Goal: Transaction & Acquisition: Purchase product/service

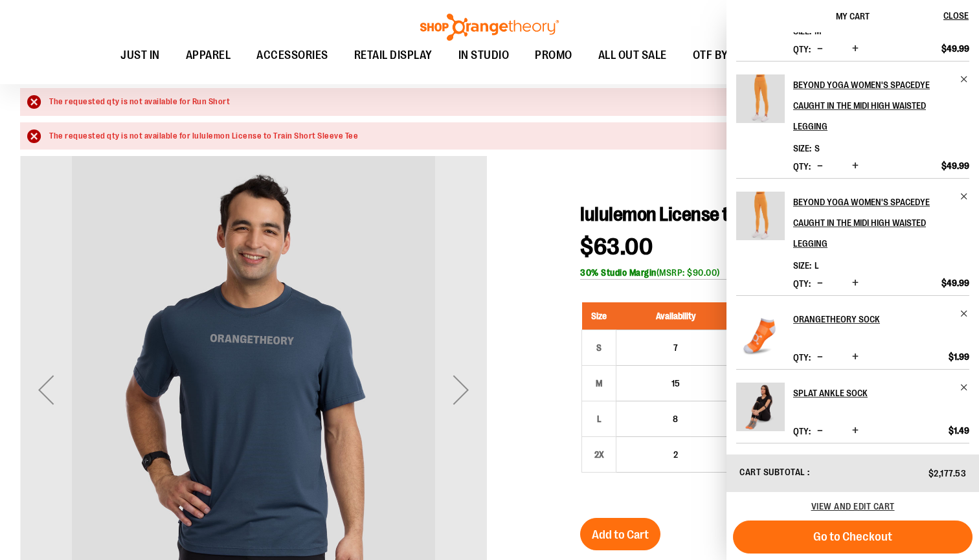
scroll to position [117, 0]
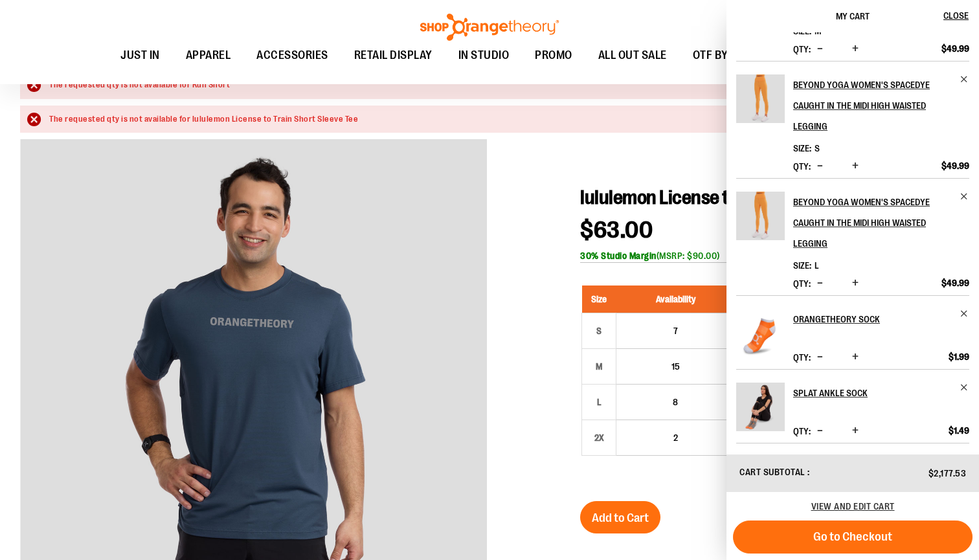
click at [566, 174] on div at bounding box center [487, 490] width 934 height 702
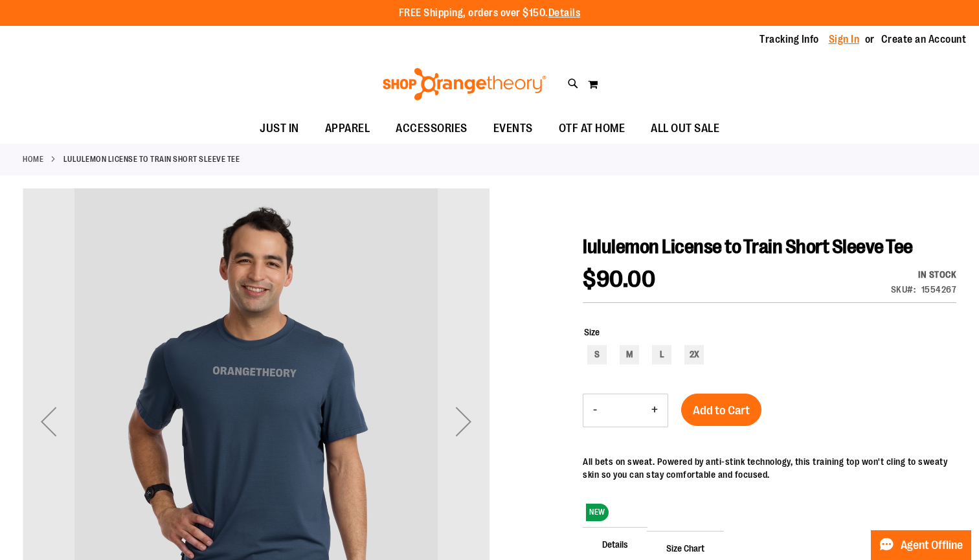
click at [847, 38] on link "Sign In" at bounding box center [844, 39] width 31 height 14
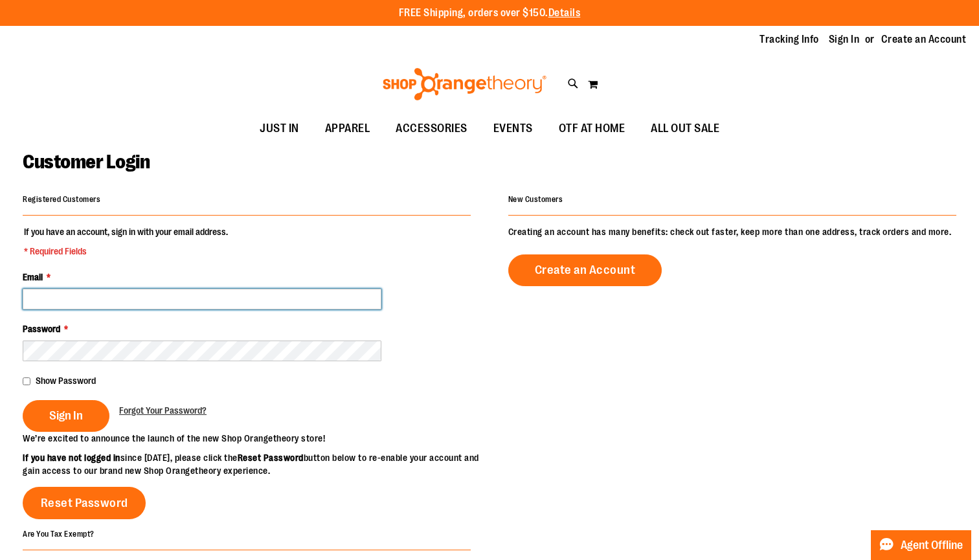
type input "**********"
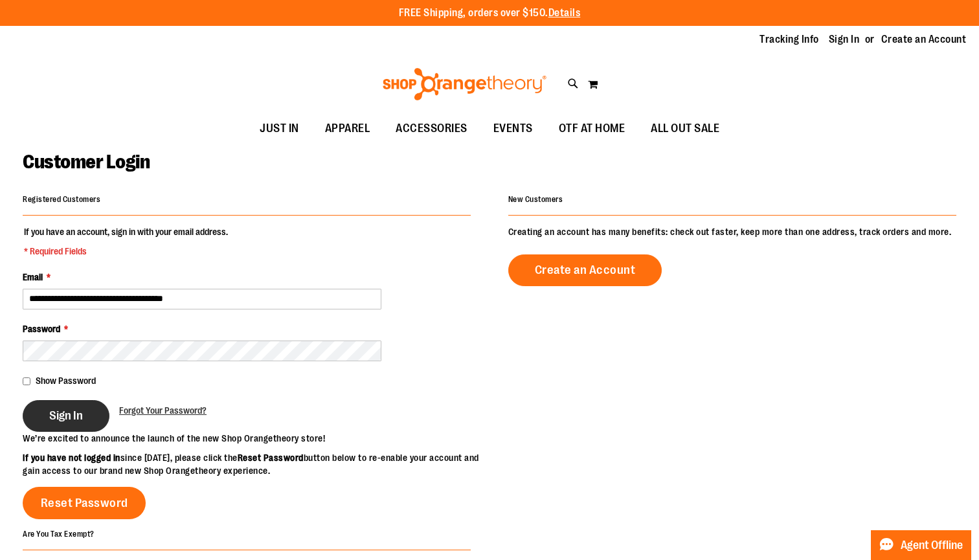
click at [74, 418] on span "Sign In" at bounding box center [66, 416] width 34 height 14
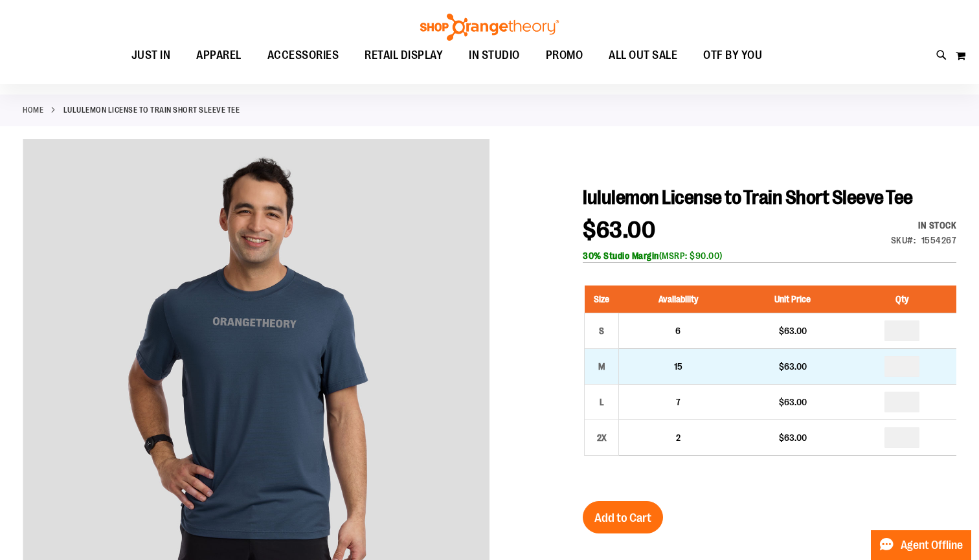
scroll to position [70, 0]
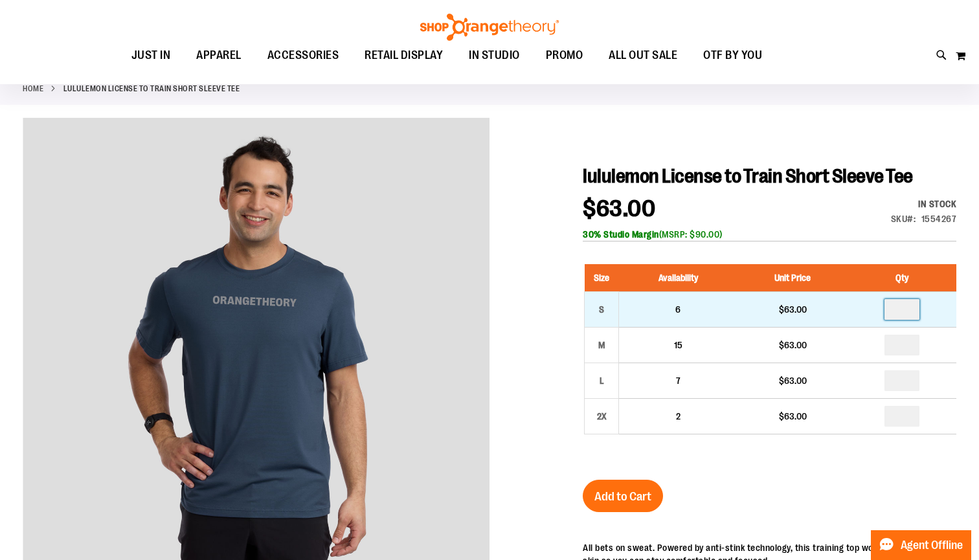
click at [915, 312] on input "number" at bounding box center [902, 309] width 35 height 21
type input "*"
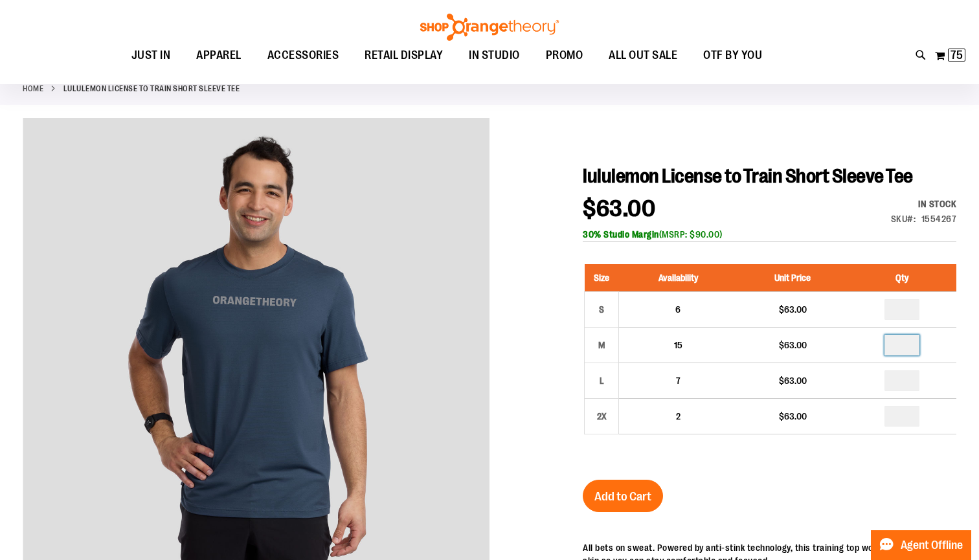
click at [915, 346] on input "number" at bounding box center [902, 345] width 35 height 21
type input "*"
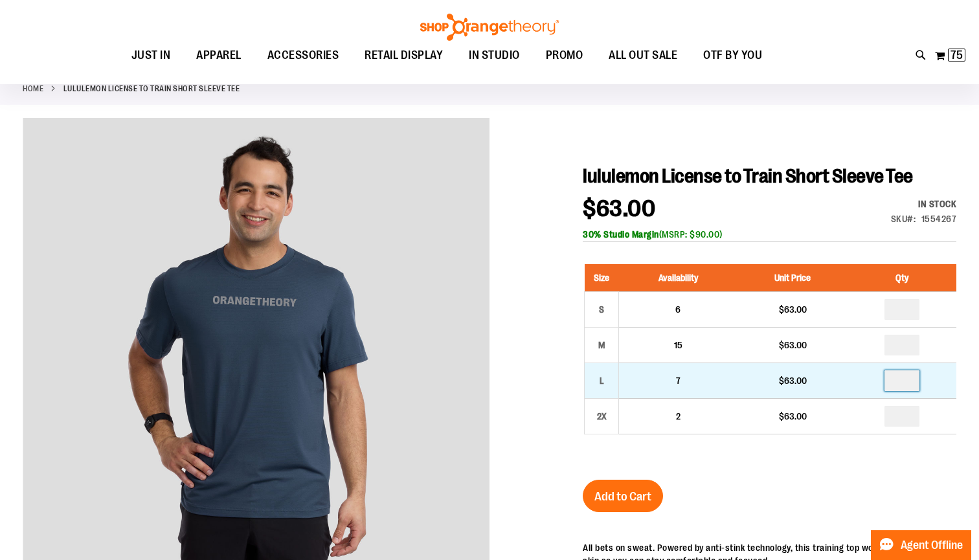
type input "*"
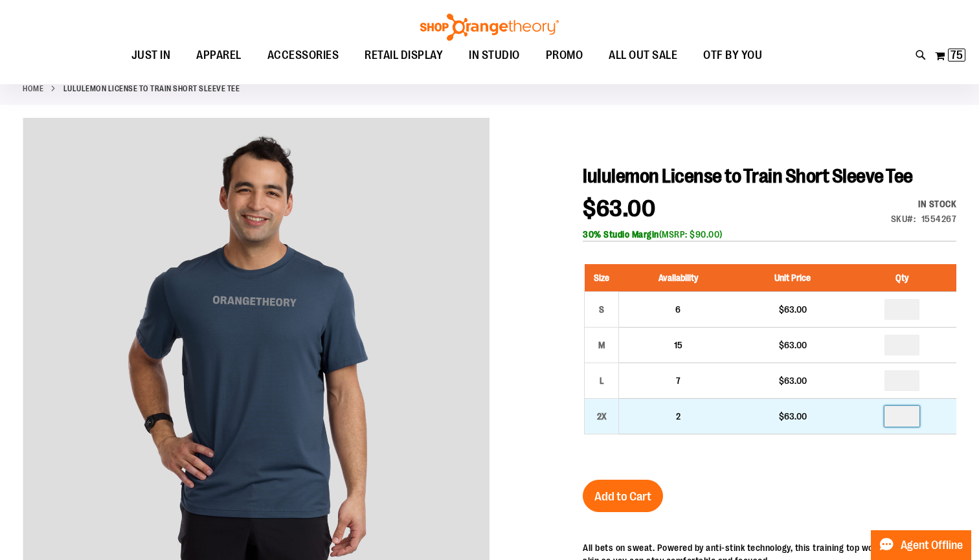
click at [910, 415] on input "number" at bounding box center [902, 416] width 35 height 21
type input "*"
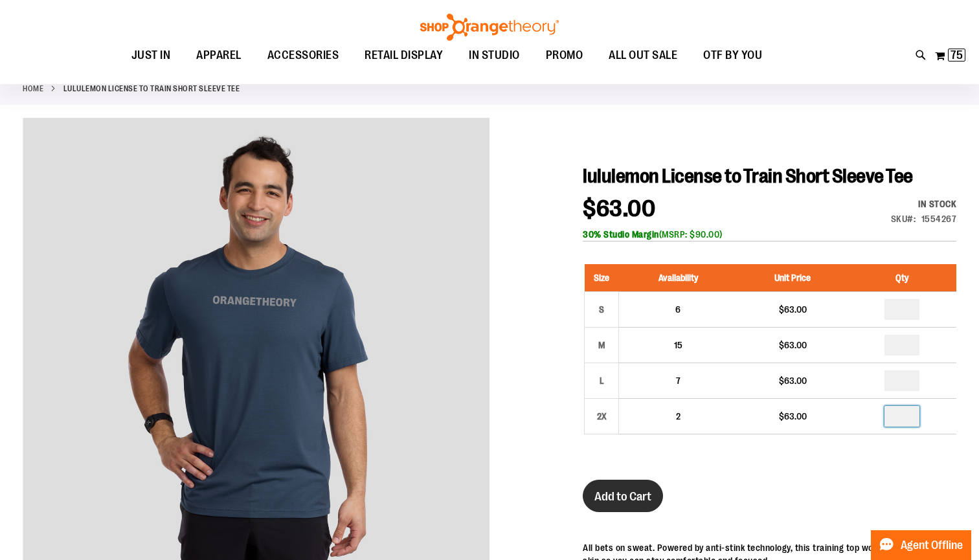
click at [636, 500] on span "Add to Cart" at bounding box center [623, 497] width 57 height 14
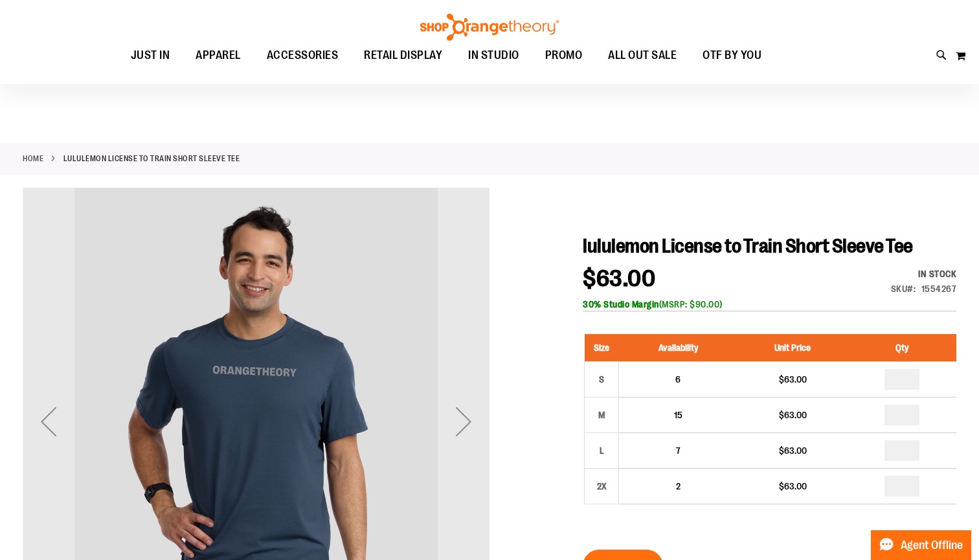
scroll to position [70, 0]
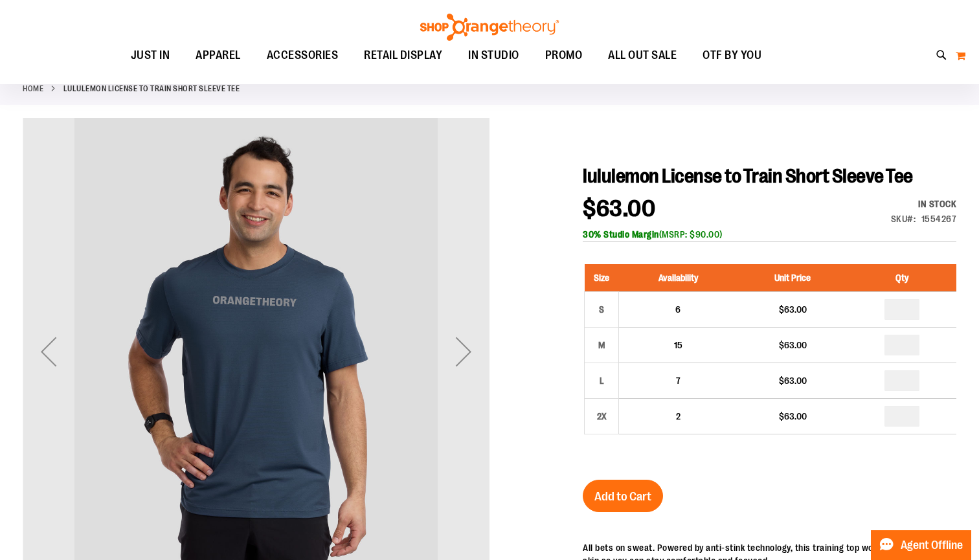
click at [959, 59] on button "My Cart" at bounding box center [961, 55] width 11 height 21
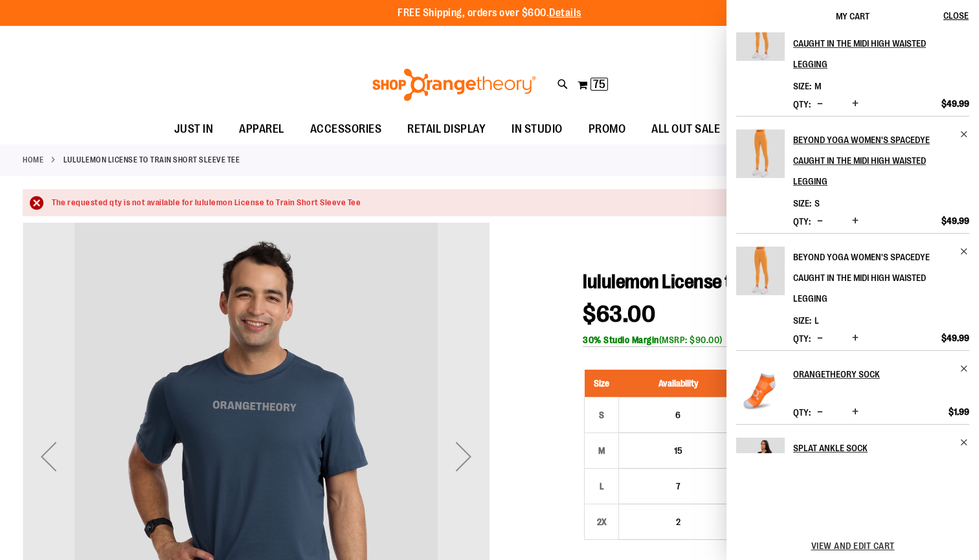
scroll to position [516, 0]
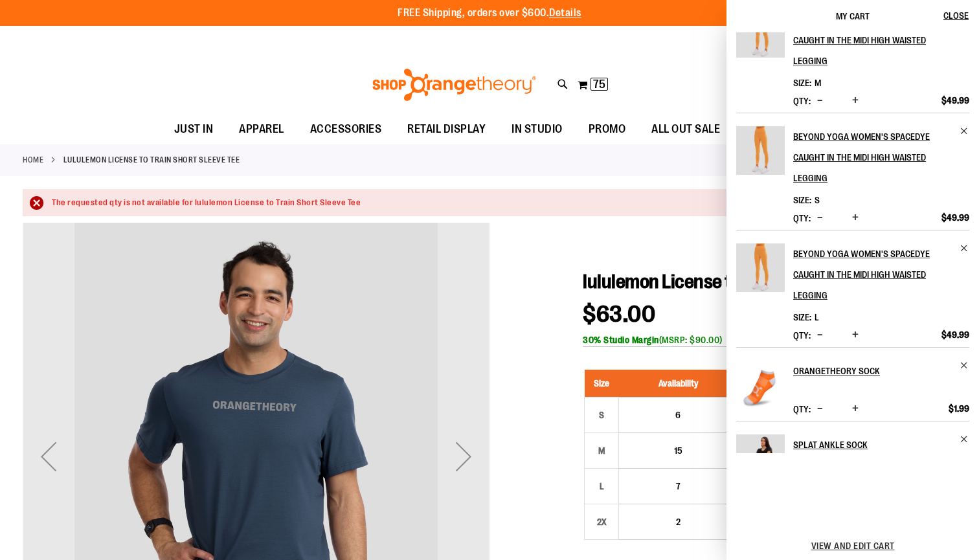
click at [819, 336] on span "Decrease product quantity" at bounding box center [821, 334] width 6 height 13
click at [853, 336] on span "Increase product quantity" at bounding box center [856, 334] width 6 height 13
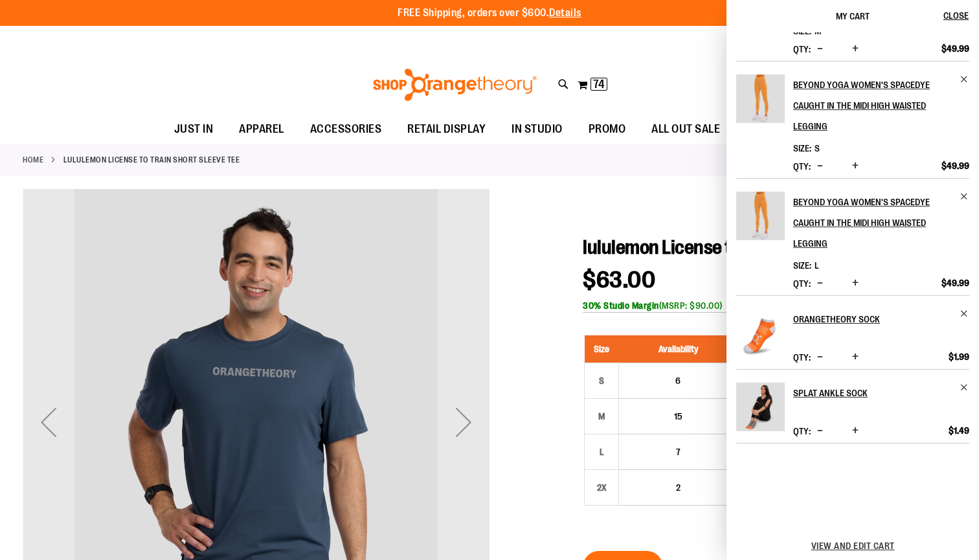
scroll to position [567, 0]
click at [855, 282] on span "Increase product quantity" at bounding box center [856, 283] width 6 height 13
click at [822, 168] on span "Decrease product quantity" at bounding box center [821, 165] width 6 height 13
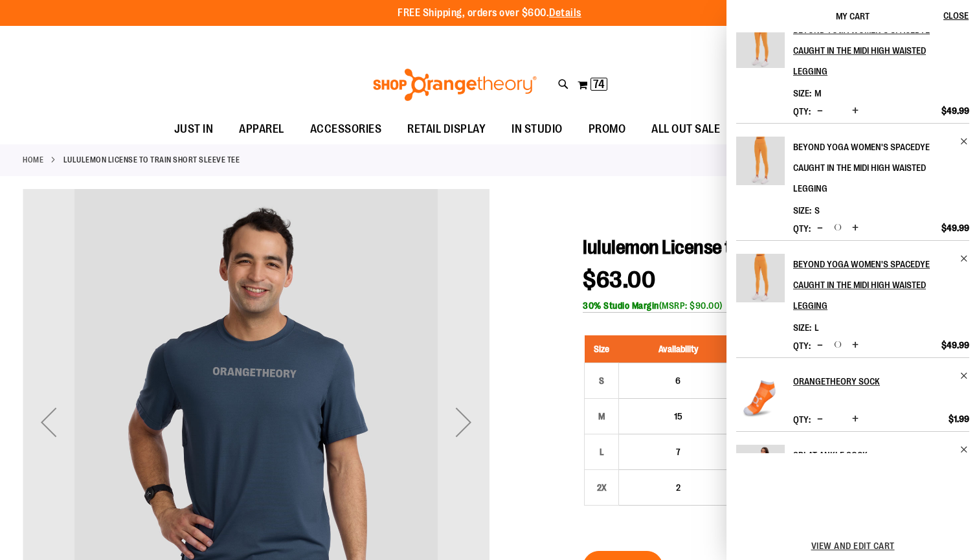
scroll to position [510, 0]
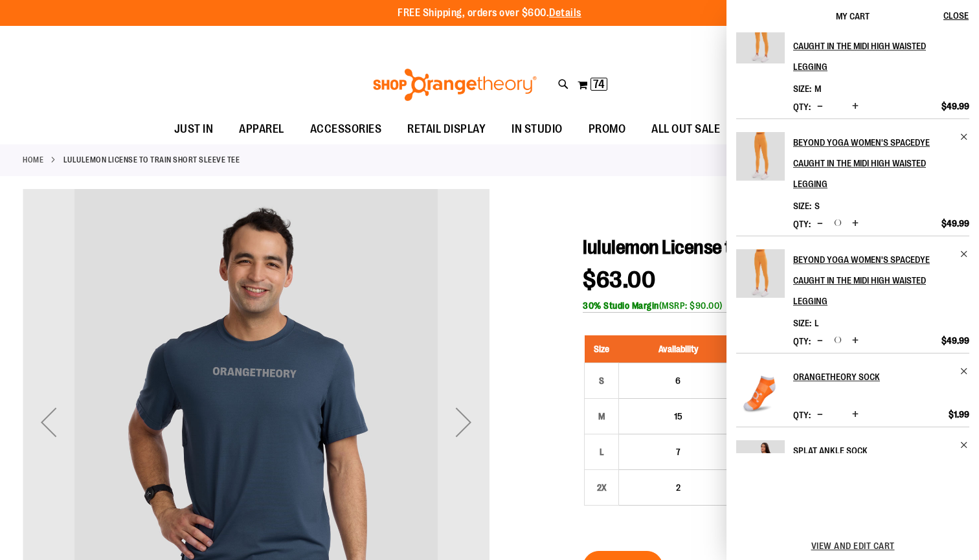
click at [854, 219] on span "Increase product quantity" at bounding box center [856, 223] width 6 height 13
click at [819, 339] on span "Decrease product quantity" at bounding box center [821, 340] width 6 height 13
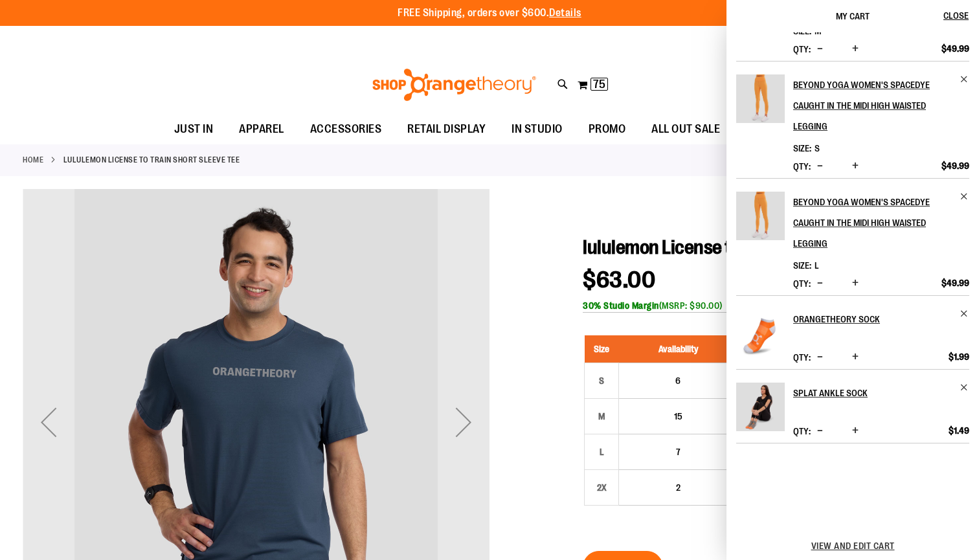
scroll to position [567, 0]
click at [818, 283] on span "Decrease product quantity" at bounding box center [821, 283] width 6 height 13
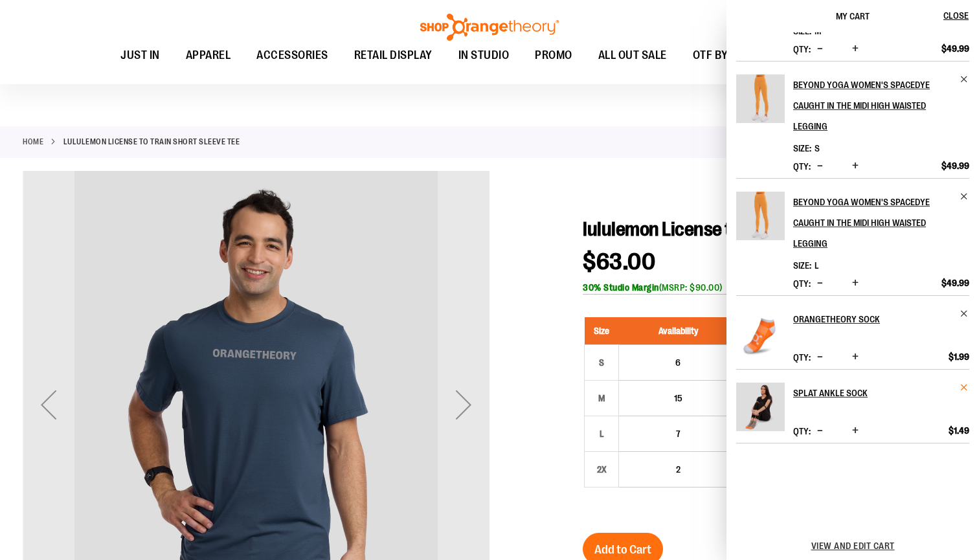
click at [961, 386] on span "Remove item" at bounding box center [965, 388] width 10 height 10
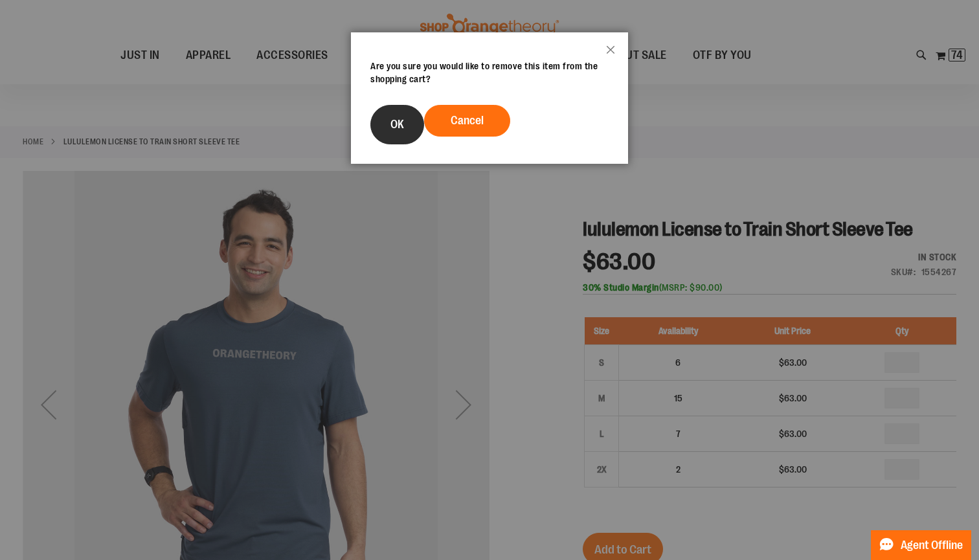
click at [408, 122] on button "OK" at bounding box center [398, 125] width 54 height 40
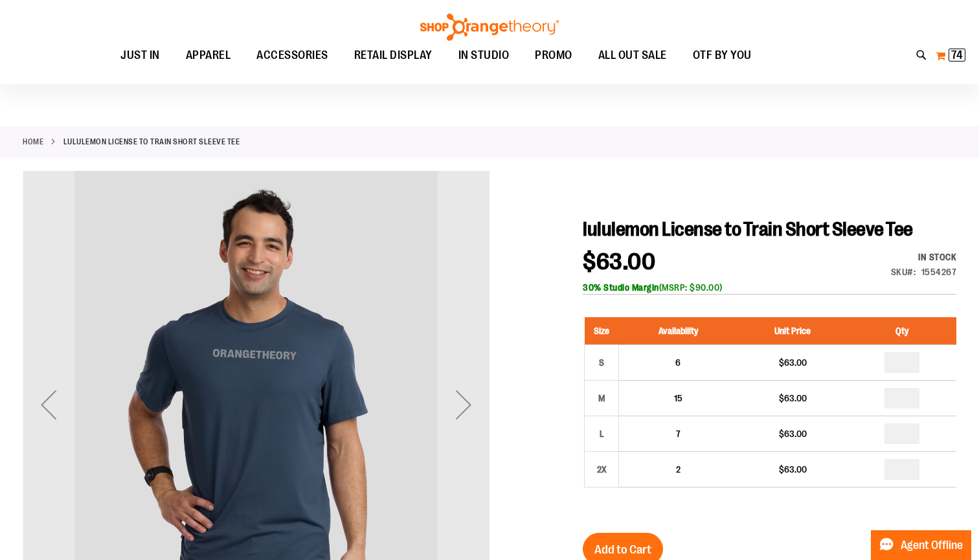
click at [942, 54] on button "My Cart 74 74 items" at bounding box center [950, 55] width 31 height 21
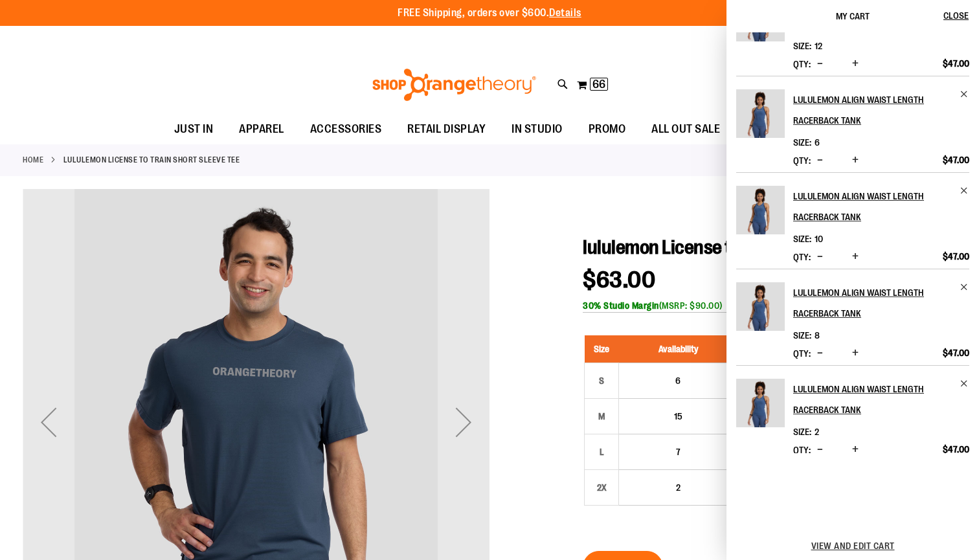
scroll to position [65, 0]
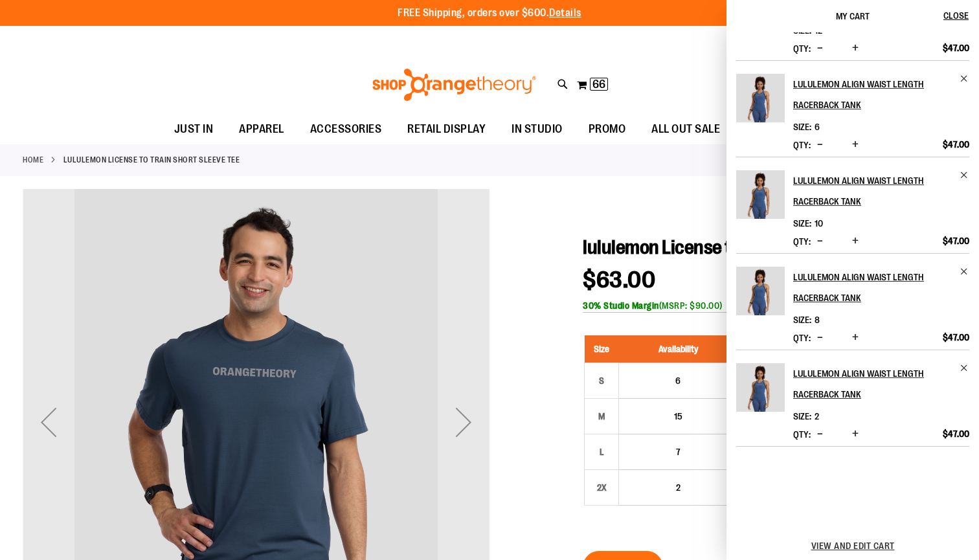
click at [823, 335] on span "Decrease product quantity" at bounding box center [821, 337] width 6 height 13
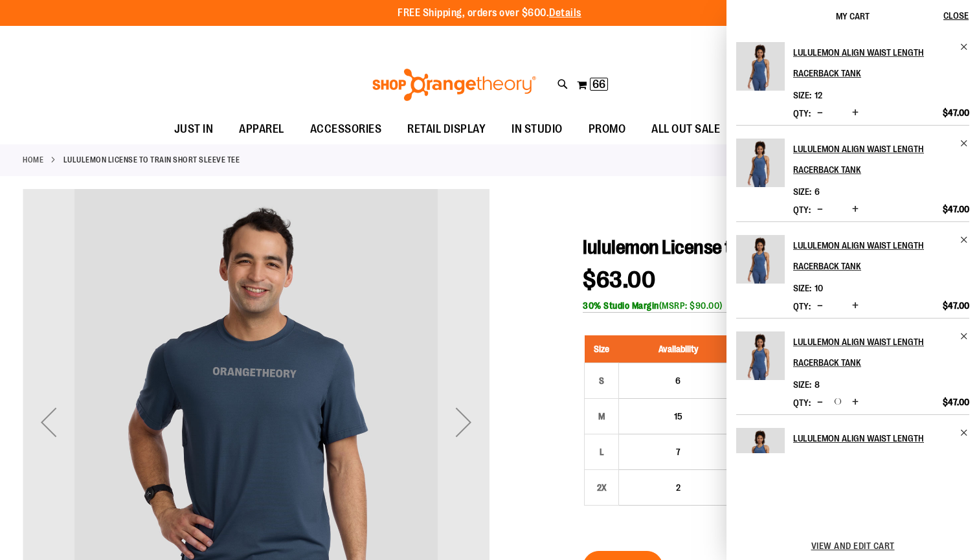
click at [823, 109] on span "Decrease product quantity" at bounding box center [821, 112] width 6 height 13
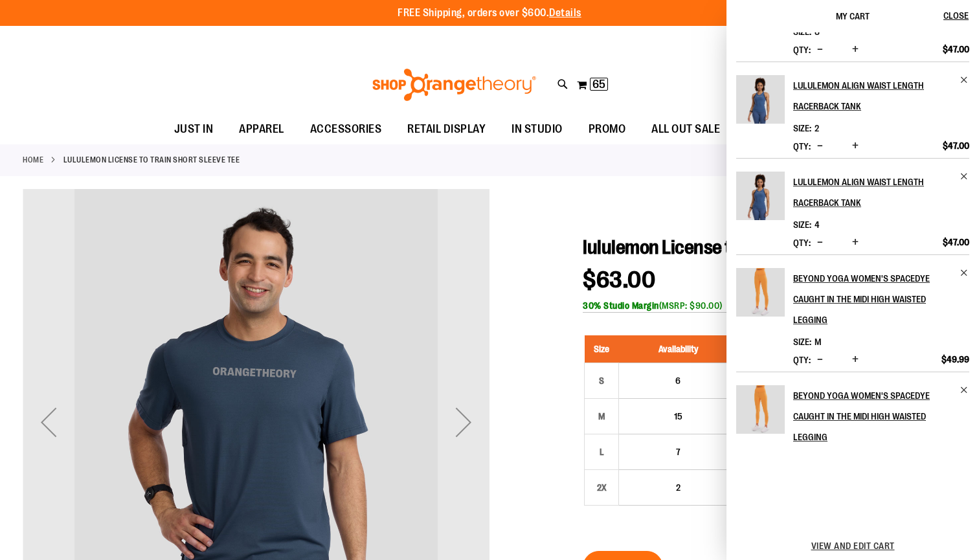
click at [824, 242] on button "Decrease product quantity" at bounding box center [820, 242] width 12 height 13
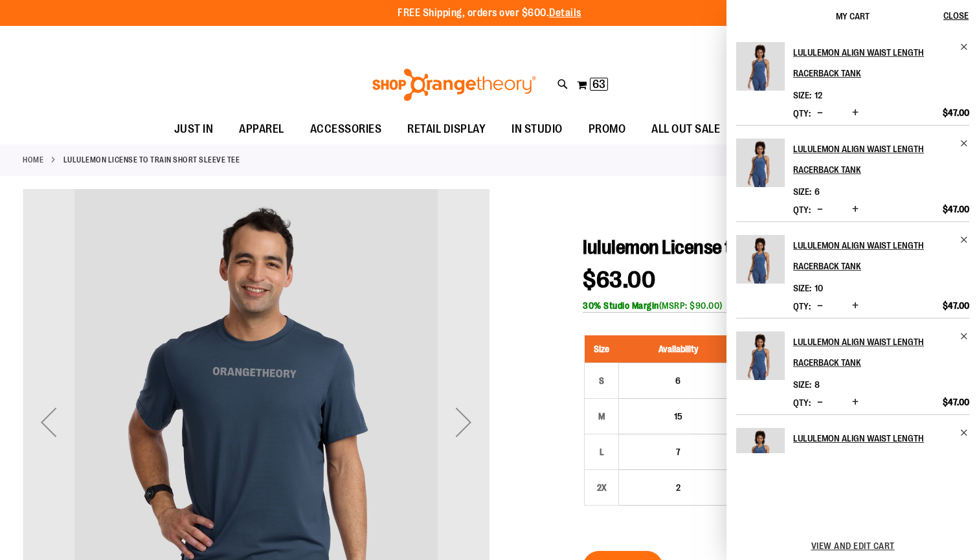
click at [661, 81] on div "Toggle Nav Search Popular Suggestions Advanced Search" at bounding box center [489, 85] width 979 height 60
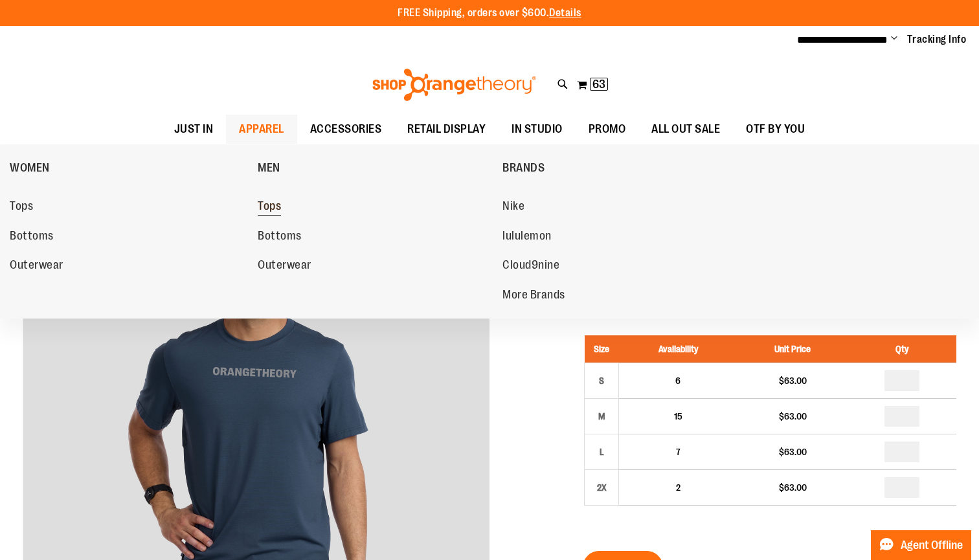
click at [277, 204] on span "Tops" at bounding box center [269, 208] width 23 height 16
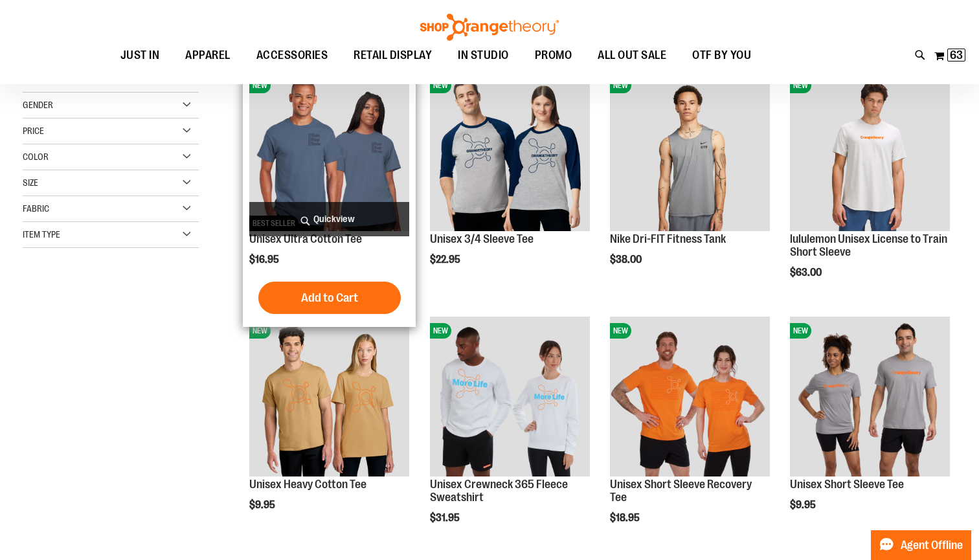
scroll to position [194, 0]
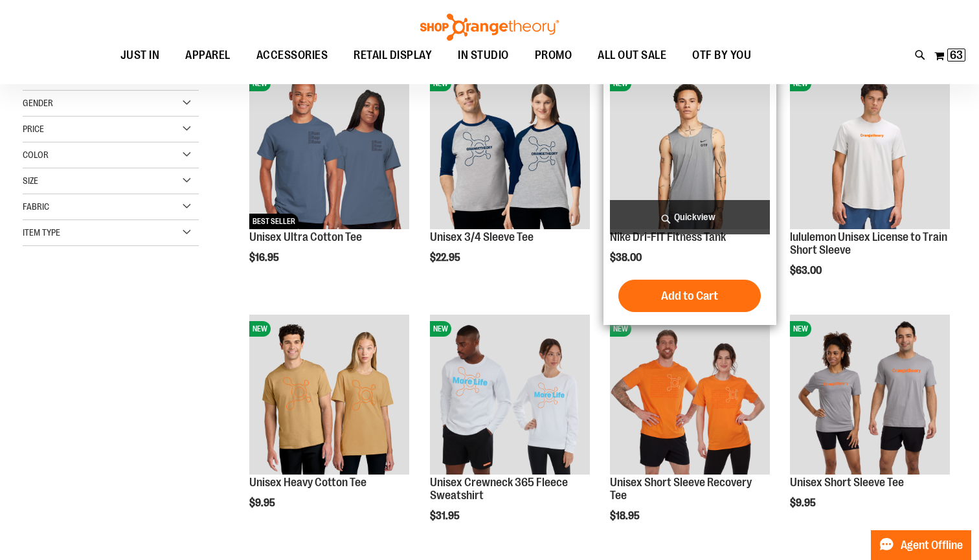
click at [656, 172] on img "product" at bounding box center [690, 149] width 160 height 160
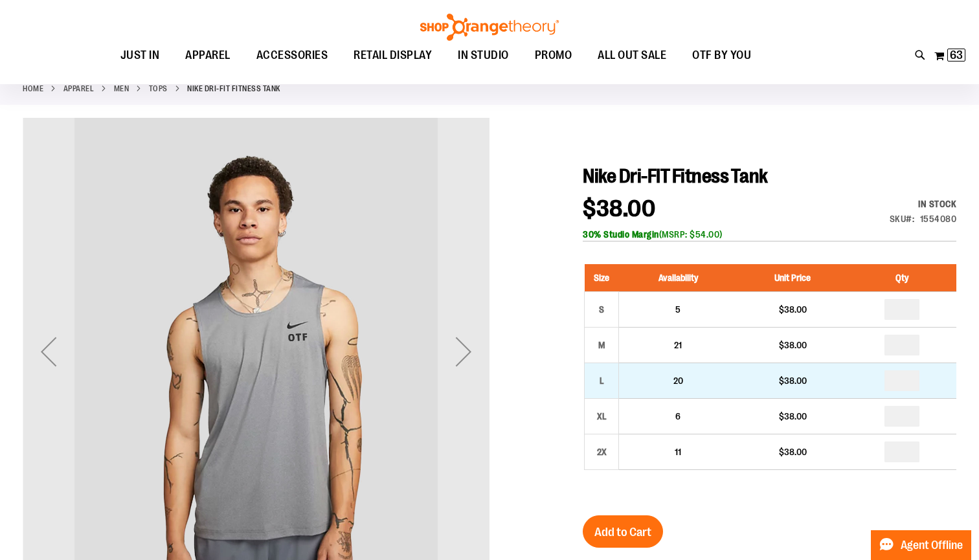
scroll to position [78, 0]
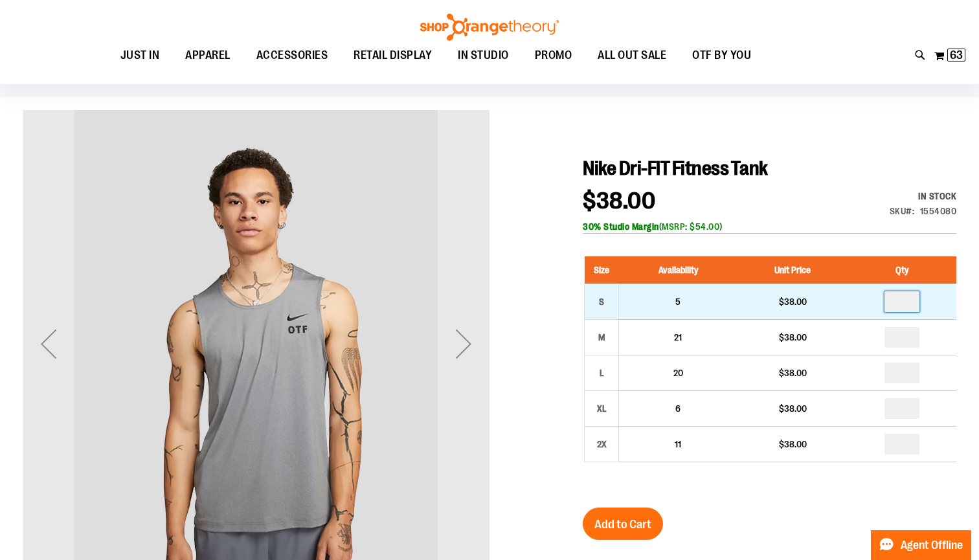
click at [910, 302] on input "number" at bounding box center [902, 302] width 35 height 21
type input "*"
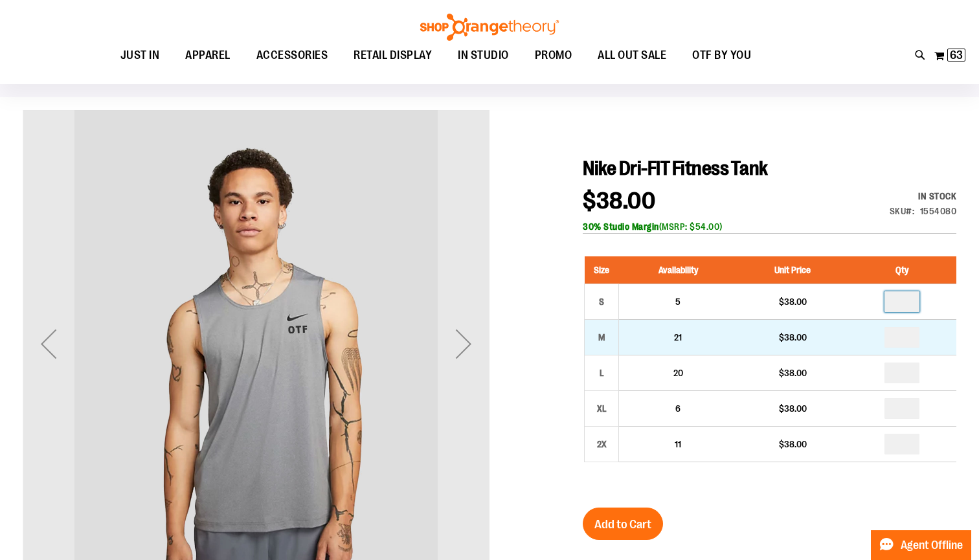
type input "*"
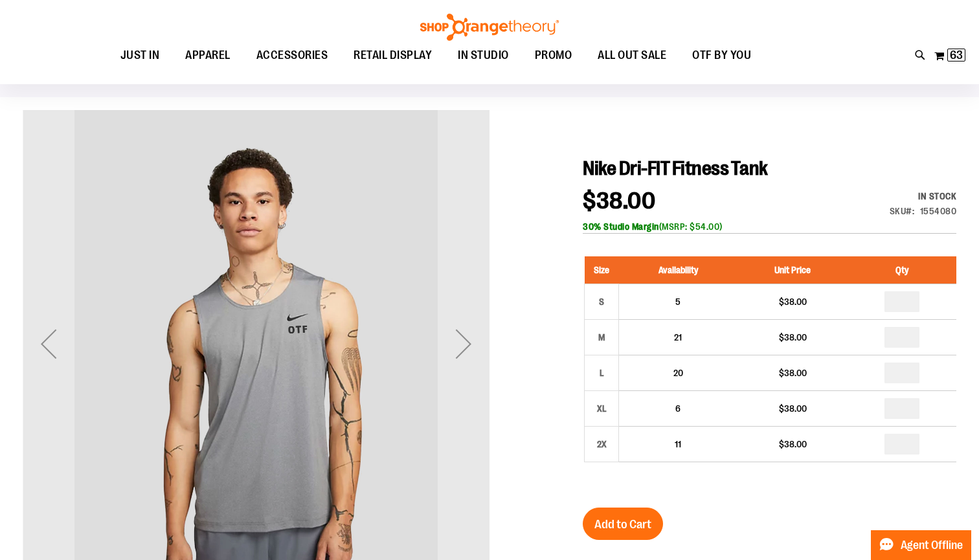
type input "*"
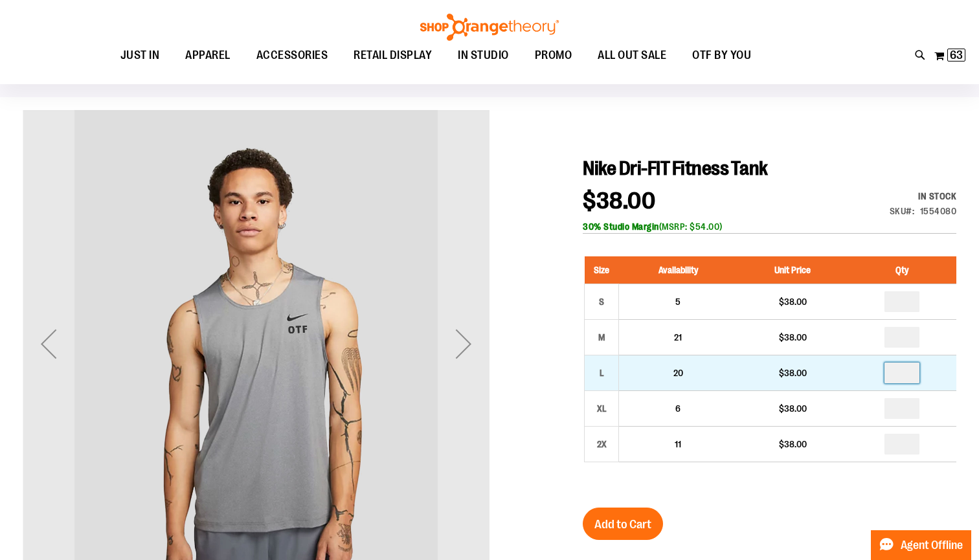
click at [919, 378] on input "number" at bounding box center [902, 373] width 35 height 21
type input "*"
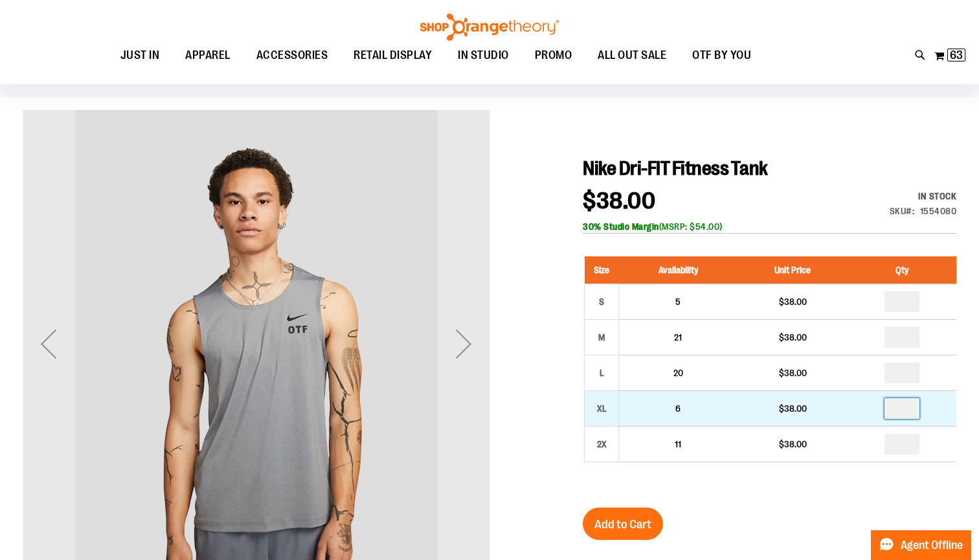
click at [908, 411] on input "number" at bounding box center [902, 408] width 35 height 21
type input "*"
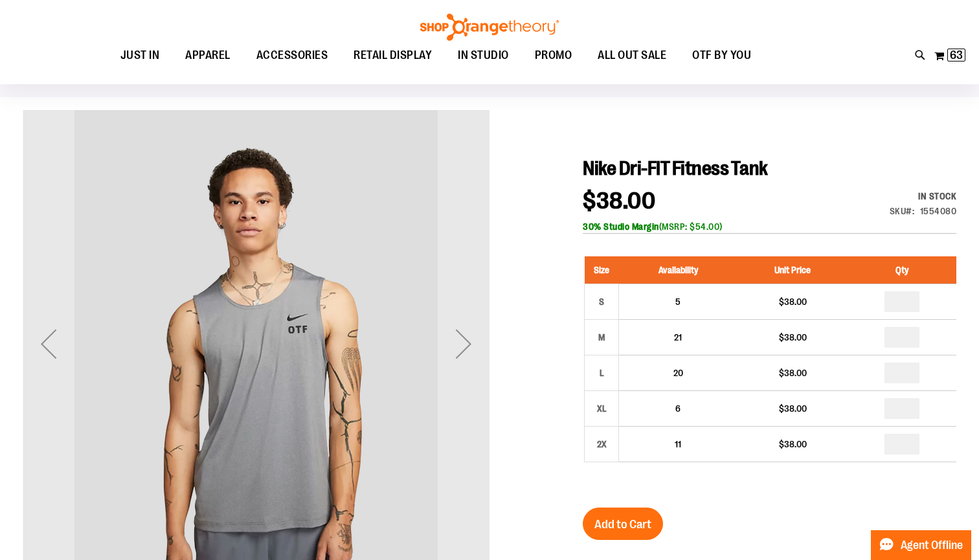
type input "*"
click at [650, 538] on button "Add to Cart" at bounding box center [623, 524] width 80 height 32
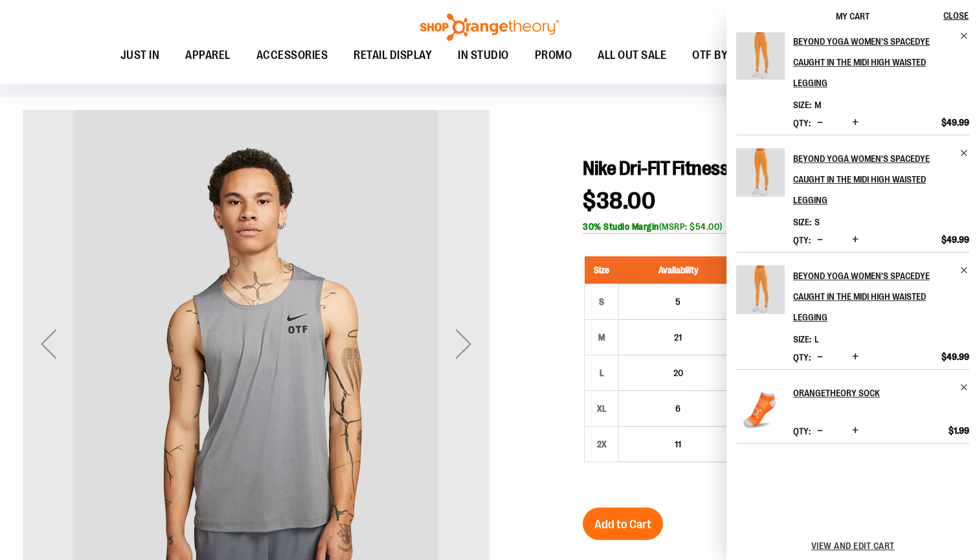
scroll to position [590, 0]
click at [483, 209] on div "Next" at bounding box center [464, 343] width 52 height 467
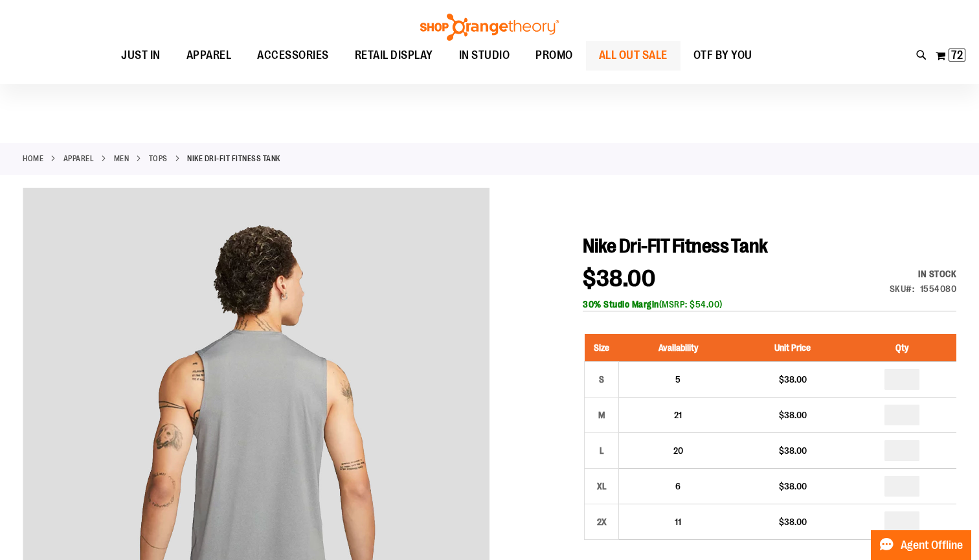
scroll to position [0, 0]
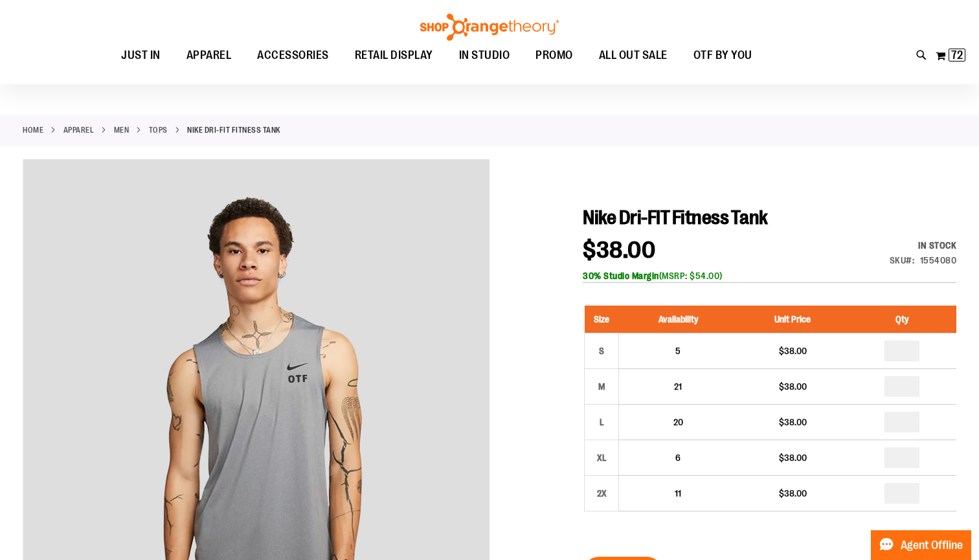
scroll to position [36, 0]
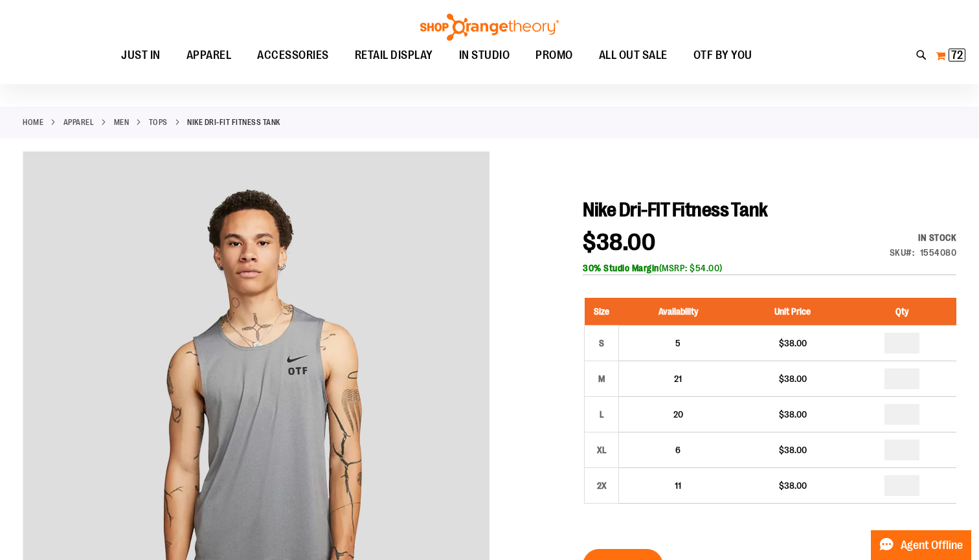
click at [950, 54] on span "72 72 items" at bounding box center [957, 55] width 17 height 13
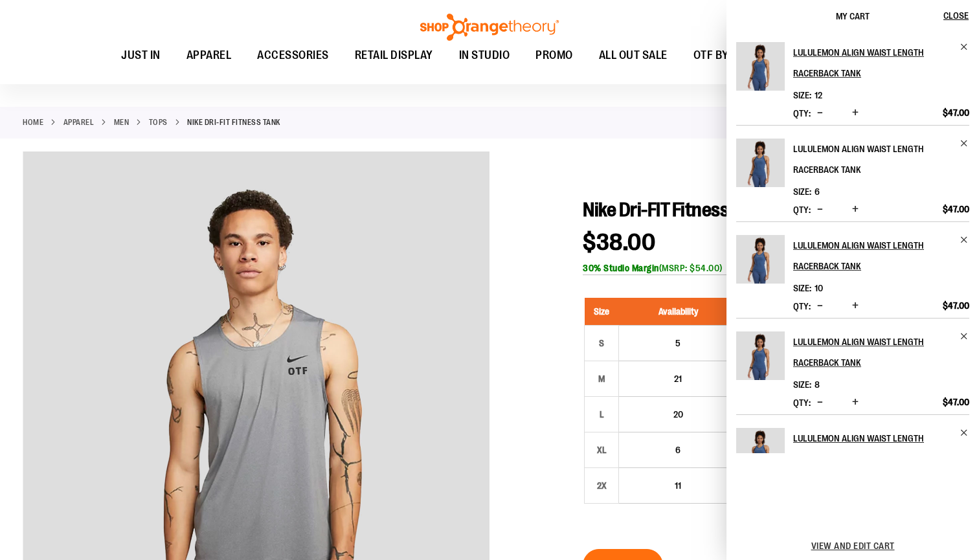
scroll to position [0, 0]
click at [665, 158] on div at bounding box center [490, 540] width 934 height 777
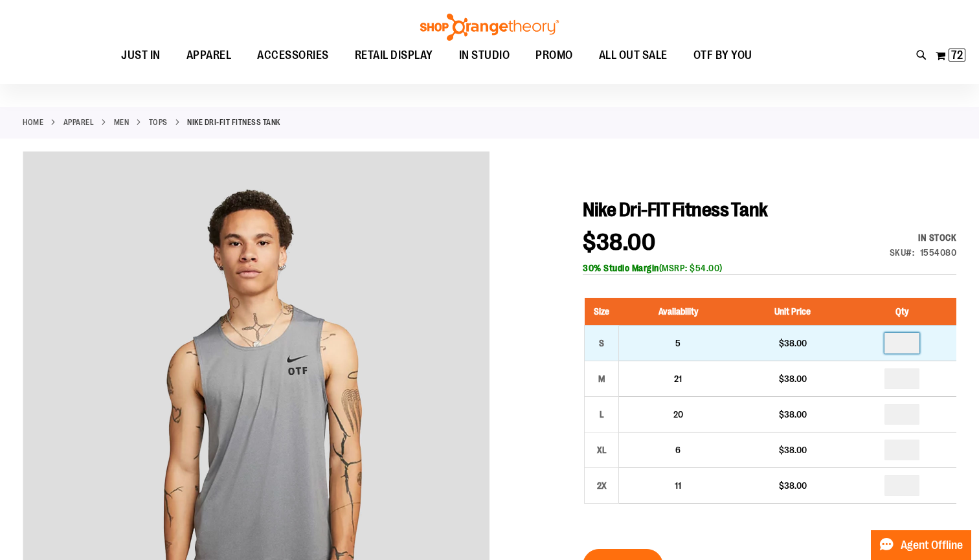
click at [913, 347] on input "number" at bounding box center [902, 343] width 35 height 21
type input "*"
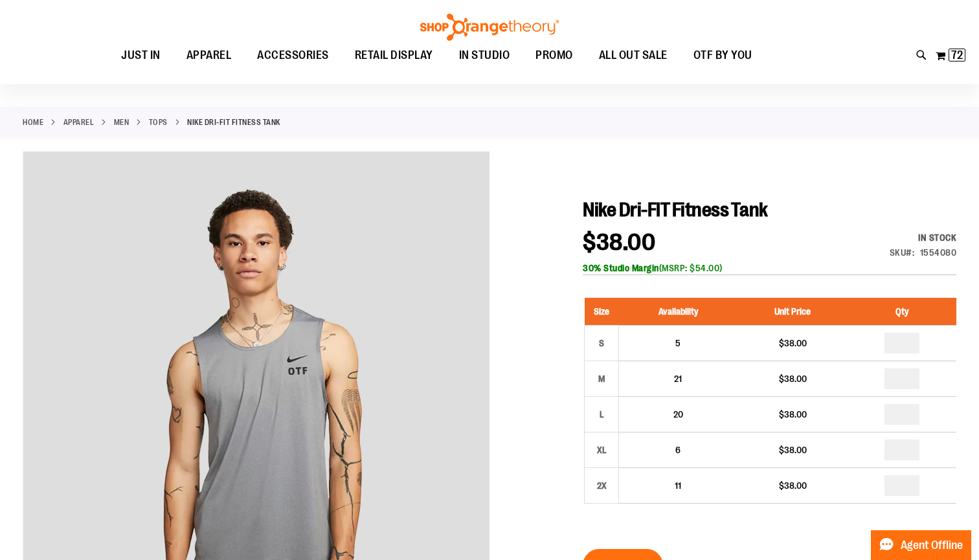
type input "*"
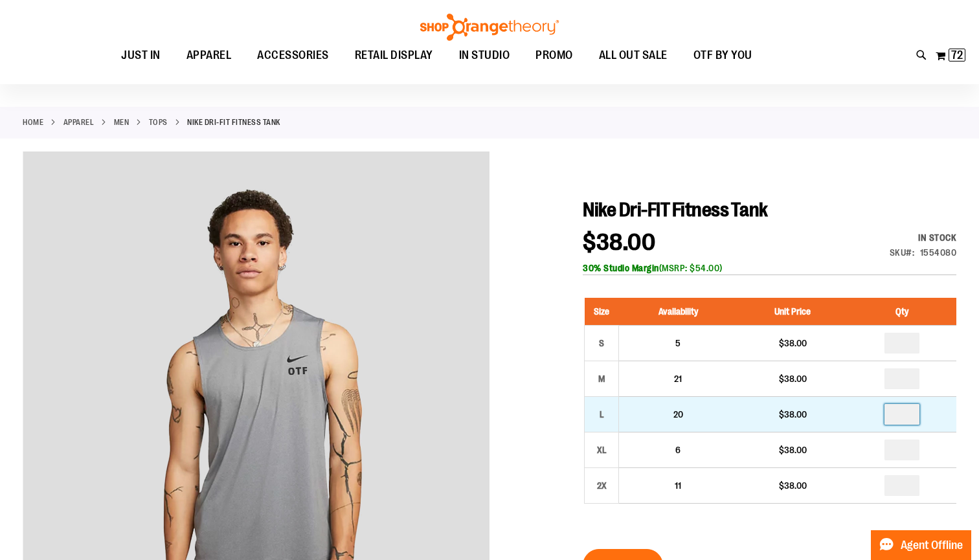
click at [912, 416] on input "number" at bounding box center [902, 414] width 35 height 21
type input "*"
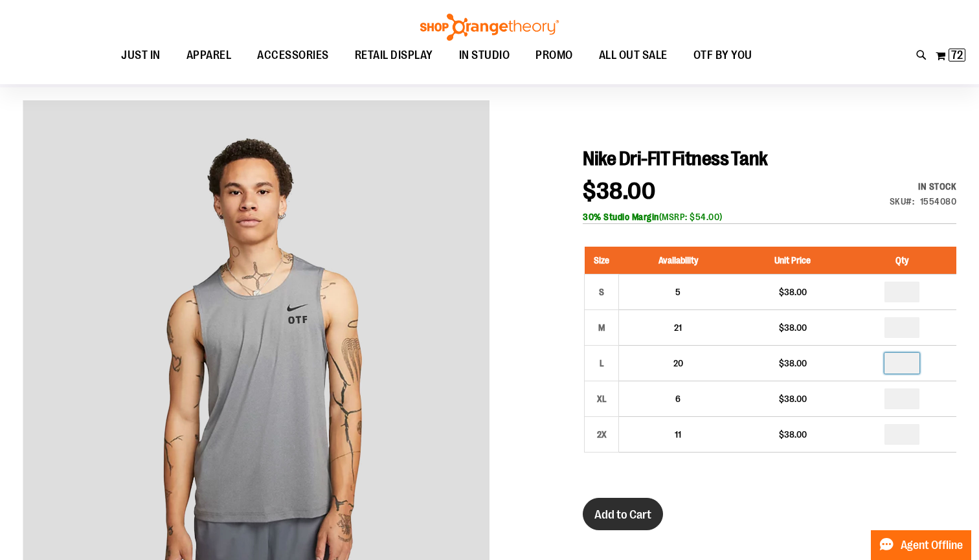
scroll to position [89, 0]
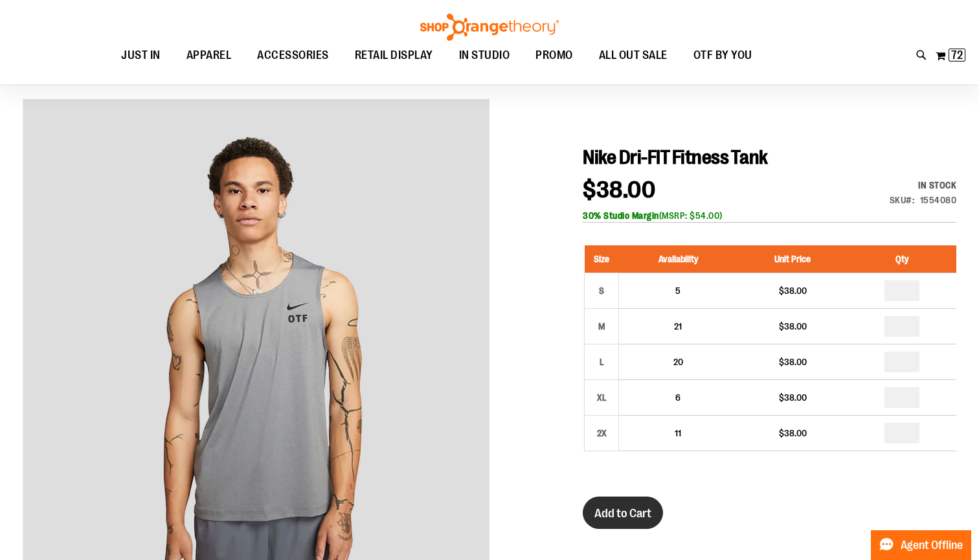
click at [637, 513] on span "Add to Cart" at bounding box center [623, 514] width 57 height 14
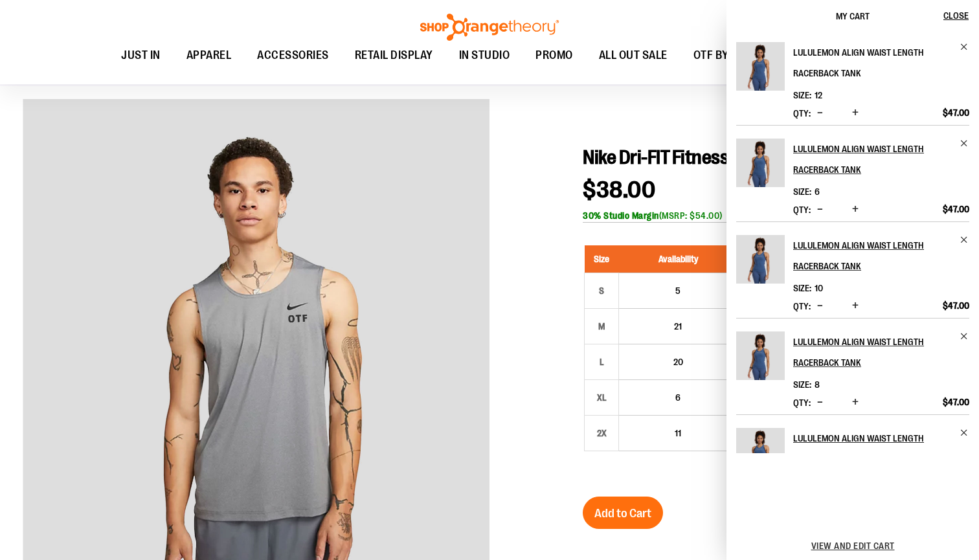
scroll to position [0, 0]
click at [823, 545] on span "View and edit cart" at bounding box center [854, 546] width 84 height 10
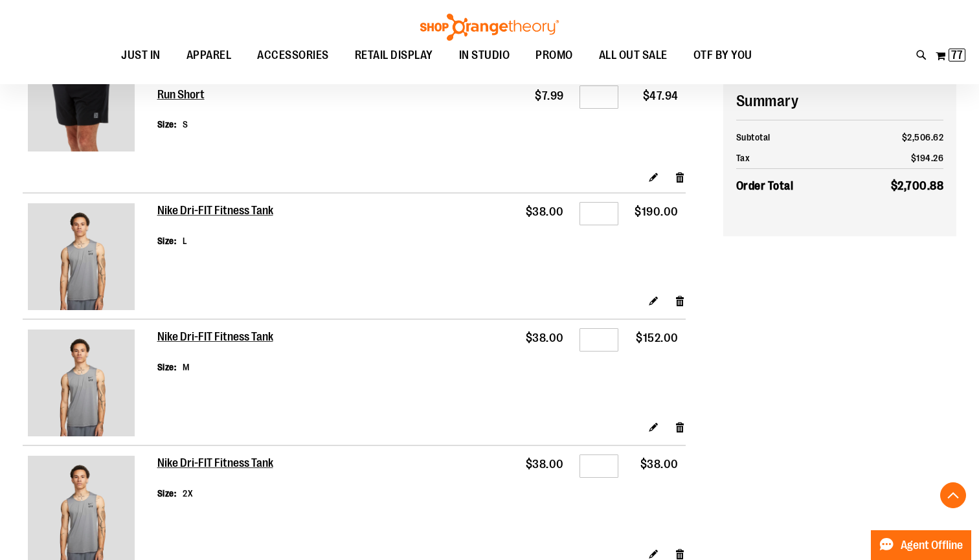
scroll to position [2273, 0]
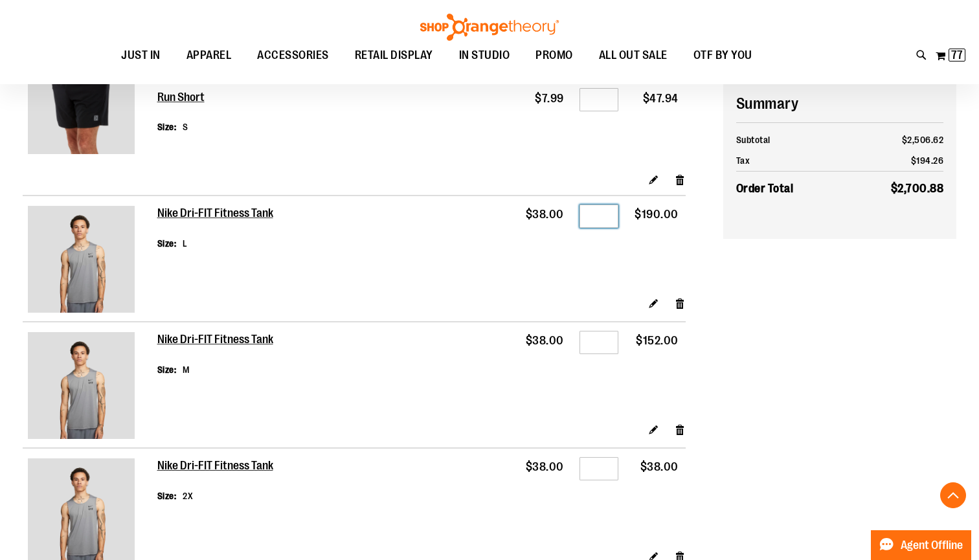
click at [606, 217] on input "*" at bounding box center [599, 216] width 39 height 23
type input "*"
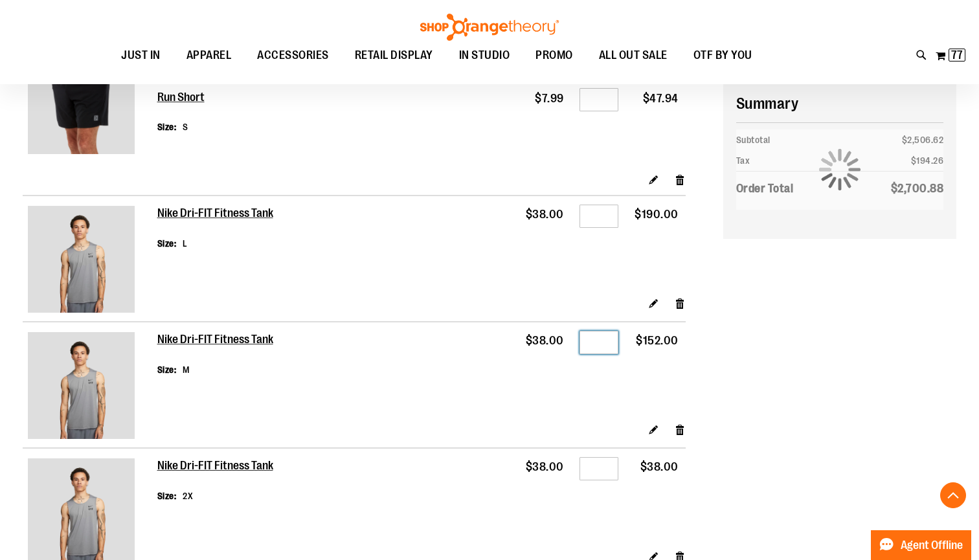
click at [609, 343] on input "*" at bounding box center [599, 342] width 39 height 23
type input "*"
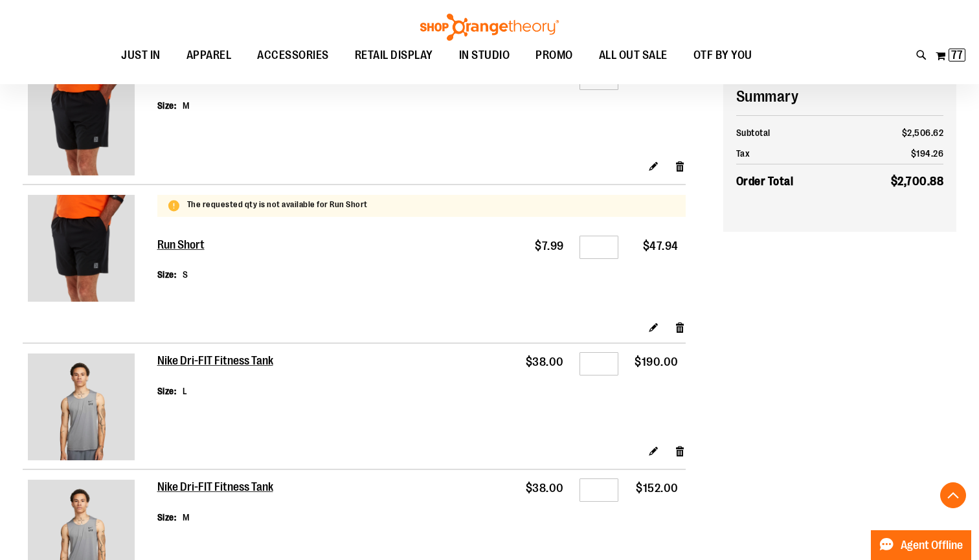
scroll to position [2116, 0]
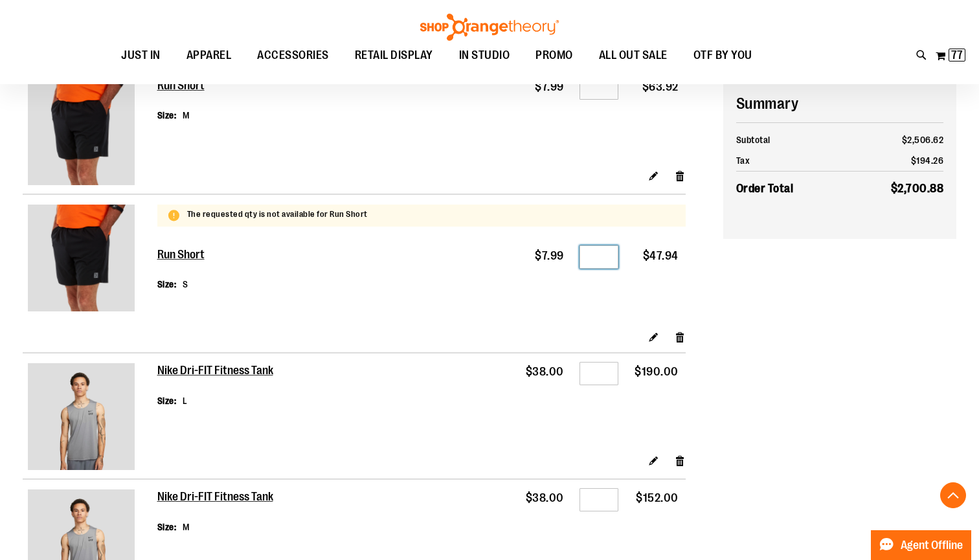
click at [611, 259] on input "*" at bounding box center [599, 257] width 39 height 23
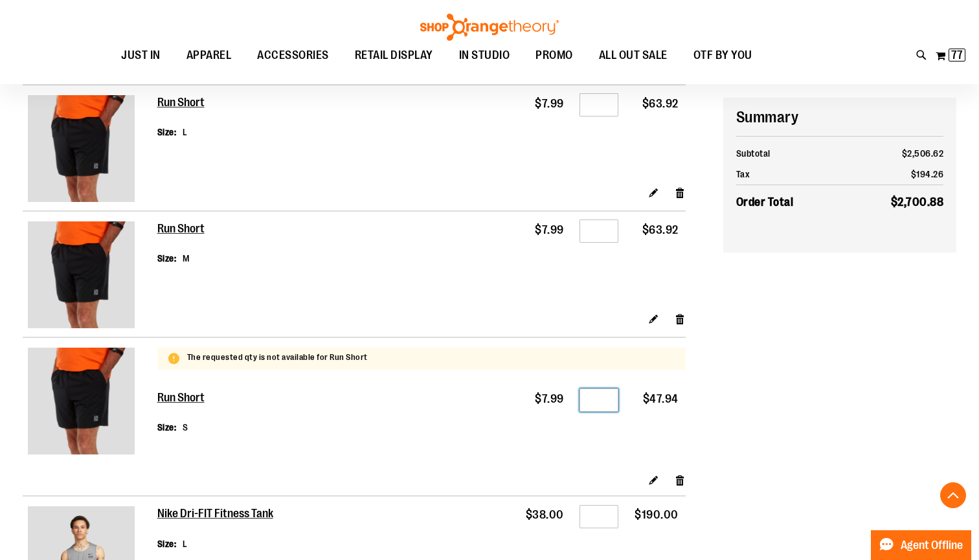
scroll to position [1965, 0]
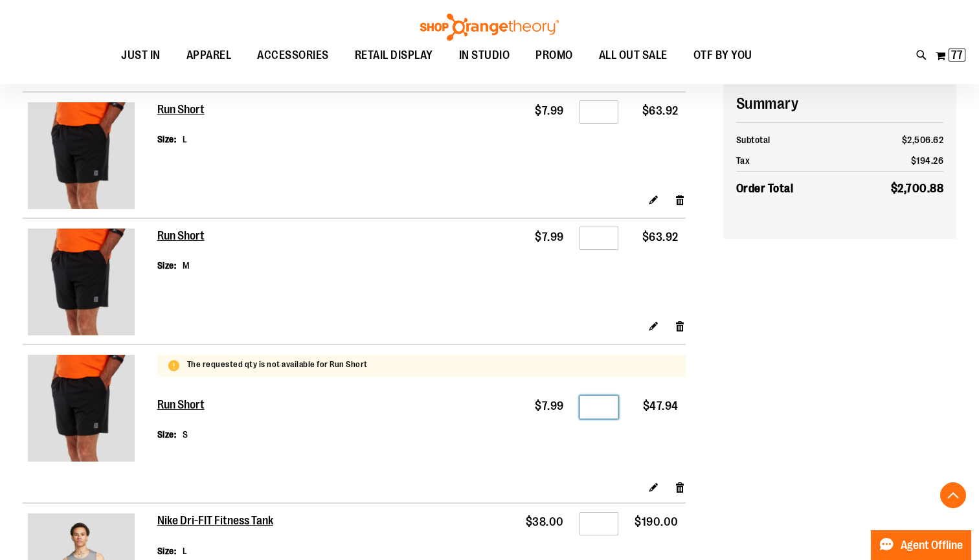
type input "*"
click at [602, 238] on input "*" at bounding box center [599, 238] width 39 height 23
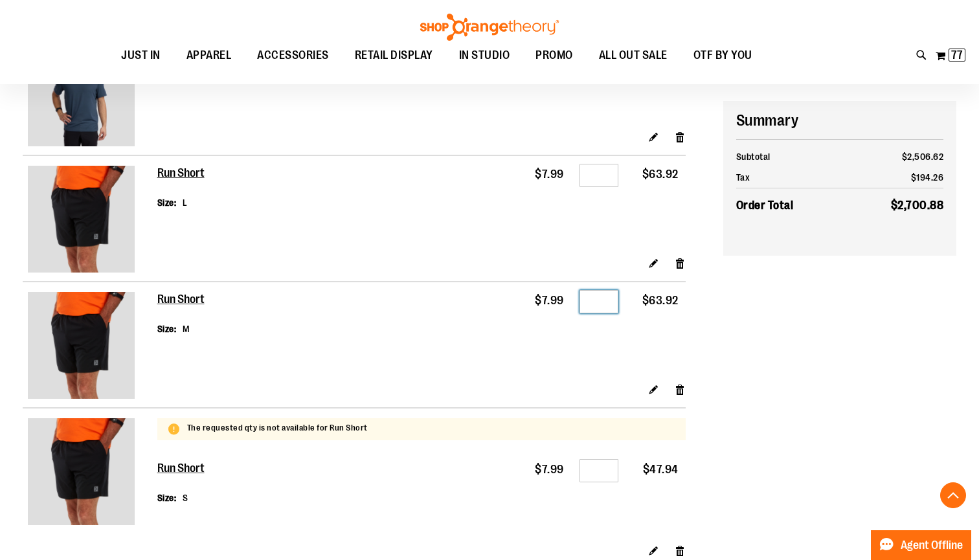
scroll to position [1900, 0]
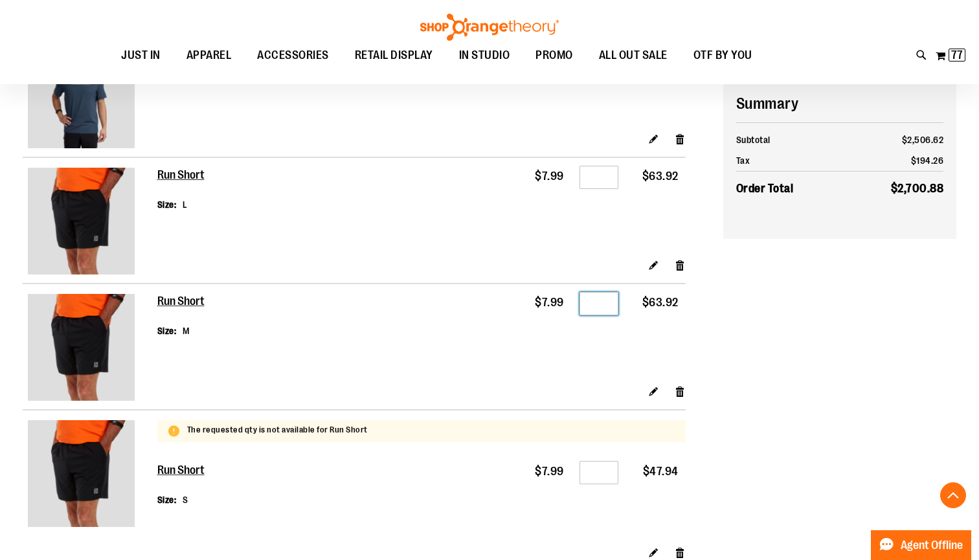
type input "*"
click at [606, 183] on input "*" at bounding box center [599, 177] width 39 height 23
type input "*"
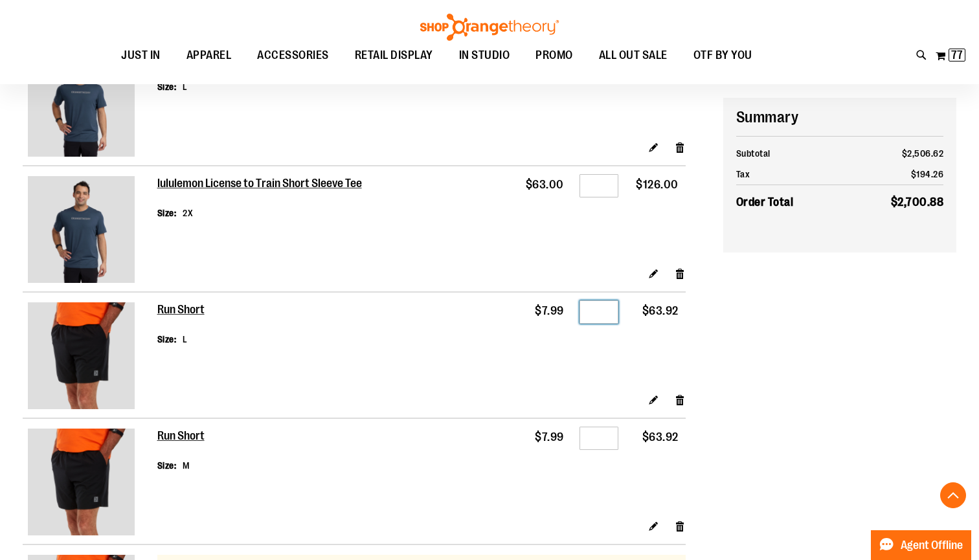
scroll to position [1753, 0]
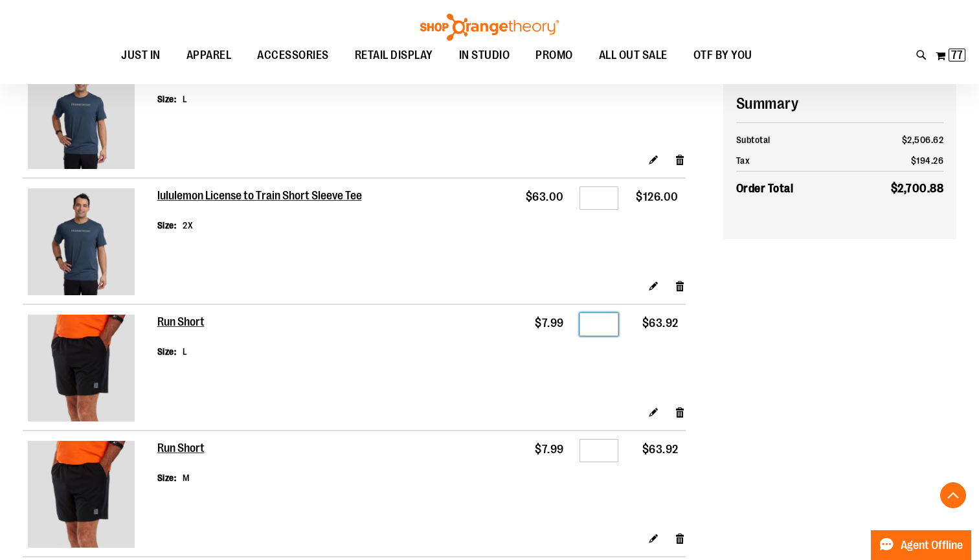
type input "*"
click at [602, 211] on td "Qty *" at bounding box center [598, 228] width 55 height 101
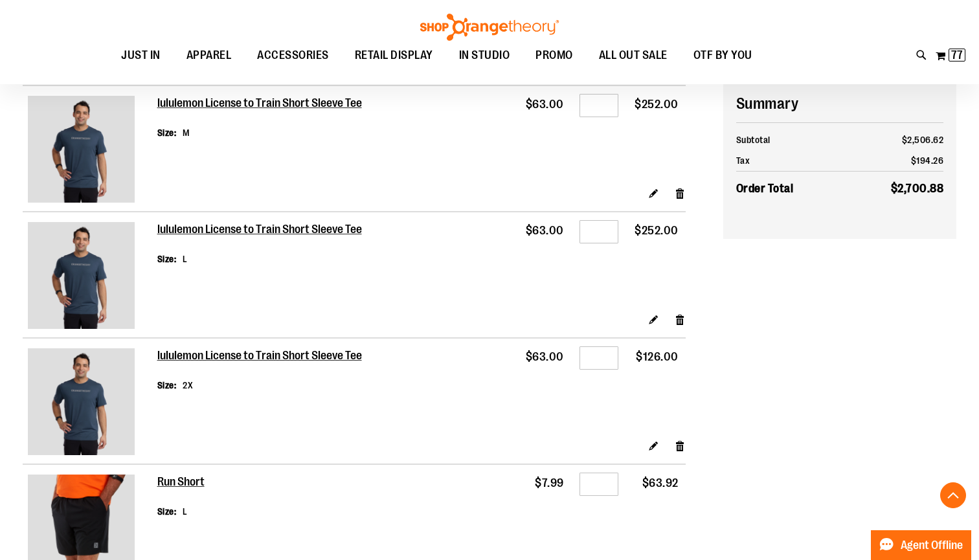
scroll to position [1593, 0]
click at [607, 356] on input "*" at bounding box center [599, 358] width 39 height 23
type input "*"
click at [610, 231] on input "*" at bounding box center [599, 231] width 39 height 23
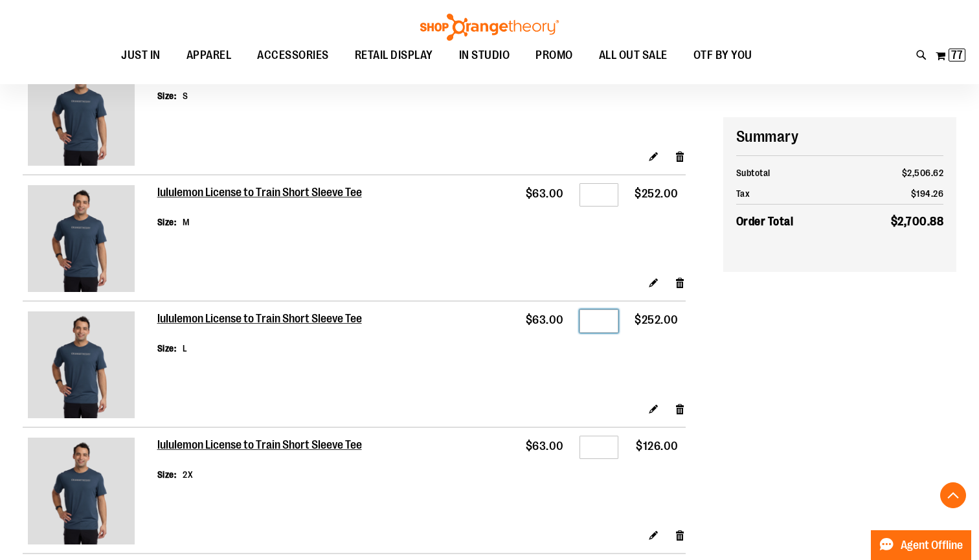
scroll to position [1499, 0]
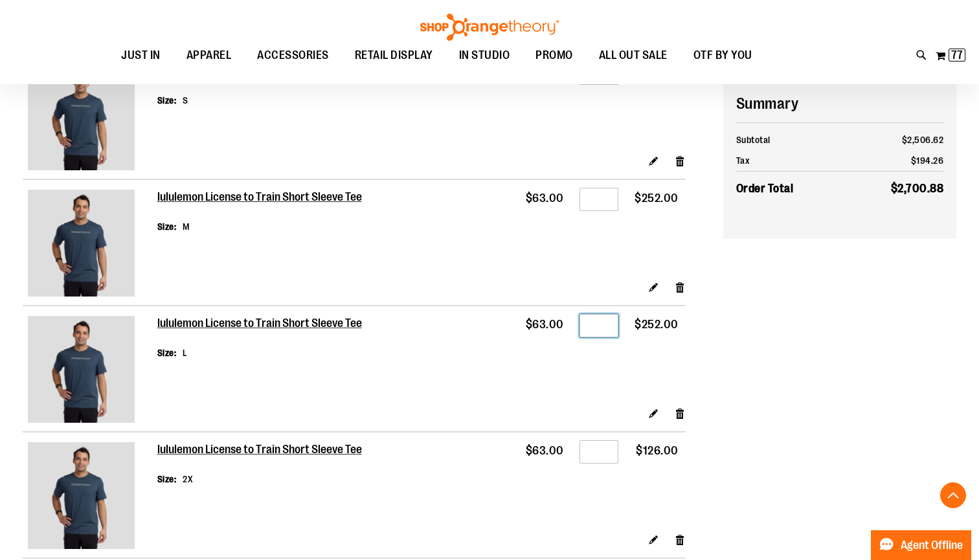
type input "*"
click at [606, 196] on input "*" at bounding box center [599, 199] width 39 height 23
type input "*"
click at [363, 270] on td "lululemon License to Train Short Sleeve Tee Size M" at bounding box center [337, 225] width 360 height 93
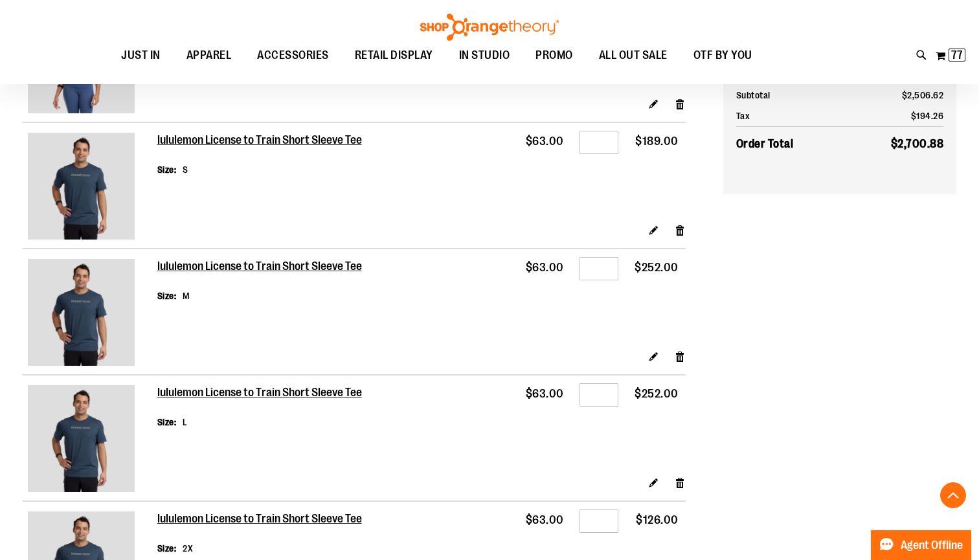
scroll to position [1385, 0]
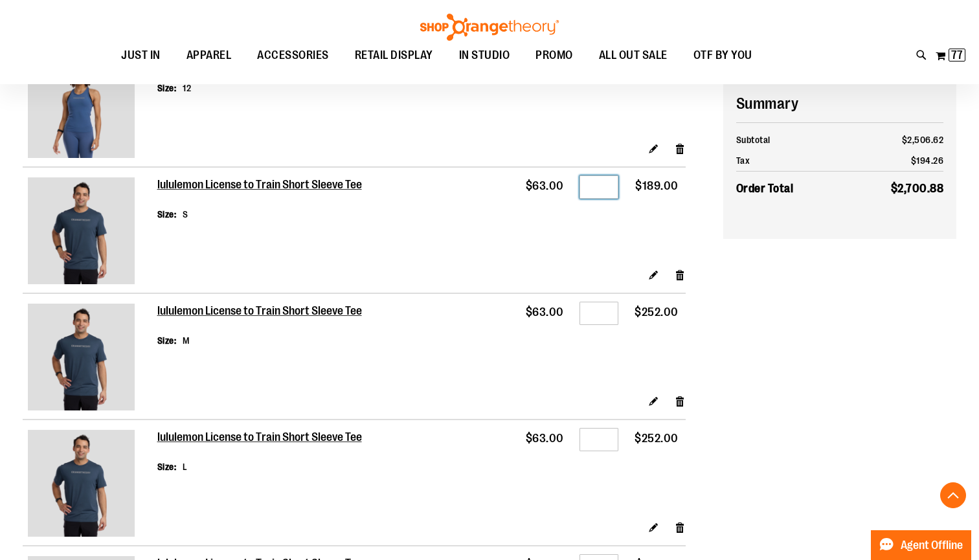
click at [608, 187] on input "*" at bounding box center [599, 187] width 39 height 23
type input "*"
click at [500, 268] on div "Edit Remove item" at bounding box center [421, 279] width 529 height 23
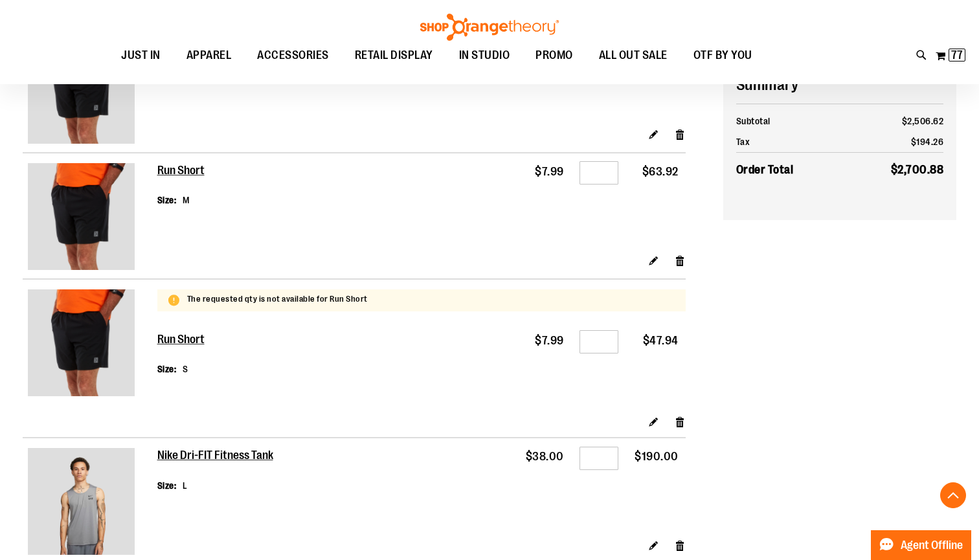
scroll to position [2034, 0]
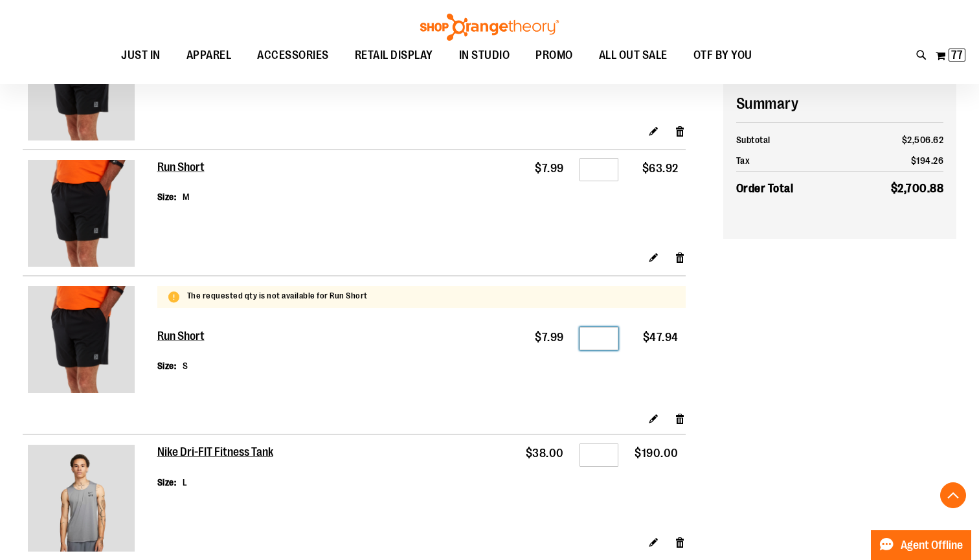
click at [608, 338] on input "*" at bounding box center [599, 338] width 39 height 23
type input "*"
click at [192, 334] on h2 "Run Short" at bounding box center [181, 337] width 48 height 14
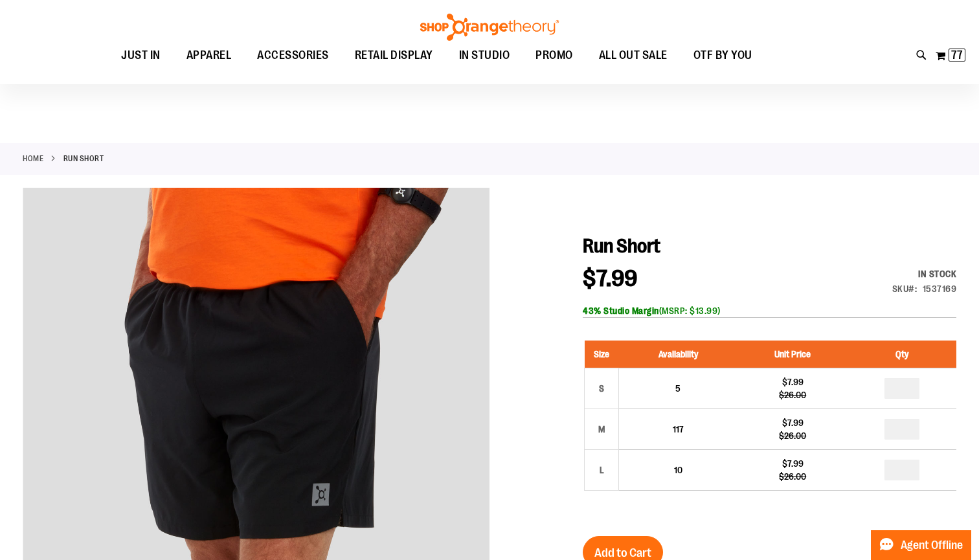
scroll to position [60, 0]
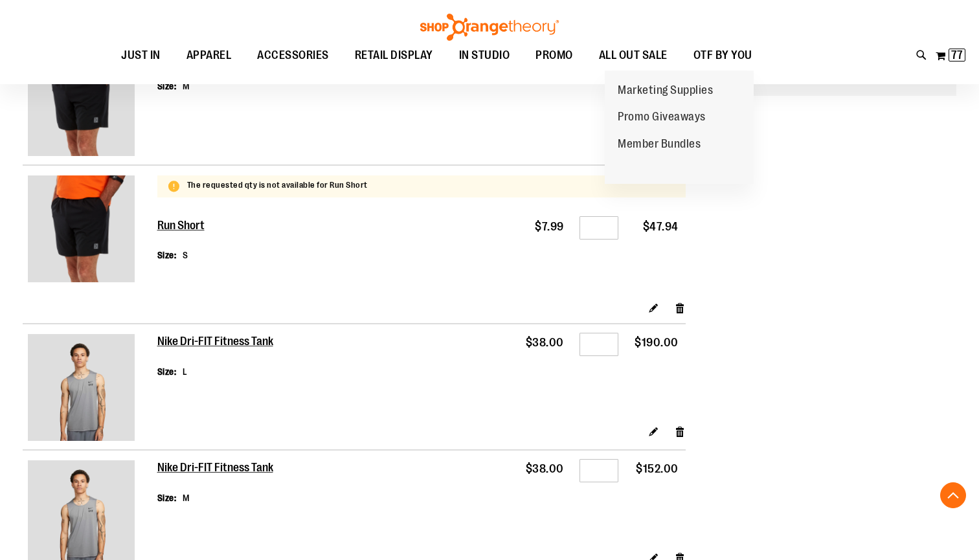
scroll to position [1988, 0]
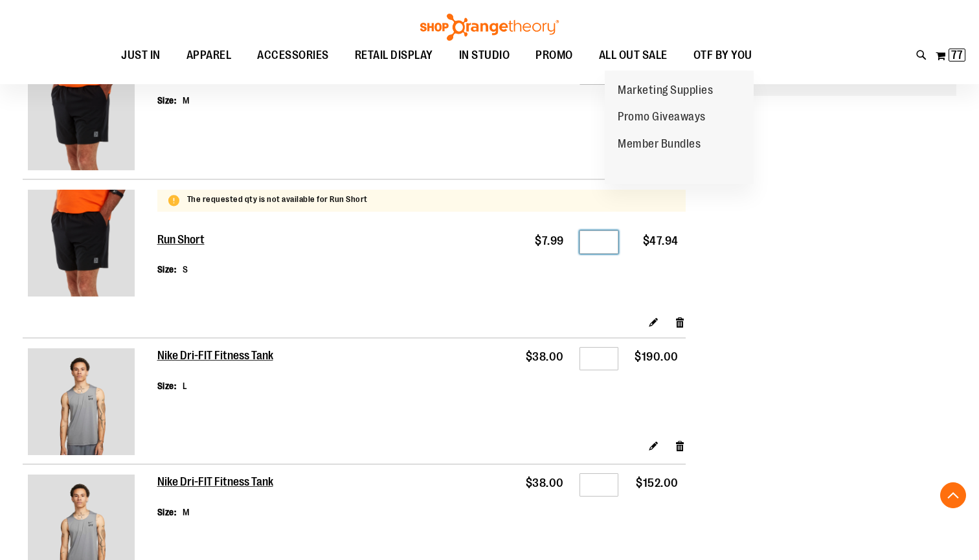
click at [605, 242] on input "*" at bounding box center [599, 242] width 39 height 23
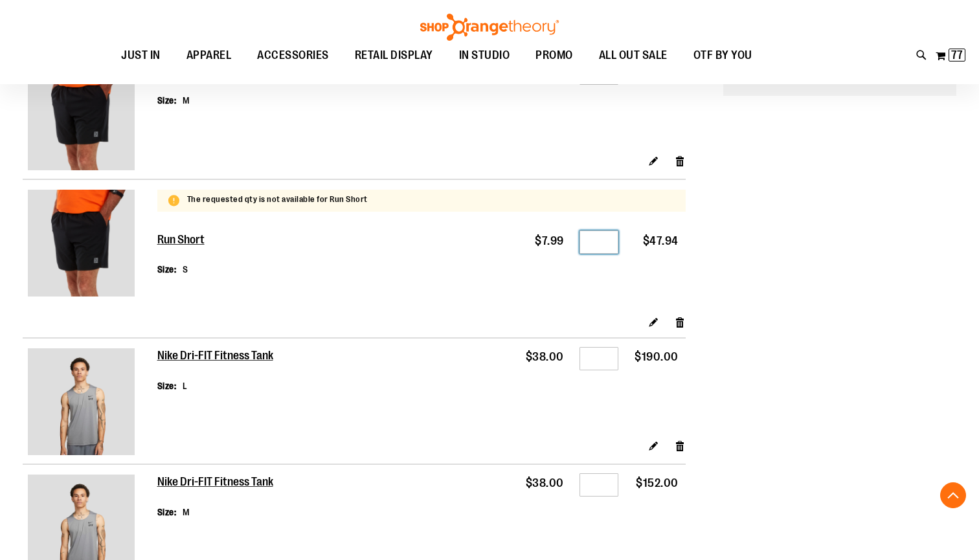
type input "*"
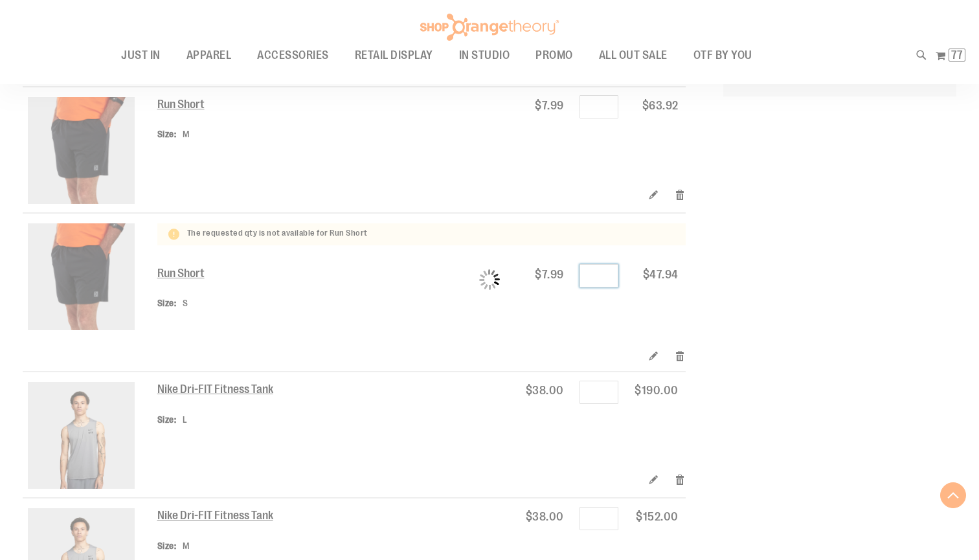
scroll to position [1946, 0]
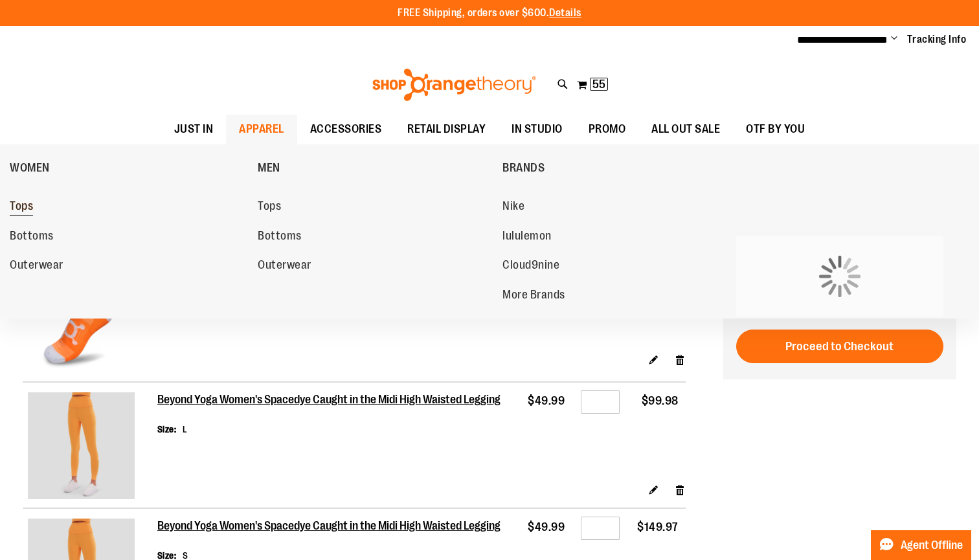
click at [29, 206] on span "Tops" at bounding box center [21, 208] width 23 height 16
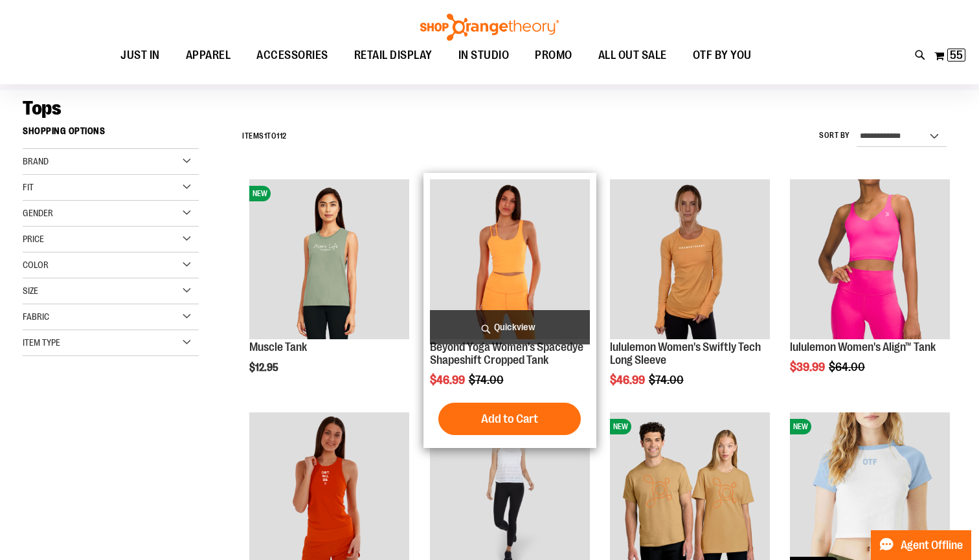
scroll to position [87, 0]
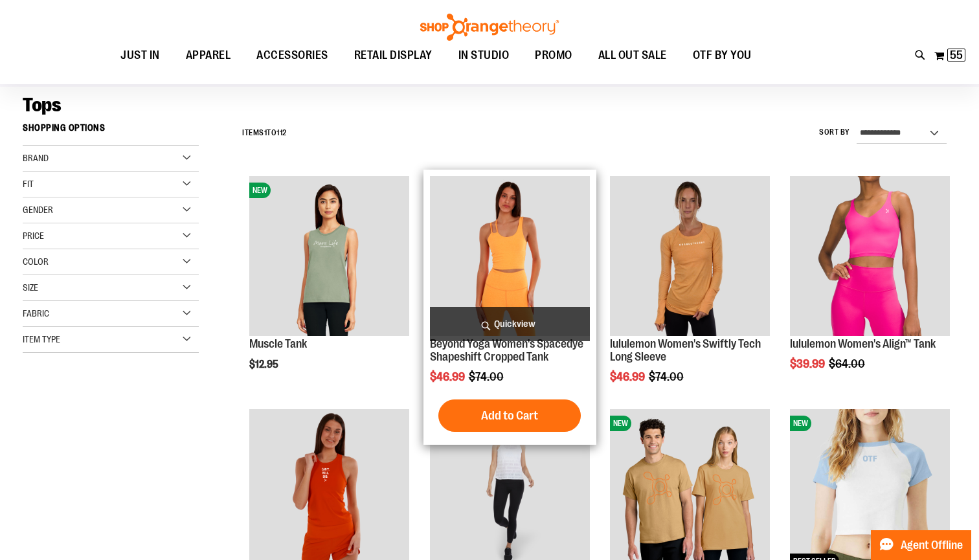
click at [491, 243] on img "product" at bounding box center [510, 256] width 160 height 160
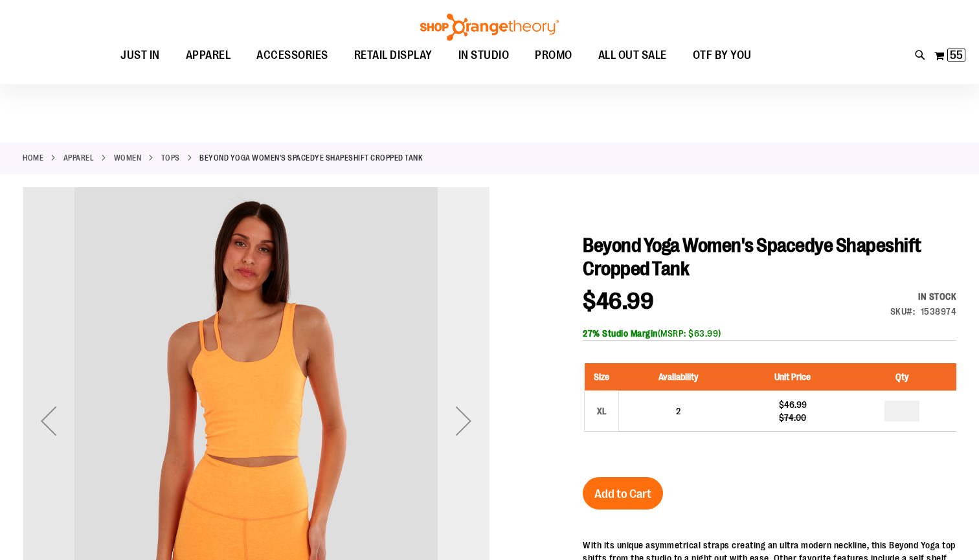
scroll to position [96, 0]
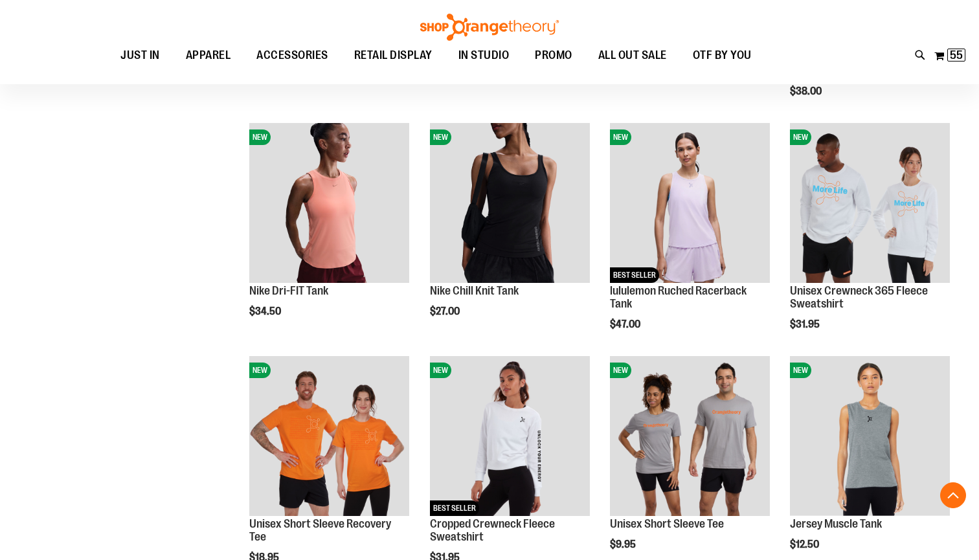
scroll to position [700, 0]
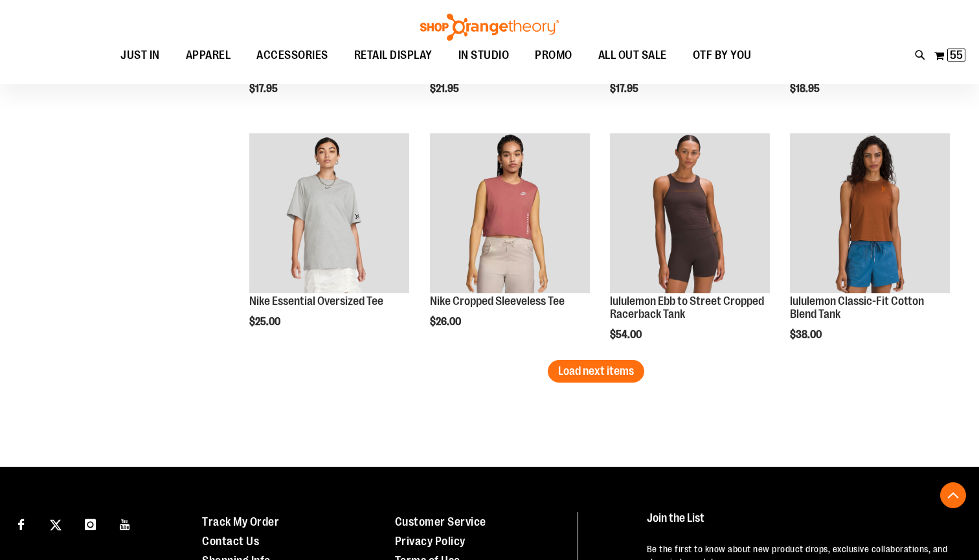
scroll to position [1855, 0]
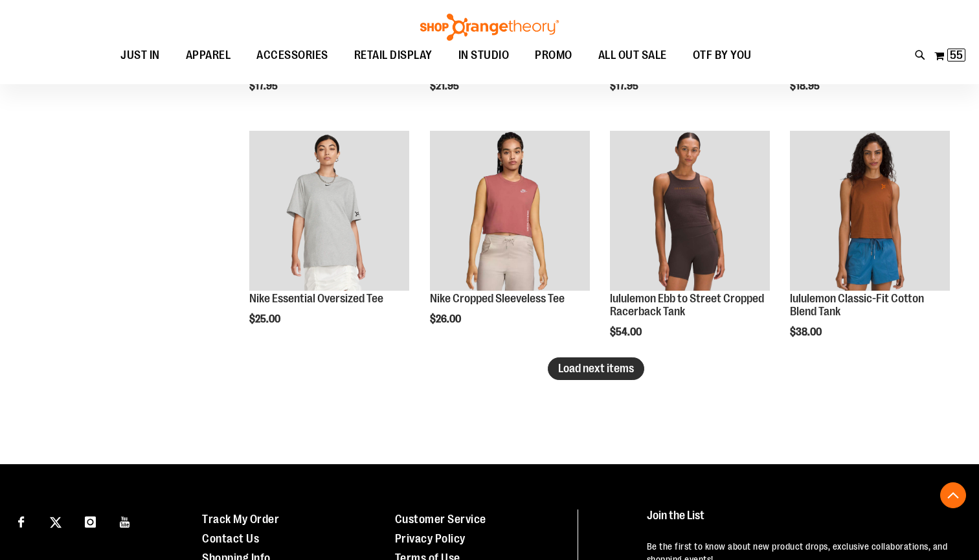
click at [571, 374] on span "Load next items" at bounding box center [596, 368] width 76 height 13
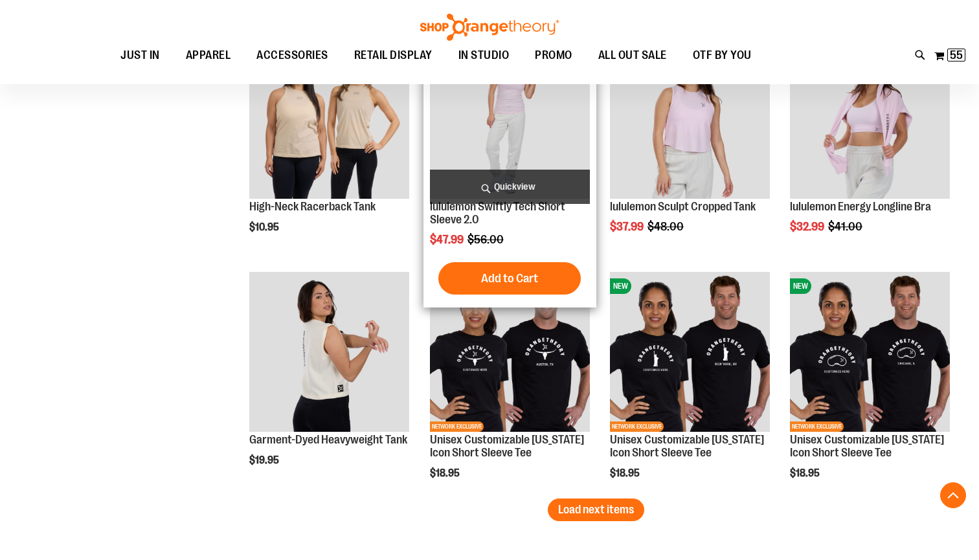
scroll to position [2433, 0]
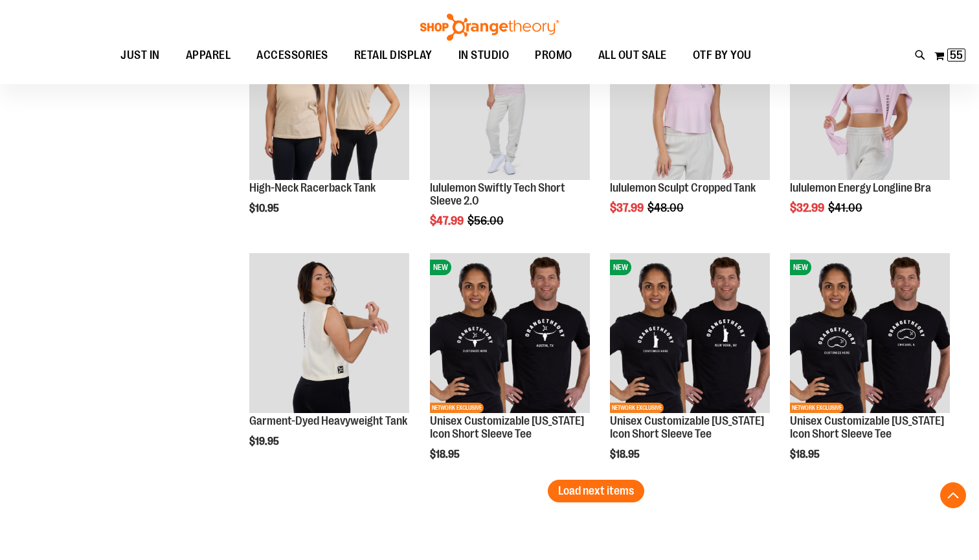
click at [593, 493] on span "Load next items" at bounding box center [596, 491] width 76 height 13
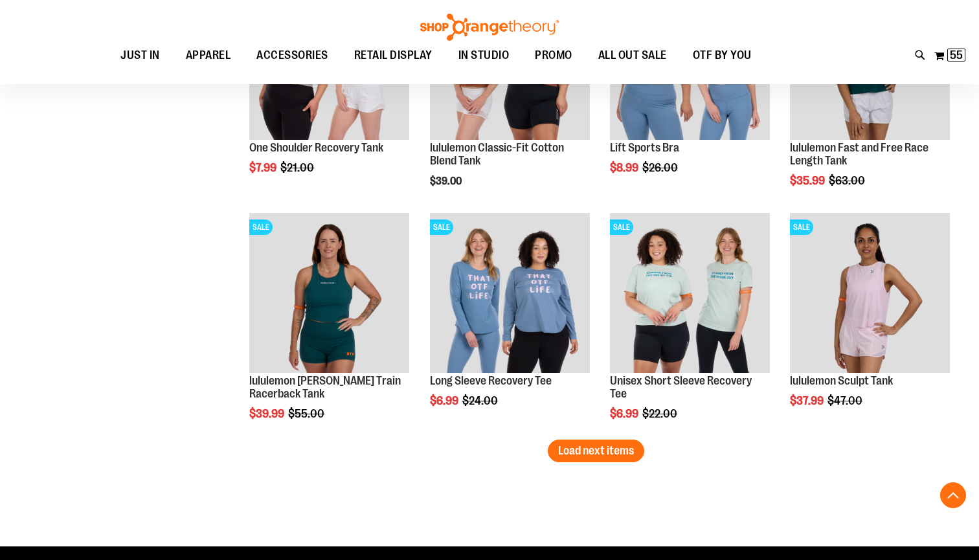
scroll to position [3185, 0]
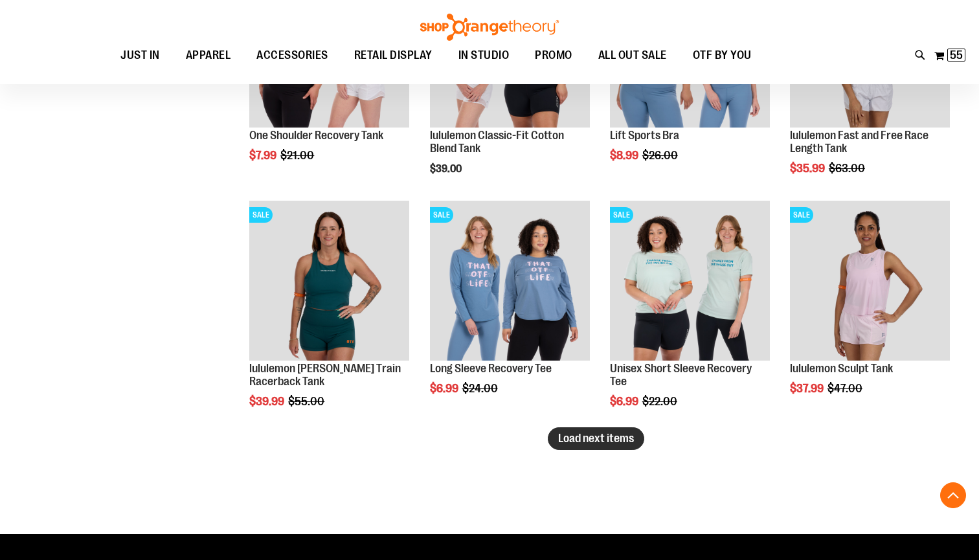
click at [606, 440] on span "Load next items" at bounding box center [596, 438] width 76 height 13
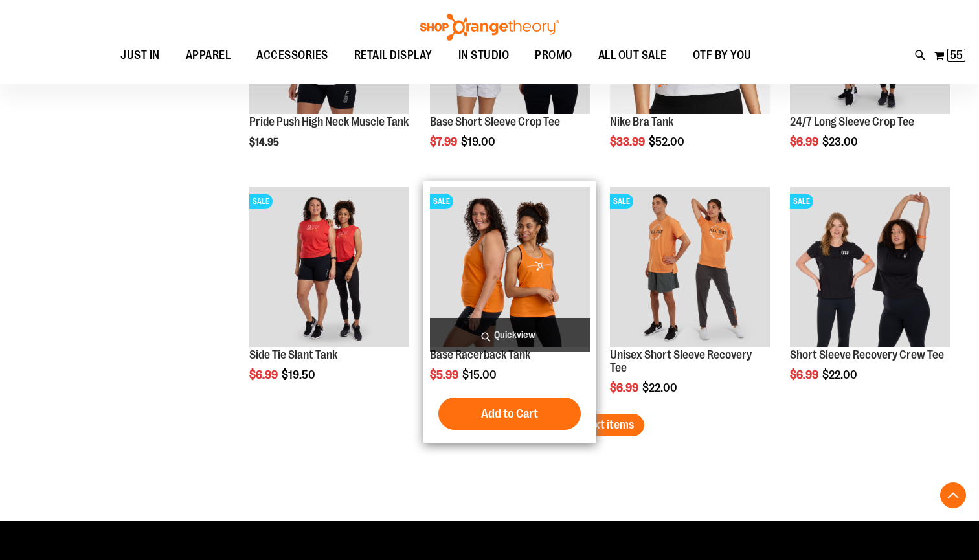
scroll to position [3904, 0]
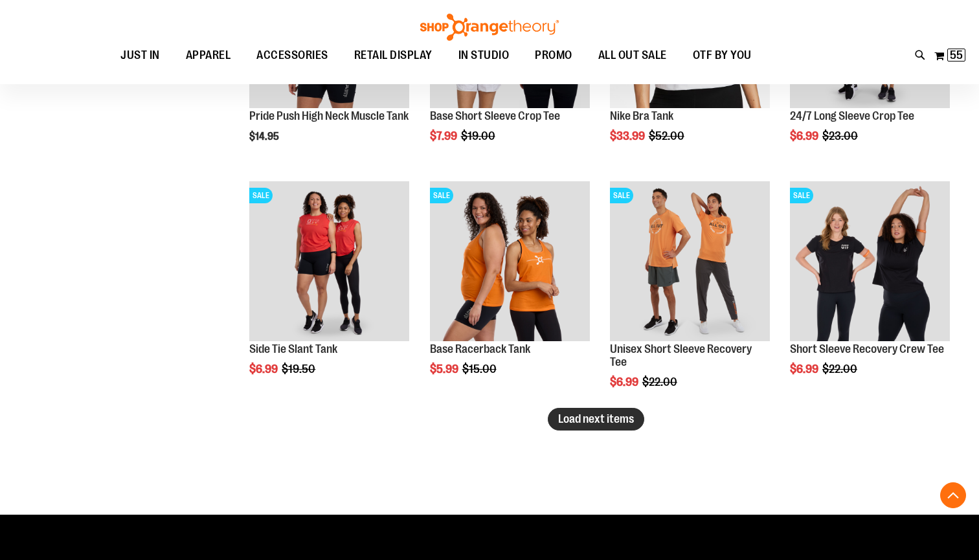
click at [591, 413] on span "Load next items" at bounding box center [596, 419] width 76 height 13
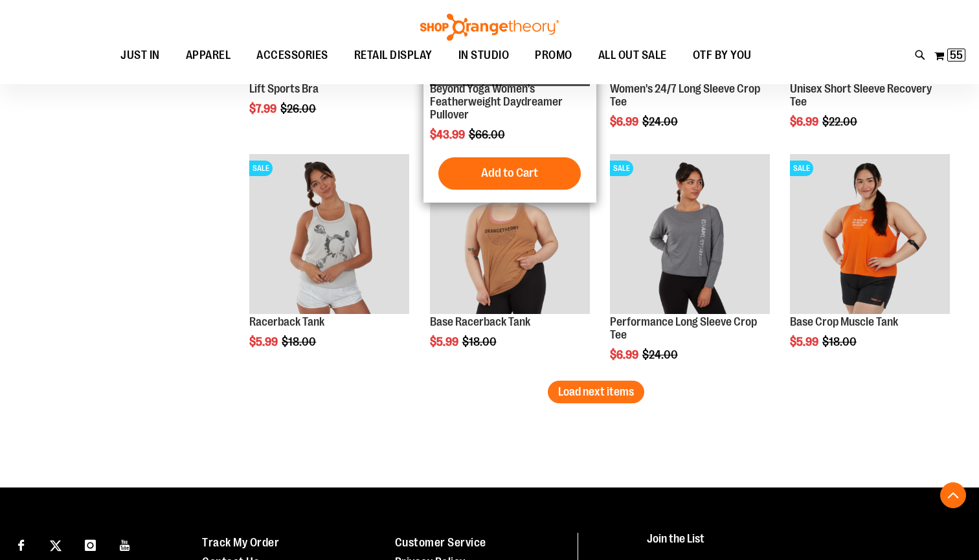
scroll to position [4636, 0]
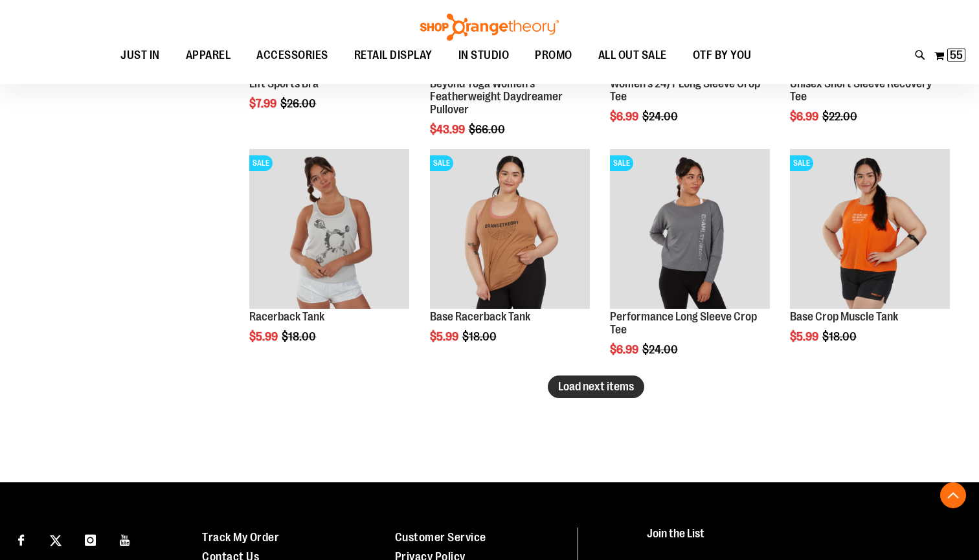
click at [592, 382] on span "Load next items" at bounding box center [596, 386] width 76 height 13
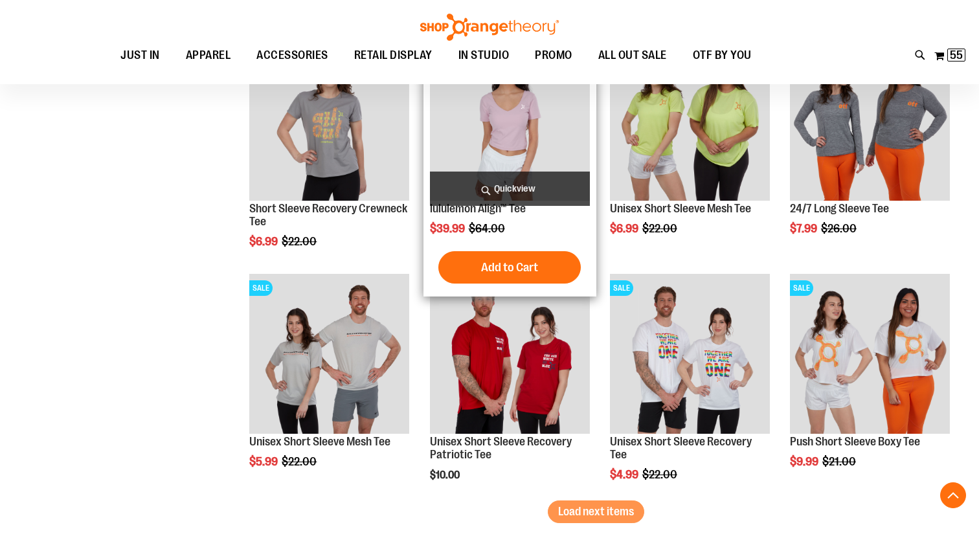
scroll to position [5214, 0]
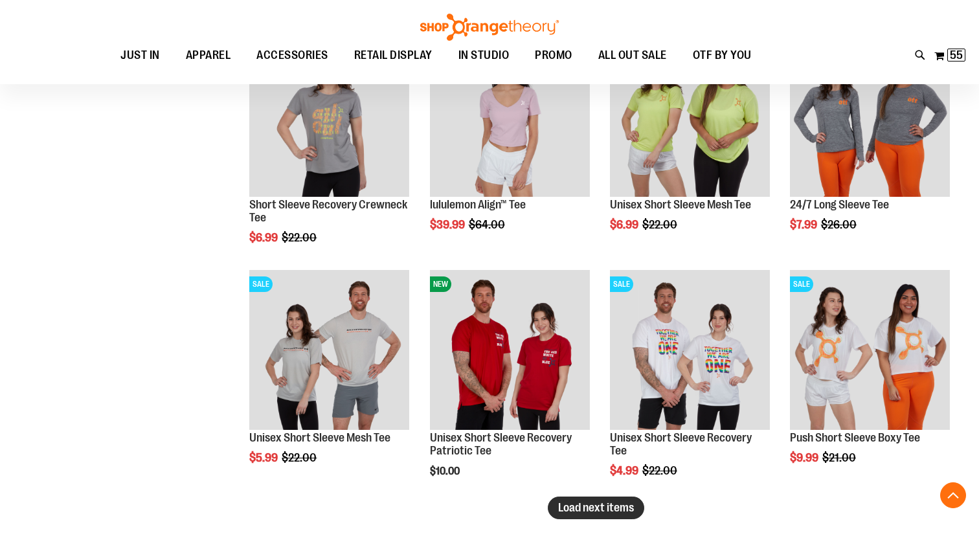
click at [612, 507] on span "Load next items" at bounding box center [596, 507] width 76 height 13
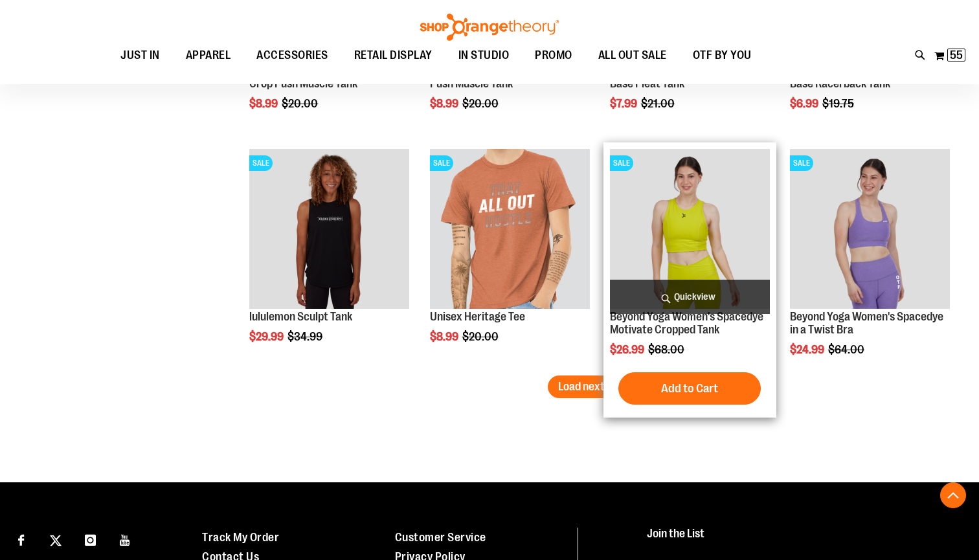
scroll to position [6049, 0]
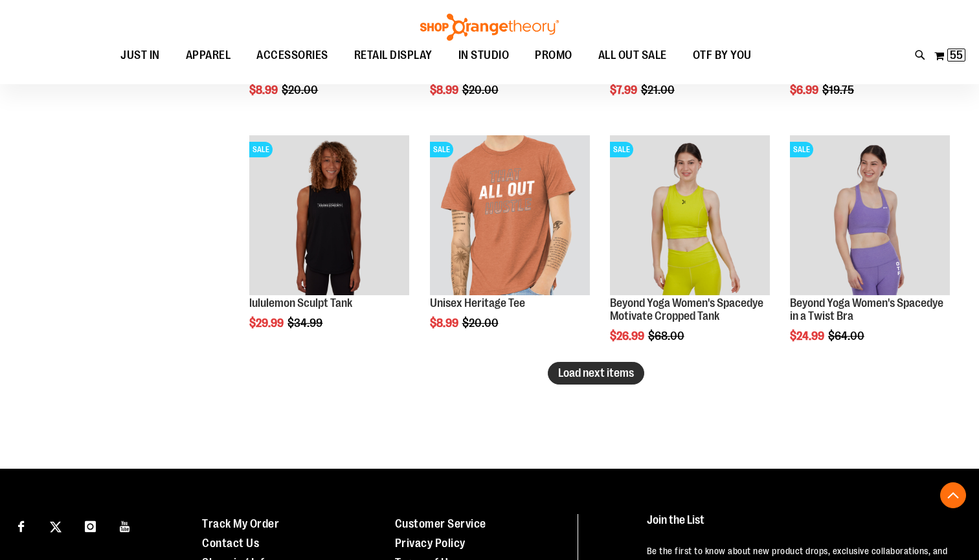
click at [613, 374] on span "Load next items" at bounding box center [596, 373] width 76 height 13
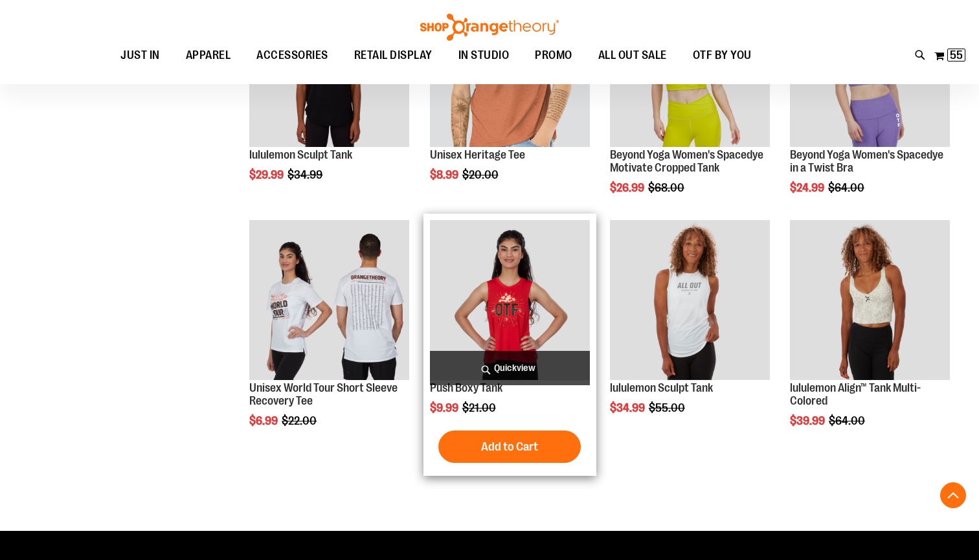
scroll to position [6226, 0]
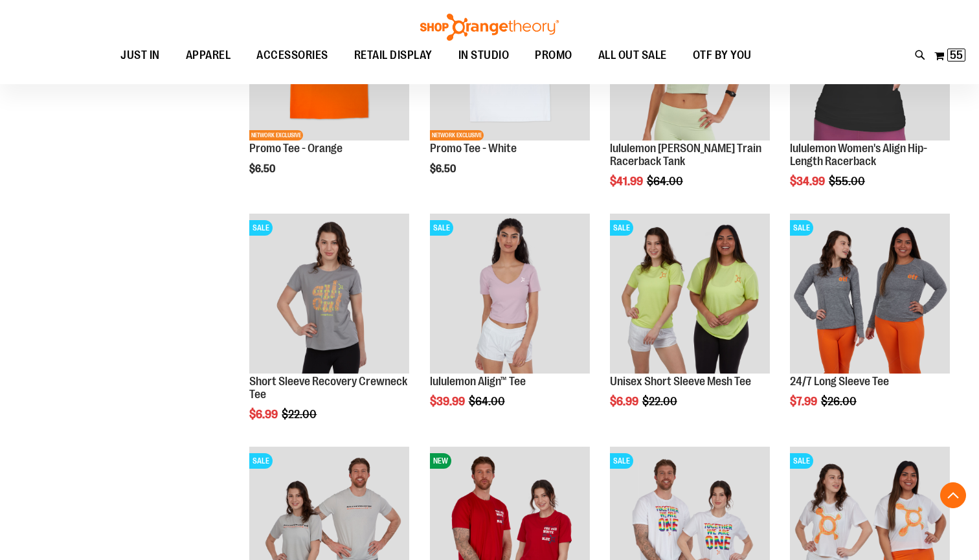
scroll to position [5023, 0]
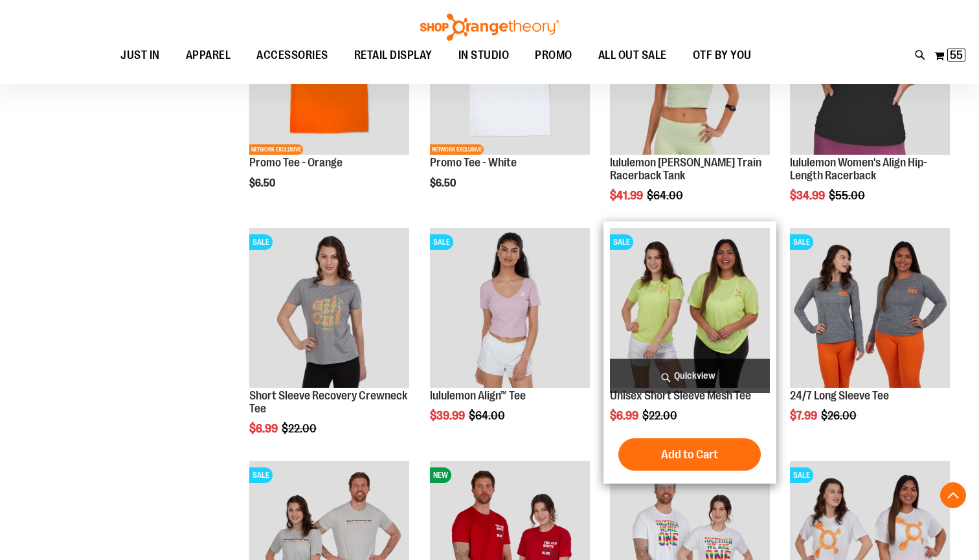
click at [682, 342] on img "product" at bounding box center [690, 308] width 160 height 160
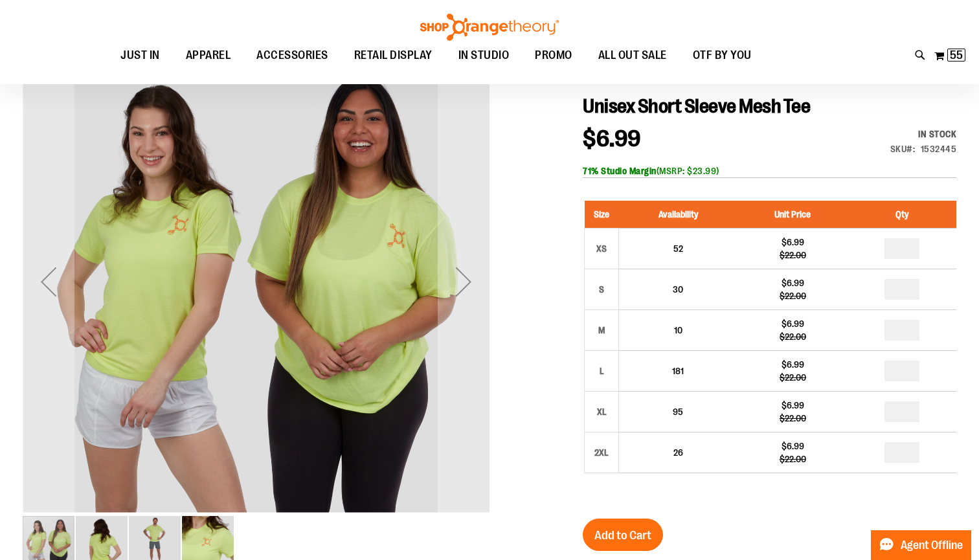
scroll to position [164, 0]
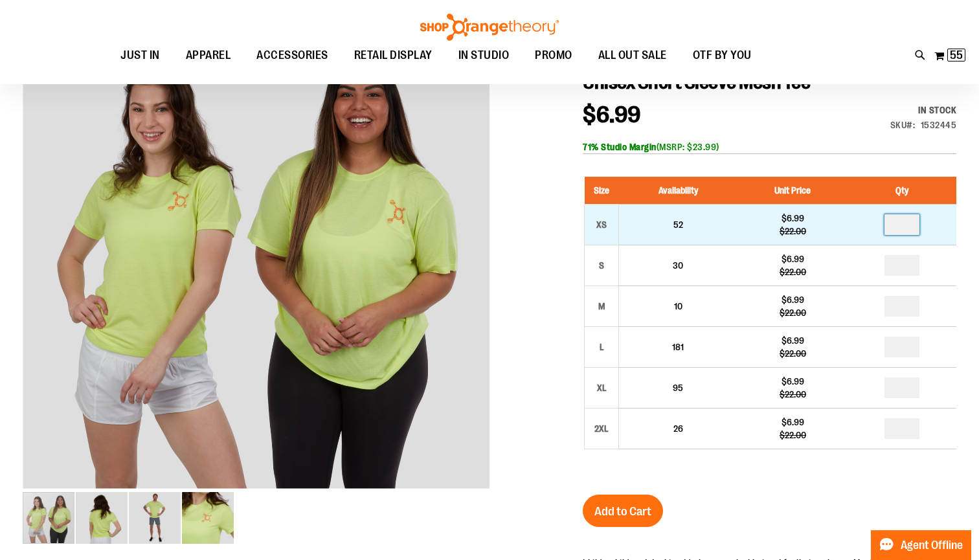
click at [906, 230] on input "number" at bounding box center [902, 224] width 35 height 21
type input "*"
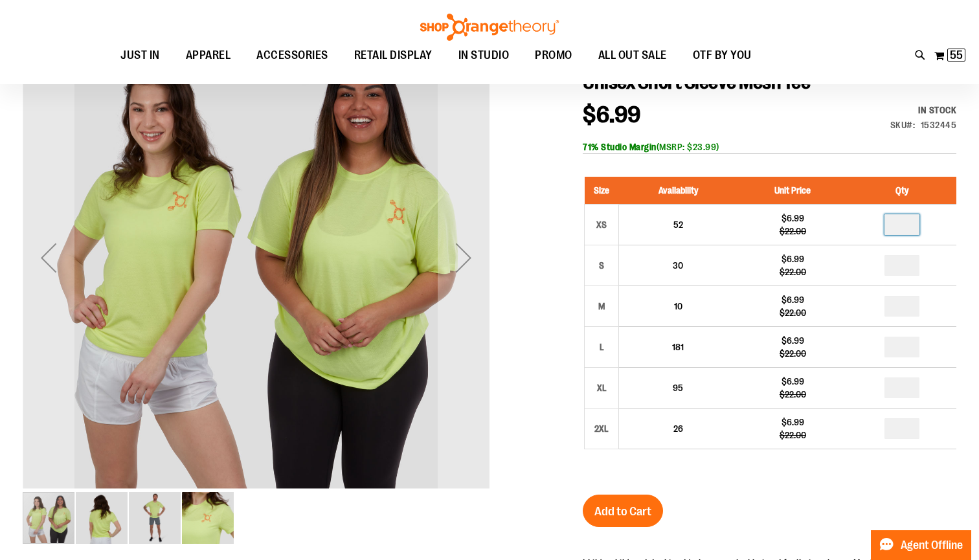
click at [97, 518] on img "image 2 of 4" at bounding box center [102, 518] width 52 height 52
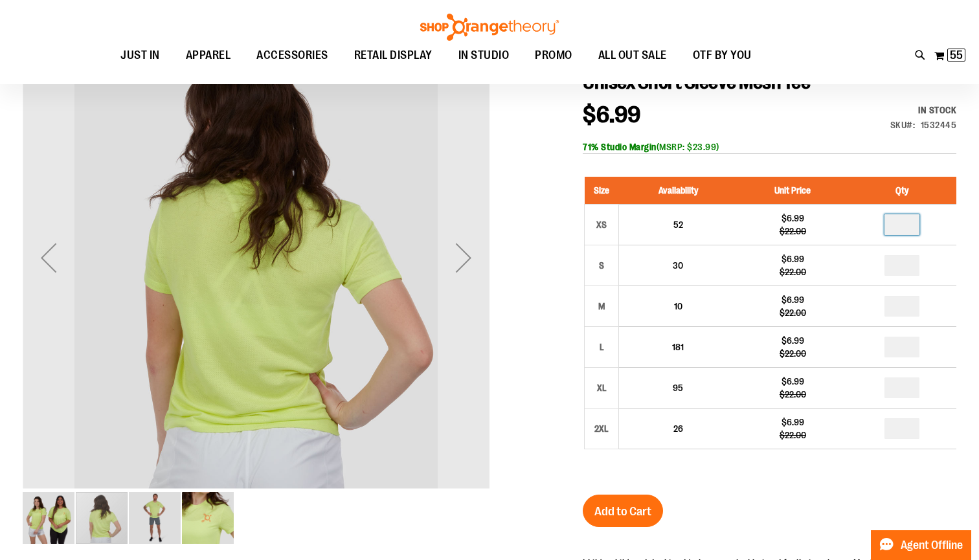
click at [54, 529] on img "image 1 of 4" at bounding box center [49, 518] width 52 height 52
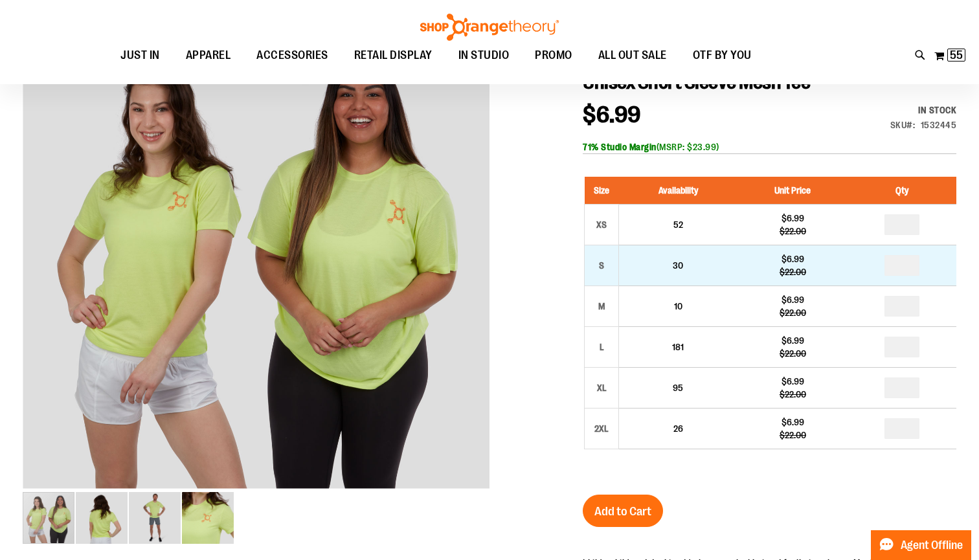
type input "*"
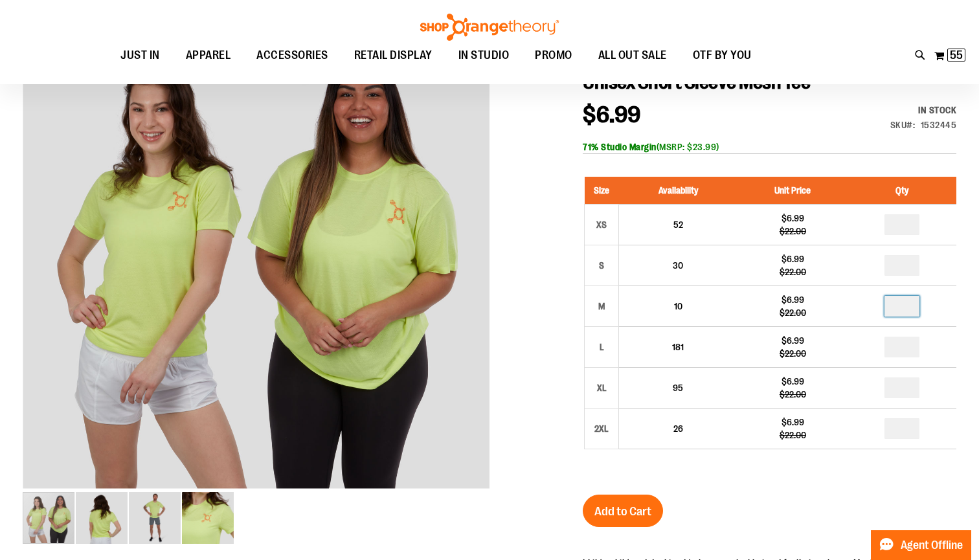
click at [910, 308] on input "number" at bounding box center [902, 306] width 35 height 21
type input "*"
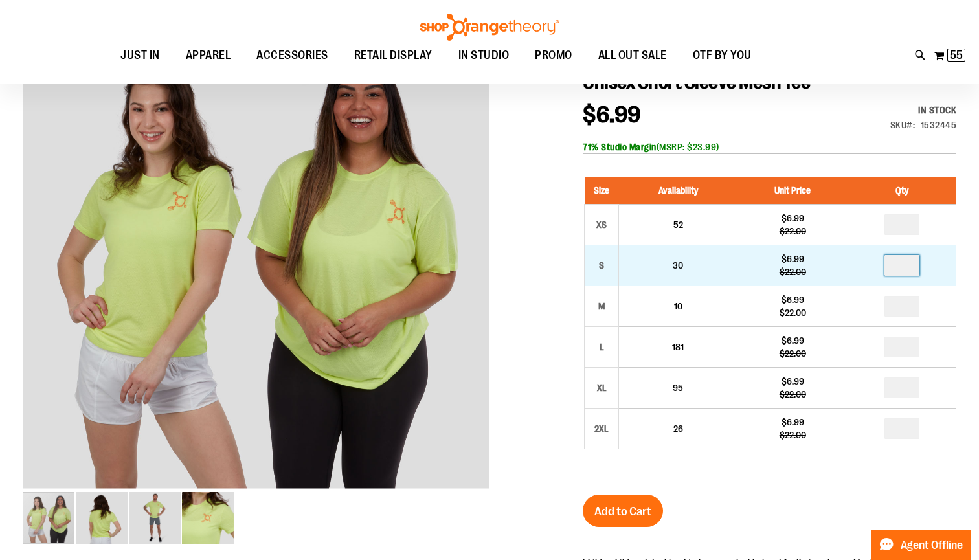
click at [907, 262] on input "*" at bounding box center [902, 265] width 35 height 21
type input "*"
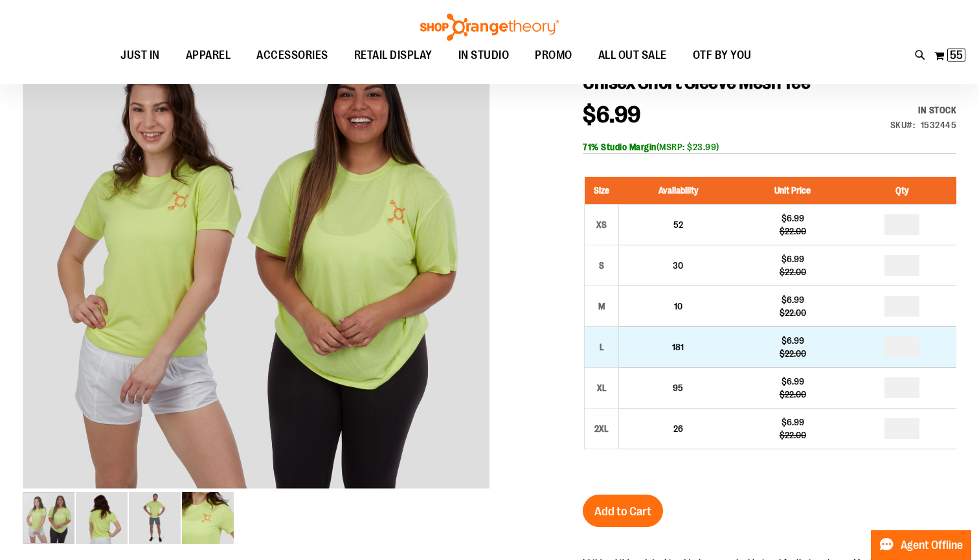
type input "*"
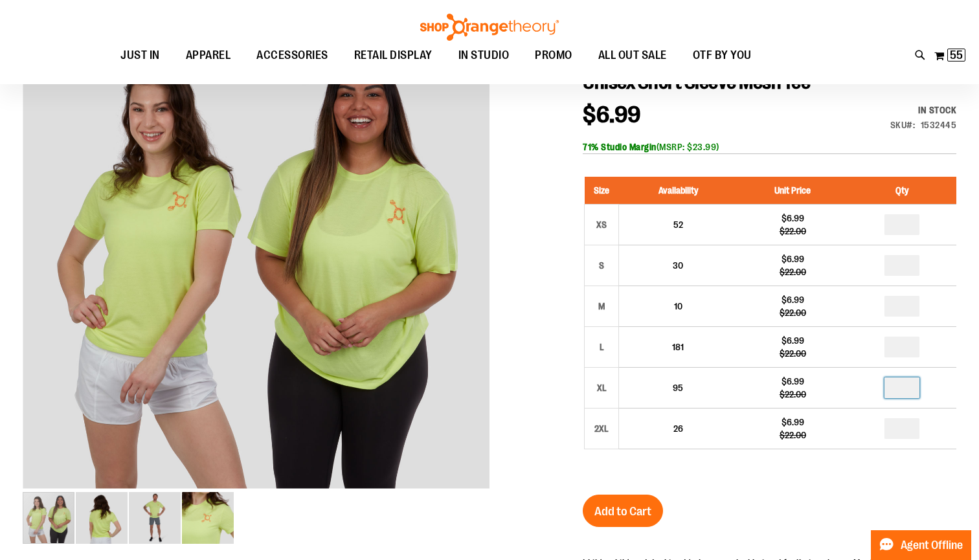
click at [917, 389] on input "number" at bounding box center [902, 388] width 35 height 21
type input "*"
click at [626, 515] on span "Add to Cart" at bounding box center [623, 512] width 57 height 14
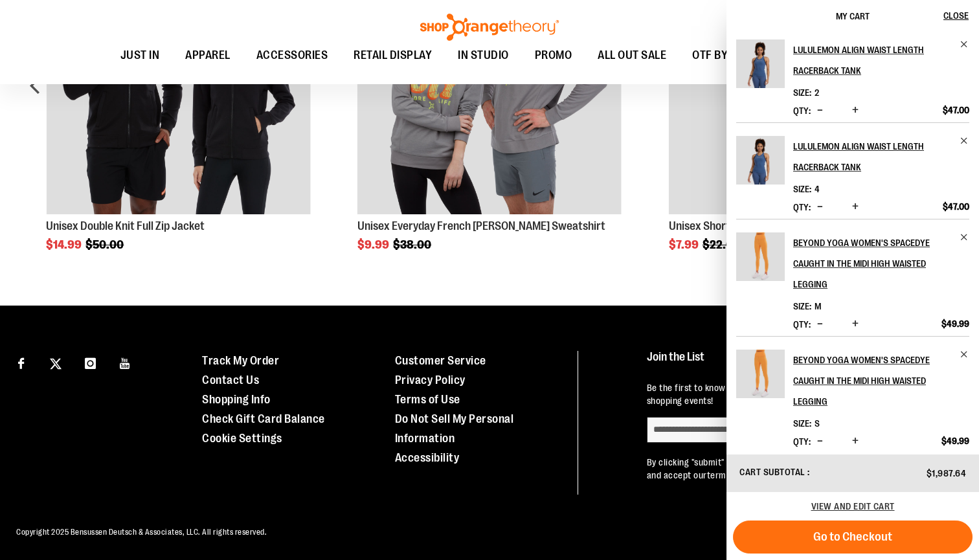
scroll to position [387, 0]
click at [963, 16] on span "Close" at bounding box center [956, 15] width 25 height 10
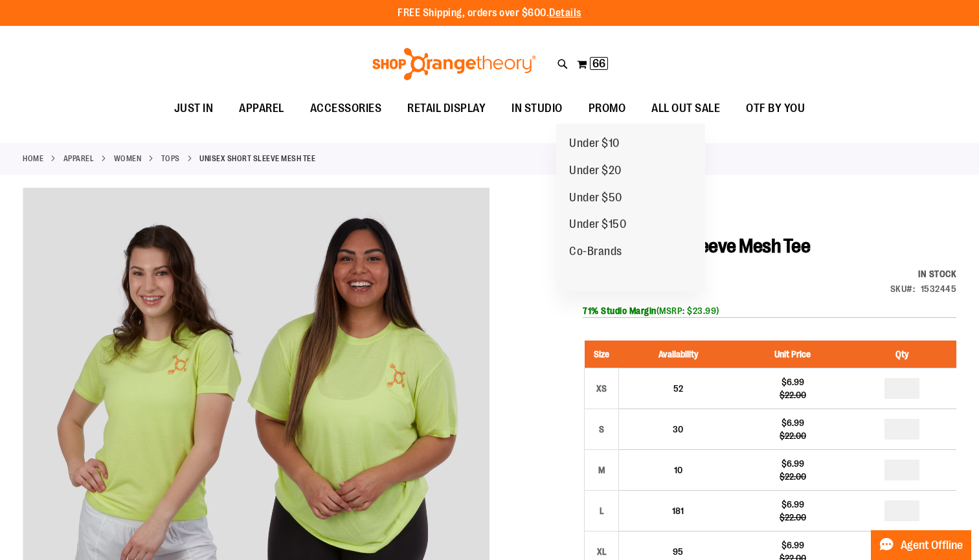
scroll to position [0, 0]
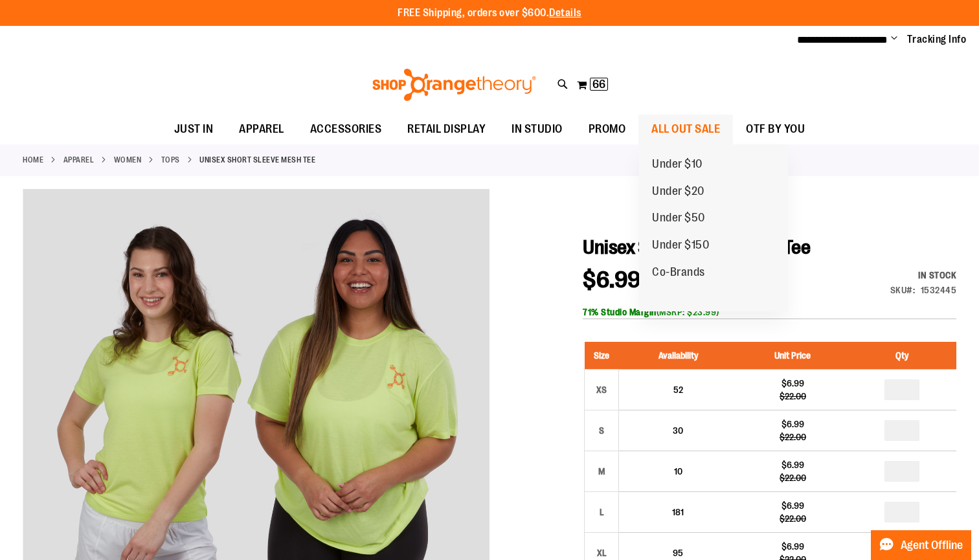
click at [670, 126] on span "ALL OUT SALE" at bounding box center [686, 129] width 69 height 29
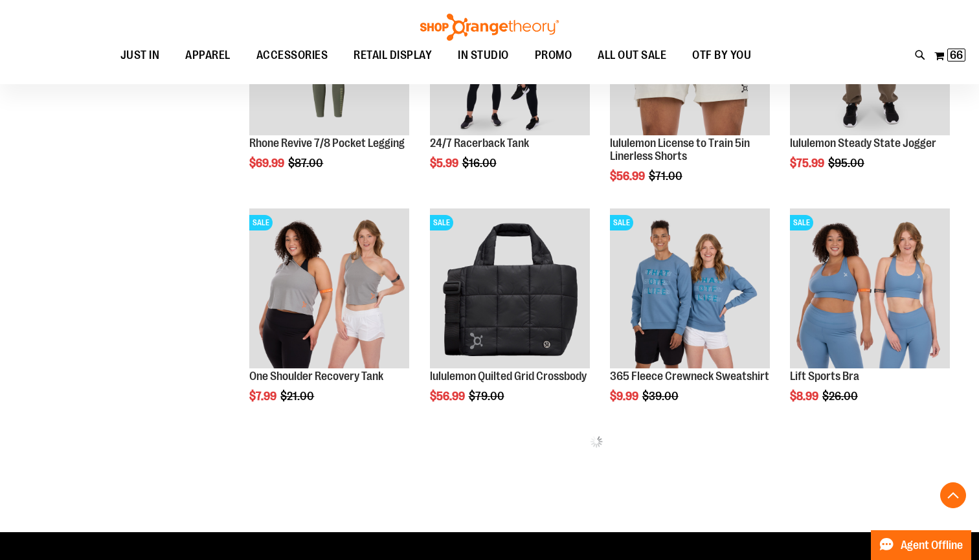
scroll to position [523, 0]
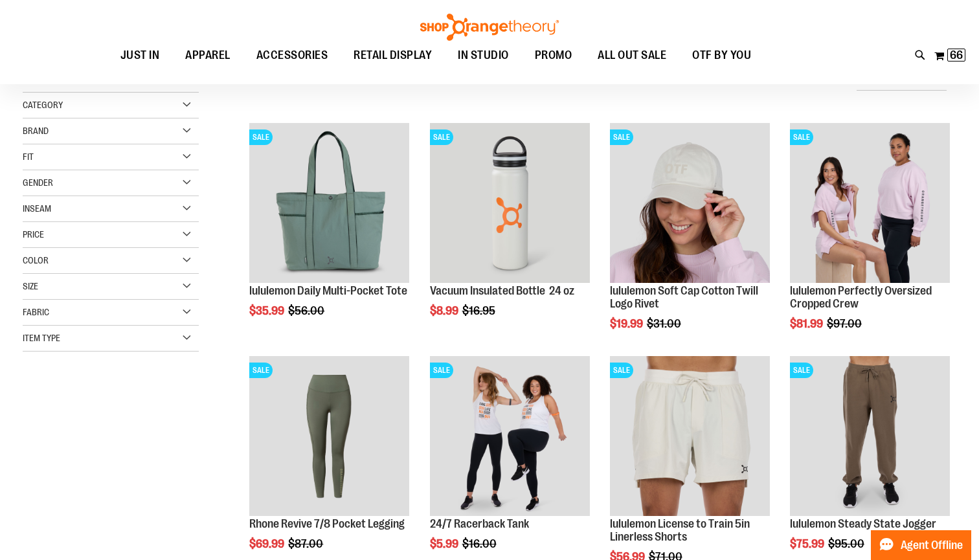
scroll to position [141, 0]
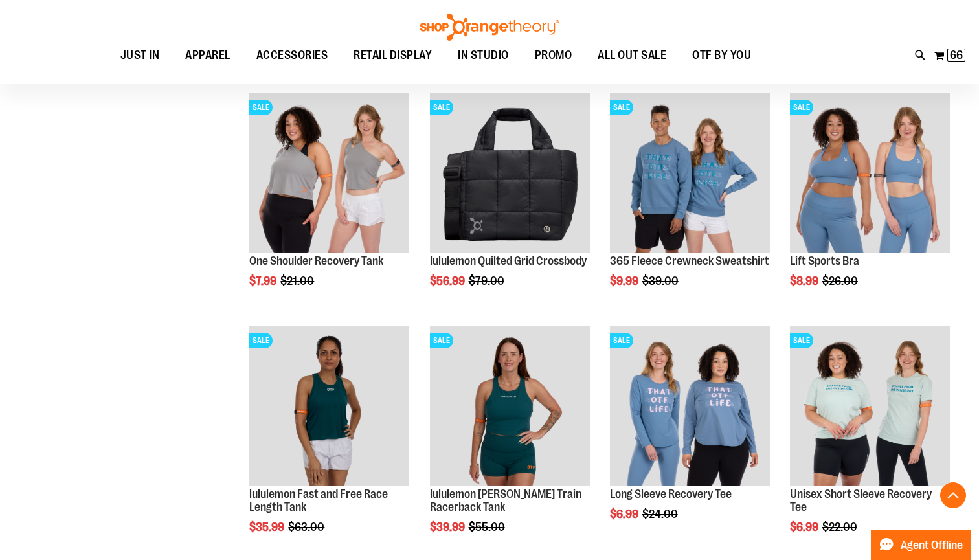
scroll to position [638, 0]
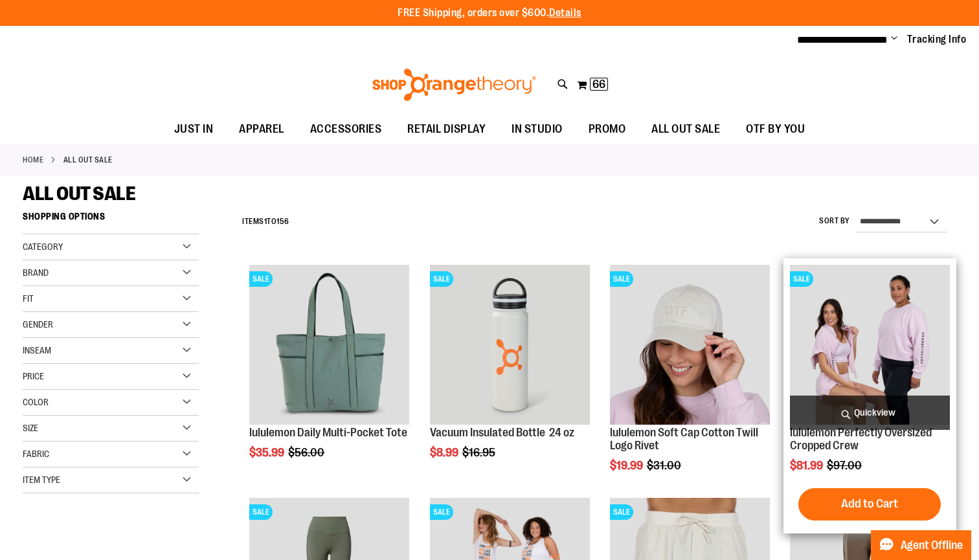
click at [851, 336] on img "product" at bounding box center [870, 345] width 160 height 160
click at [840, 336] on img "product" at bounding box center [870, 345] width 160 height 160
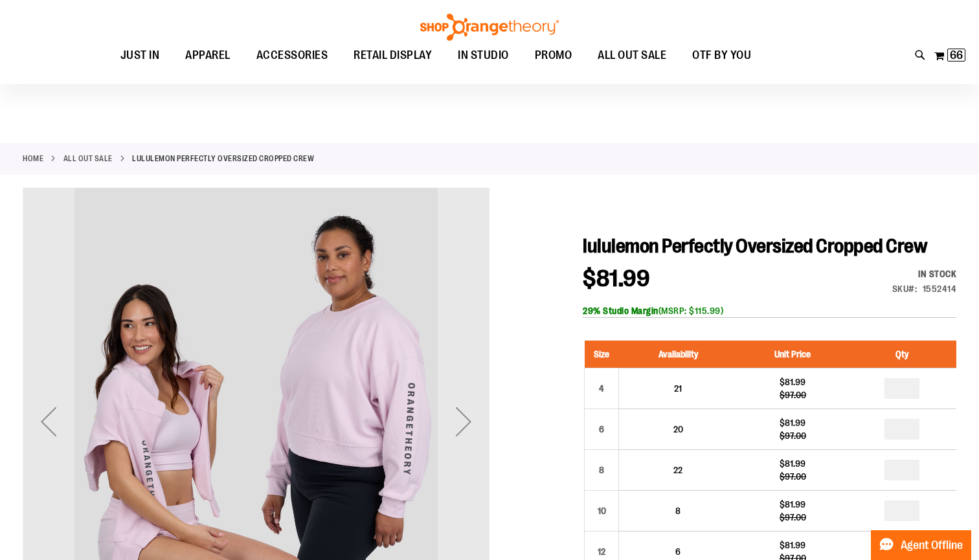
scroll to position [118, 0]
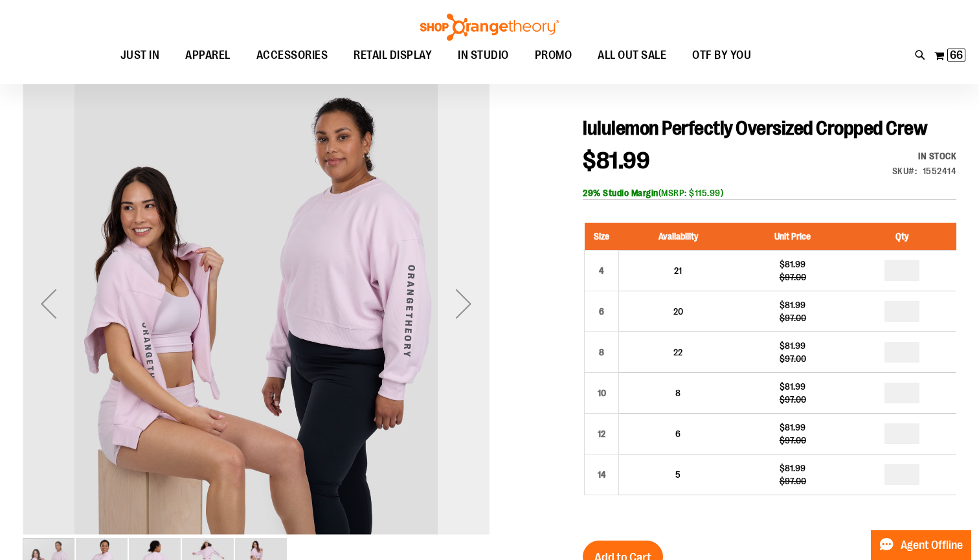
click at [468, 294] on div "Next" at bounding box center [464, 304] width 52 height 52
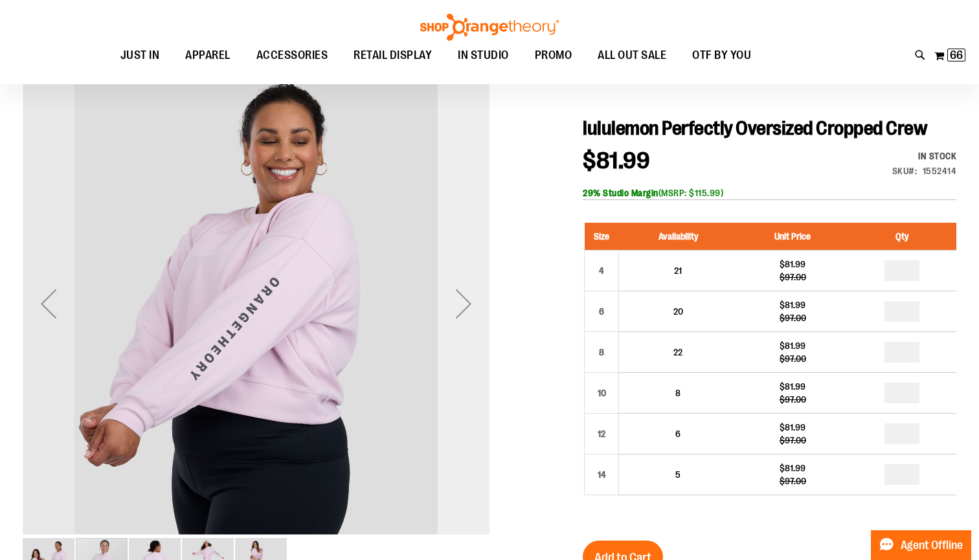
click at [468, 294] on div "Next" at bounding box center [464, 304] width 52 height 52
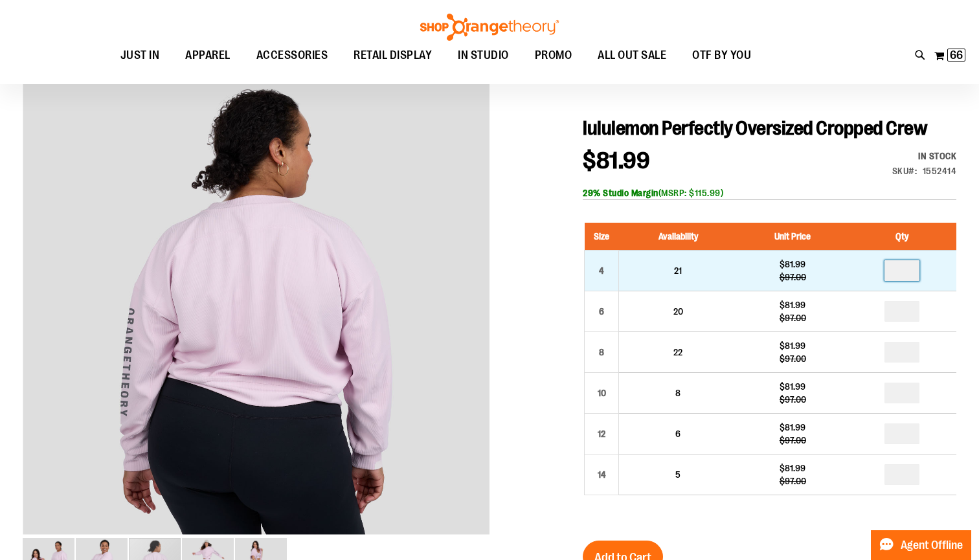
click at [920, 268] on input "number" at bounding box center [902, 270] width 35 height 21
type input "*"
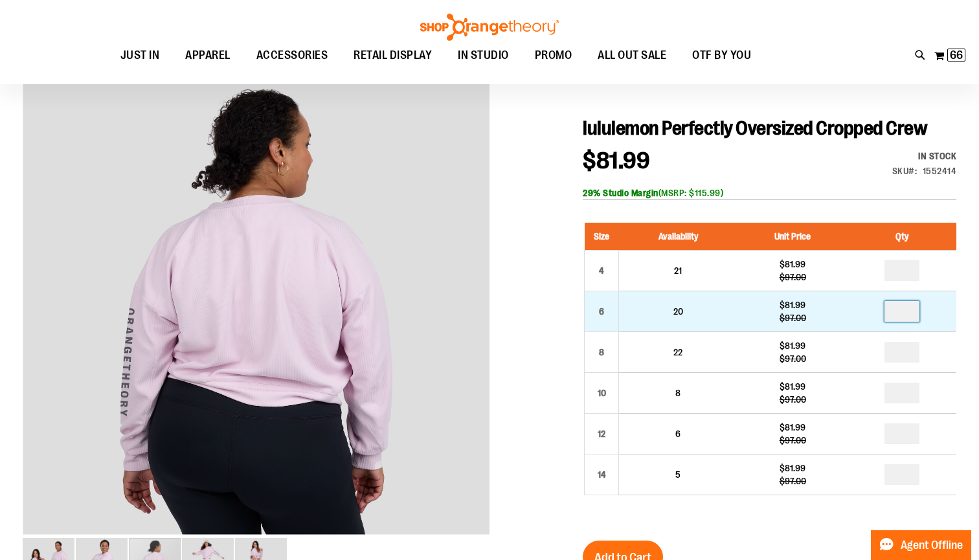
click at [909, 307] on input "number" at bounding box center [902, 311] width 35 height 21
type input "*"
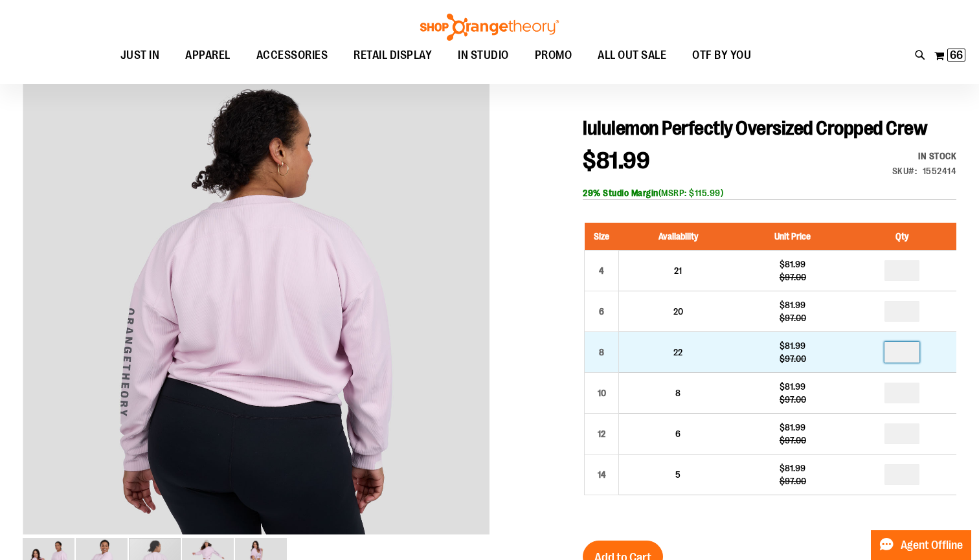
drag, startPoint x: 913, startPoint y: 355, endPoint x: 904, endPoint y: 352, distance: 10.1
click at [913, 355] on input "number" at bounding box center [902, 352] width 35 height 21
type input "*"
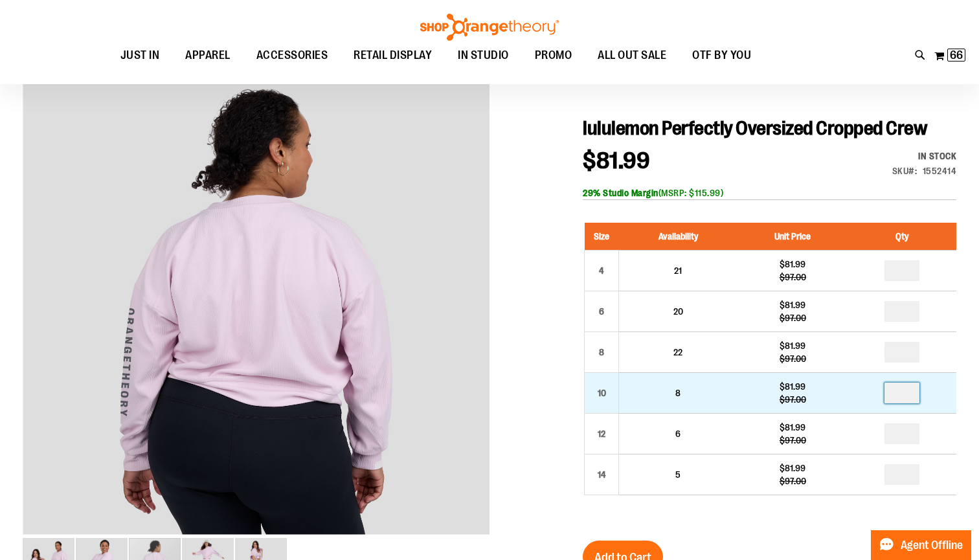
type input "*"
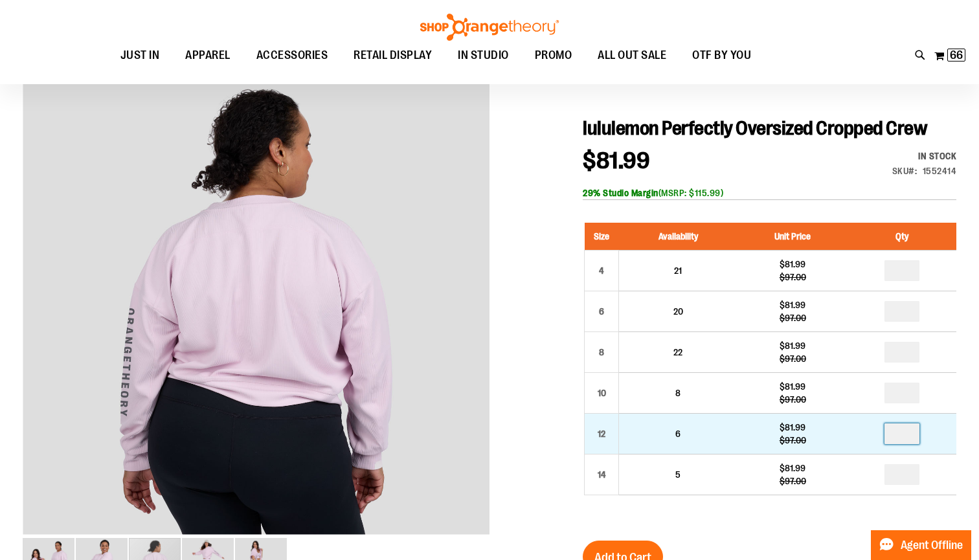
type input "*"
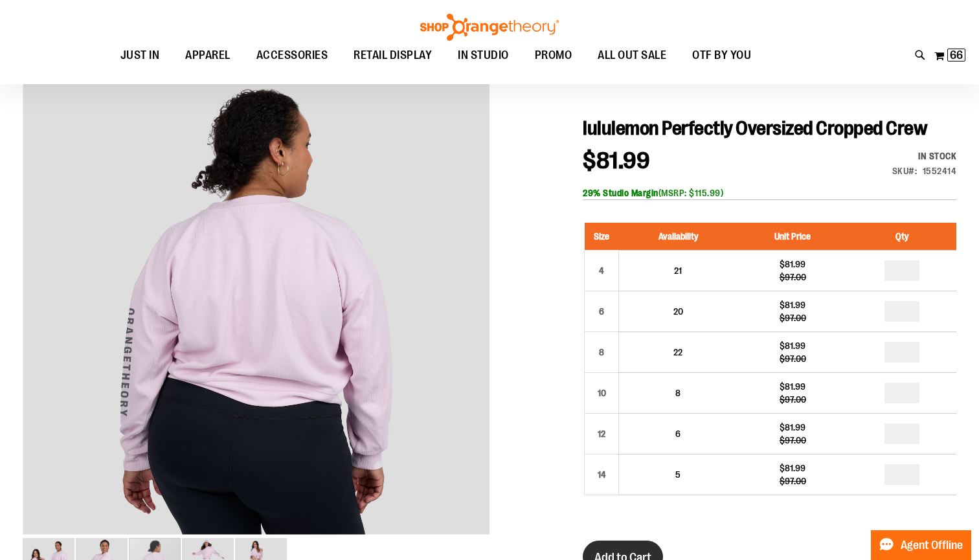
click at [641, 553] on span "Add to Cart" at bounding box center [623, 558] width 57 height 14
click at [618, 549] on button "Add to Cart" at bounding box center [623, 557] width 80 height 32
click at [949, 58] on img at bounding box center [957, 55] width 16 height 16
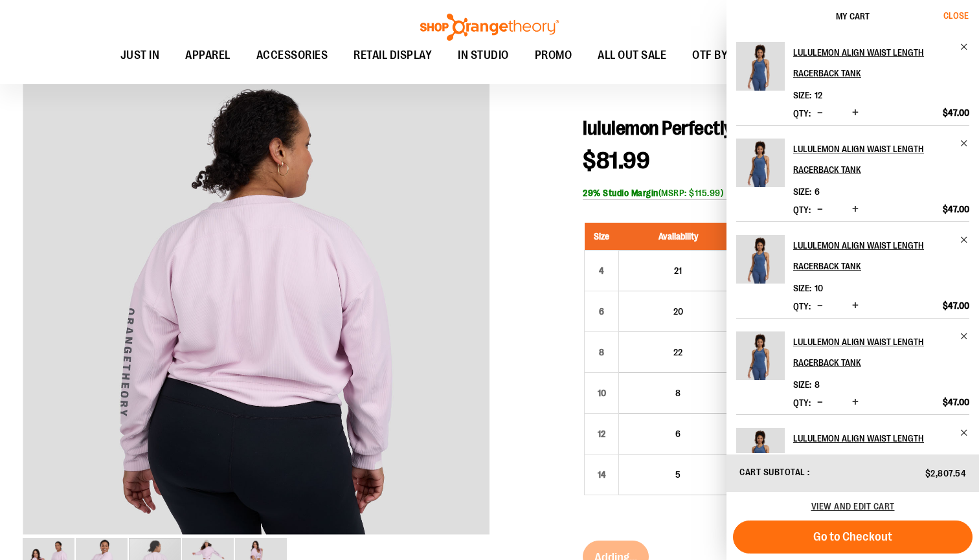
scroll to position [0, 0]
click at [954, 14] on span "Close" at bounding box center [956, 15] width 25 height 10
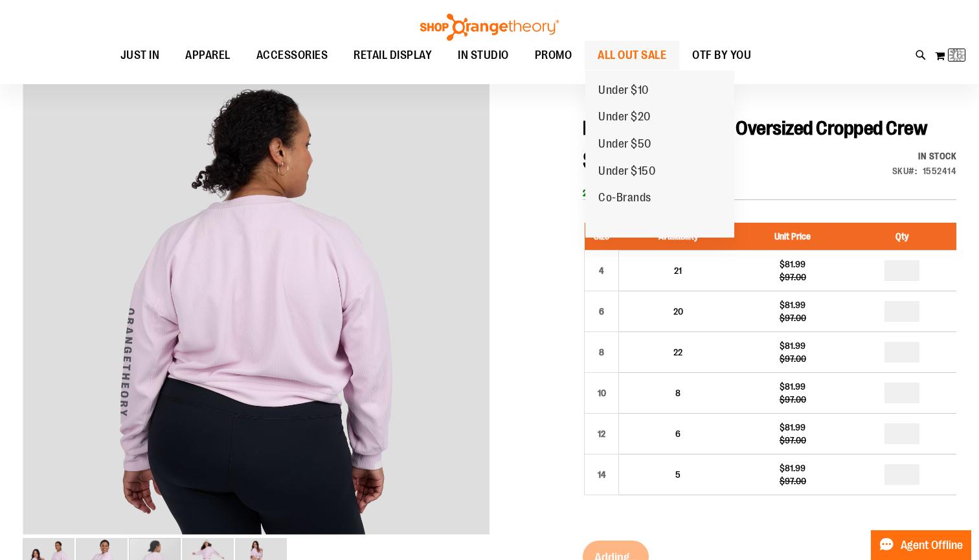
click at [616, 55] on span "ALL OUT SALE" at bounding box center [632, 55] width 69 height 29
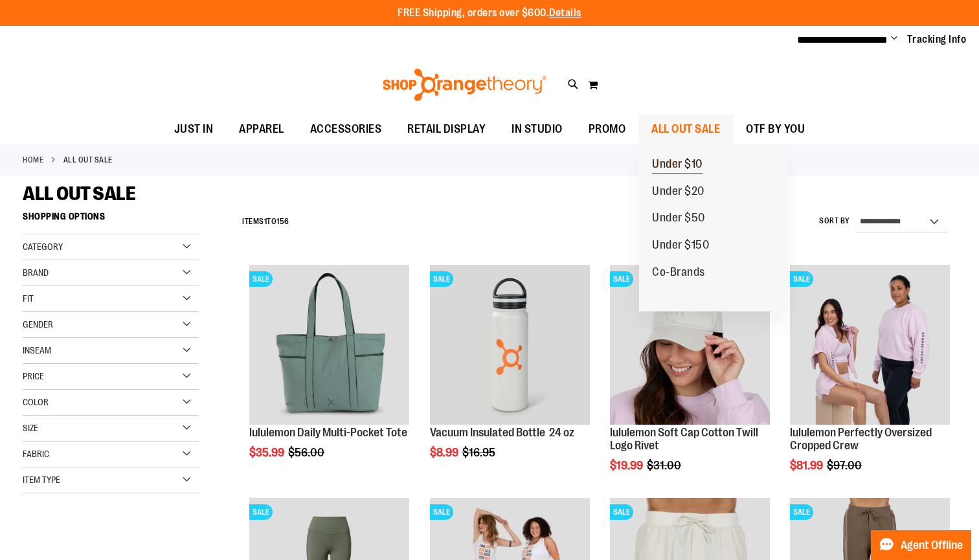
click at [669, 167] on span "Under $10" at bounding box center [677, 165] width 51 height 16
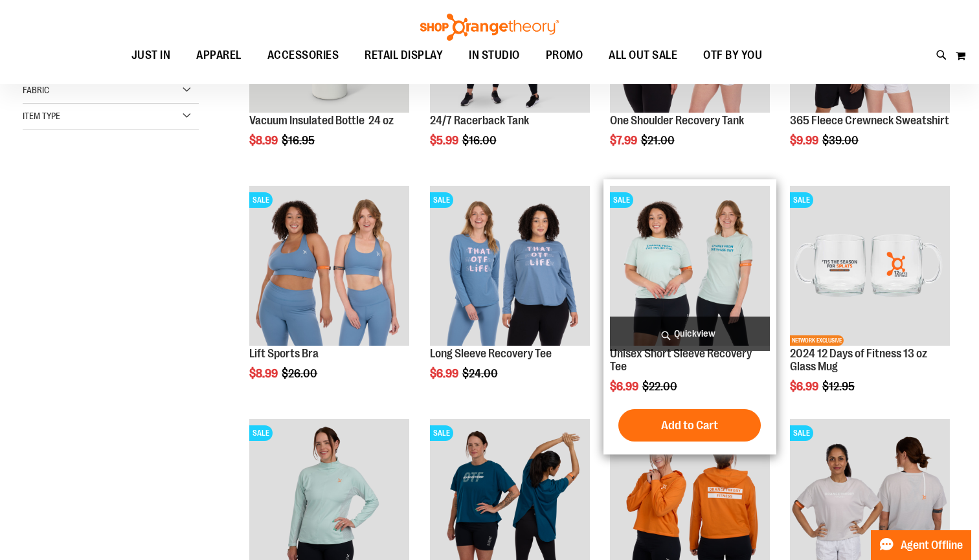
scroll to position [168, 0]
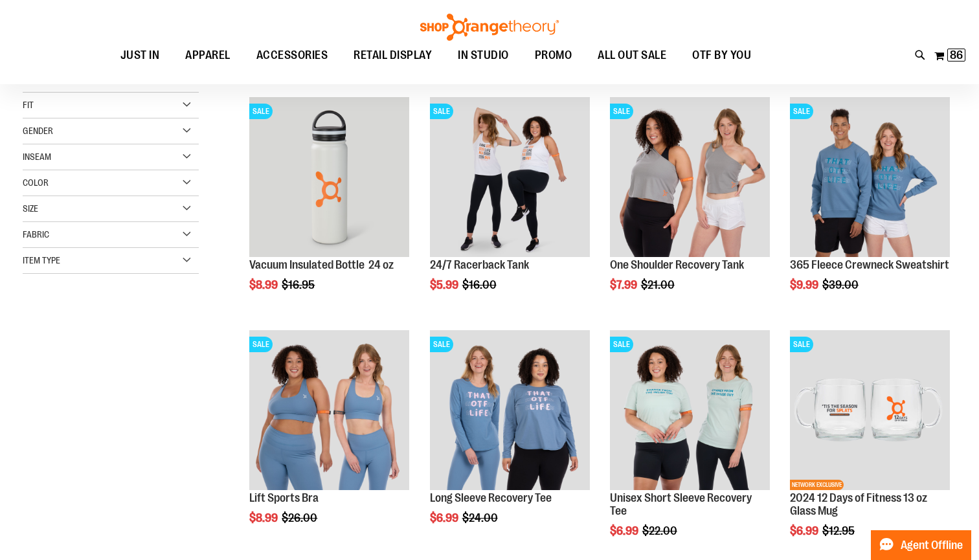
scroll to position [150, 1]
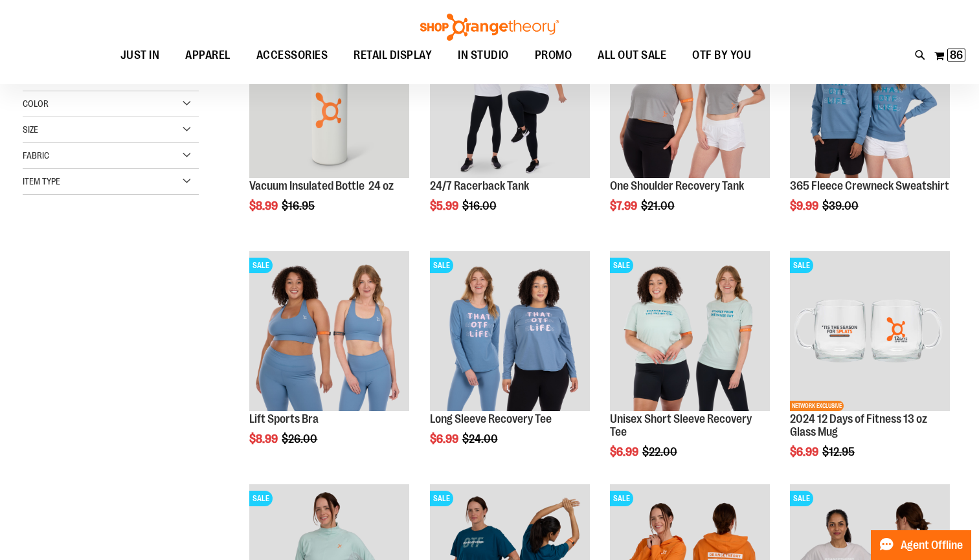
scroll to position [310, 1]
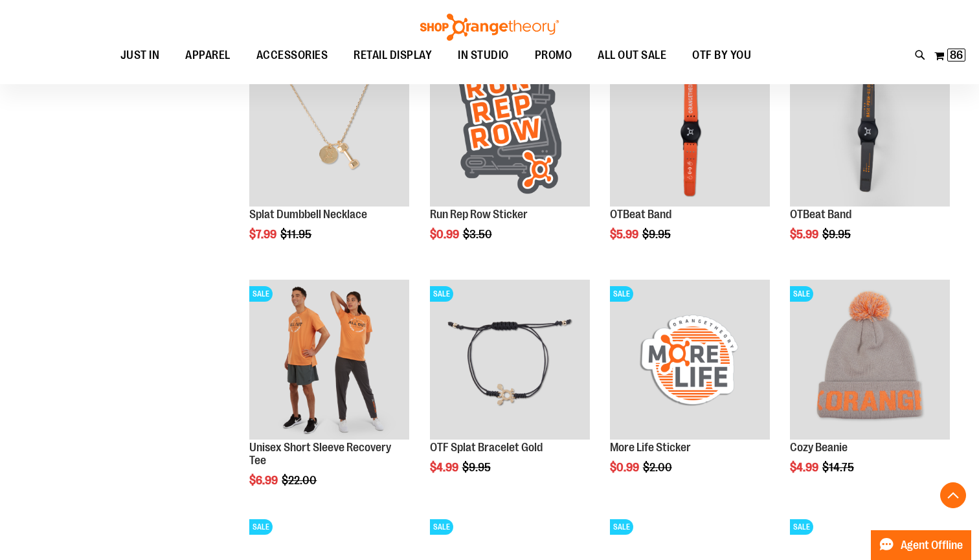
scroll to position [1007, 0]
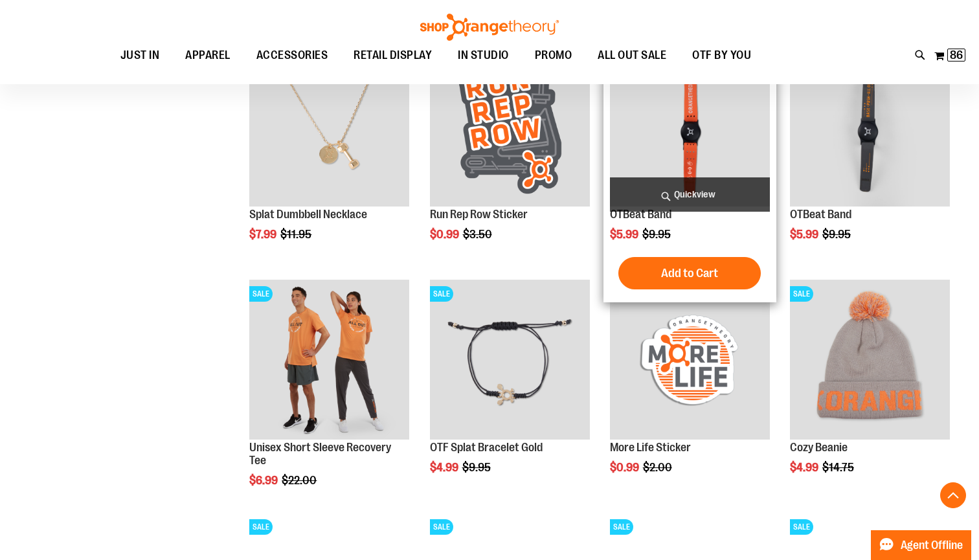
click at [667, 162] on img "product" at bounding box center [690, 127] width 160 height 160
click at [667, 161] on img "product" at bounding box center [690, 127] width 160 height 160
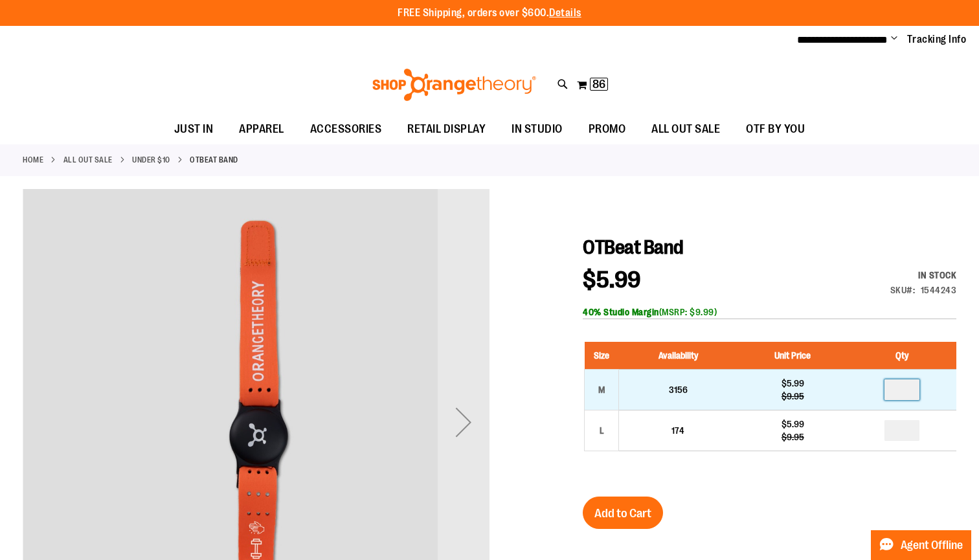
click at [911, 394] on input "number" at bounding box center [902, 390] width 35 height 21
type input "*"
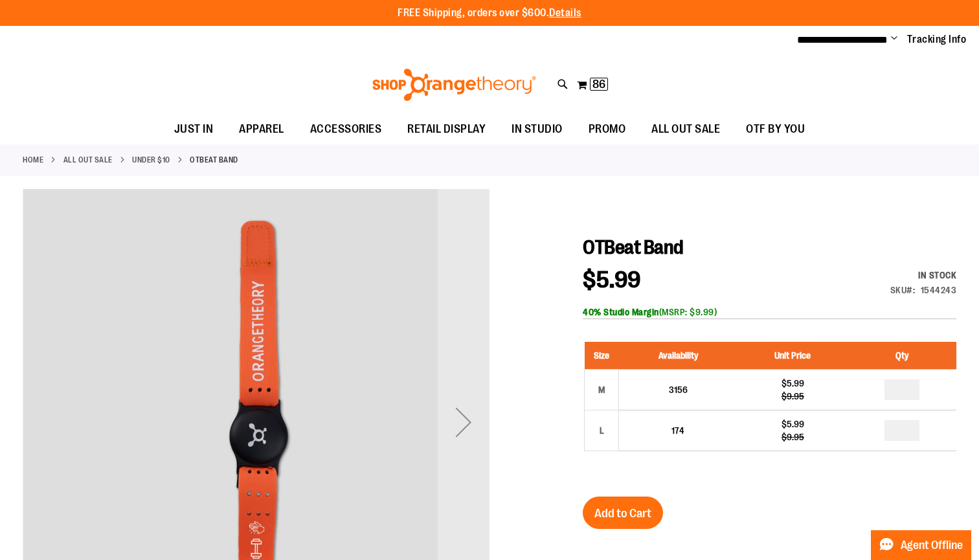
type input "*"
click at [658, 516] on button "Add to Cart" at bounding box center [623, 513] width 80 height 32
